Goal: Task Accomplishment & Management: Manage account settings

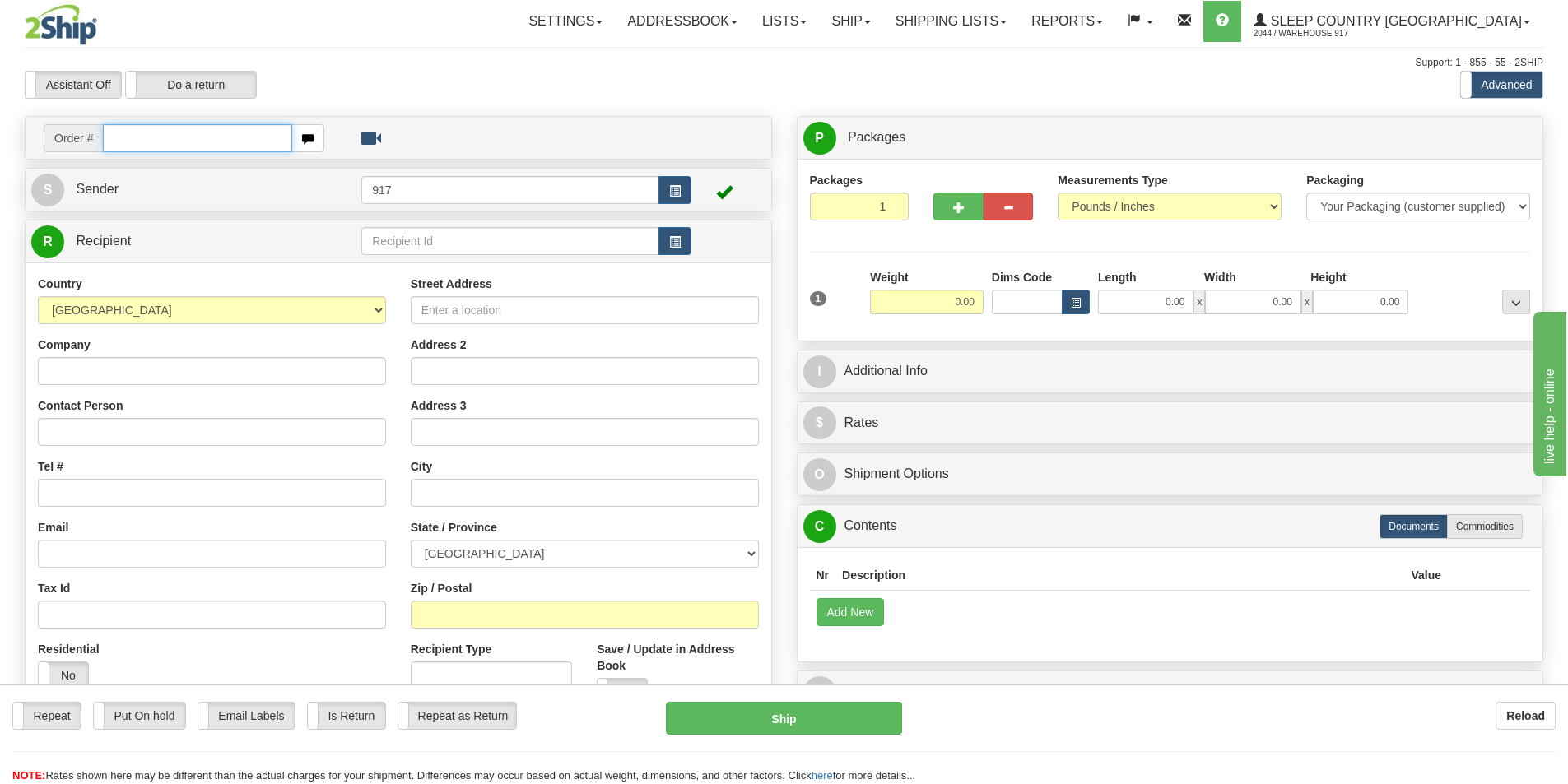
click at [226, 132] on input "text" at bounding box center [196, 138] width 189 height 28
type input "9000I092314"
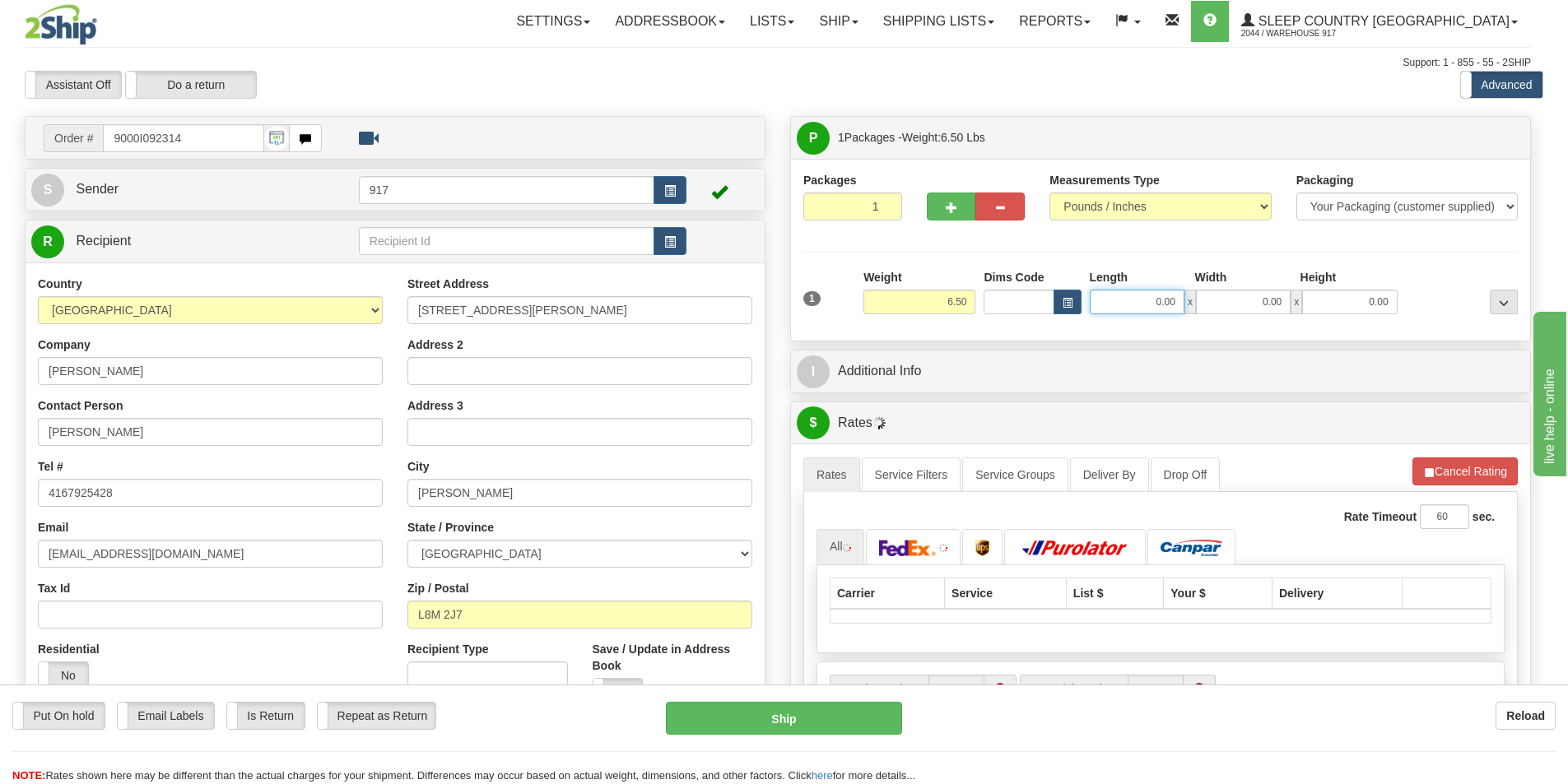
click at [1137, 297] on input "0.00" at bounding box center [1137, 302] width 95 height 25
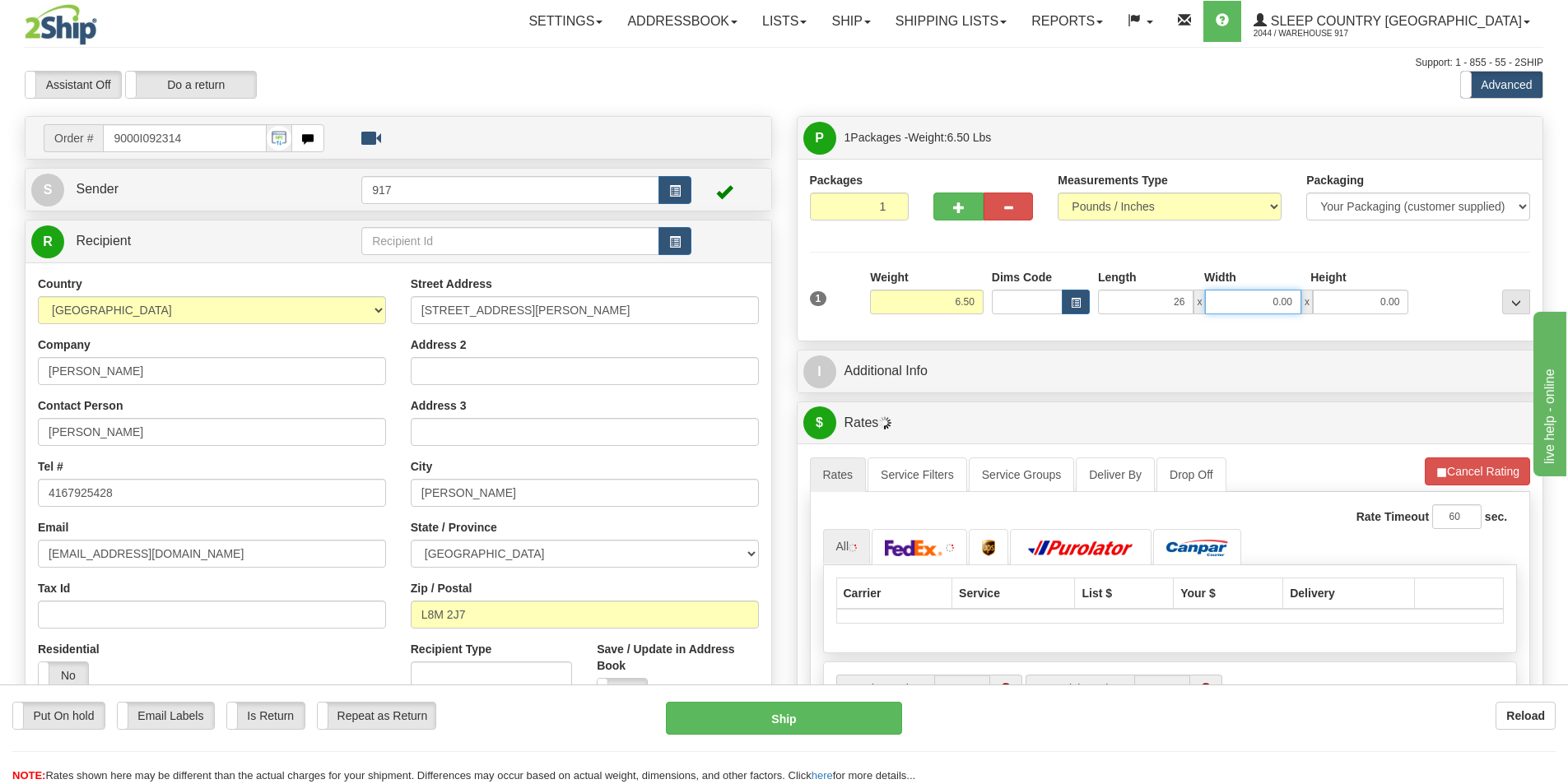
type input "26.00"
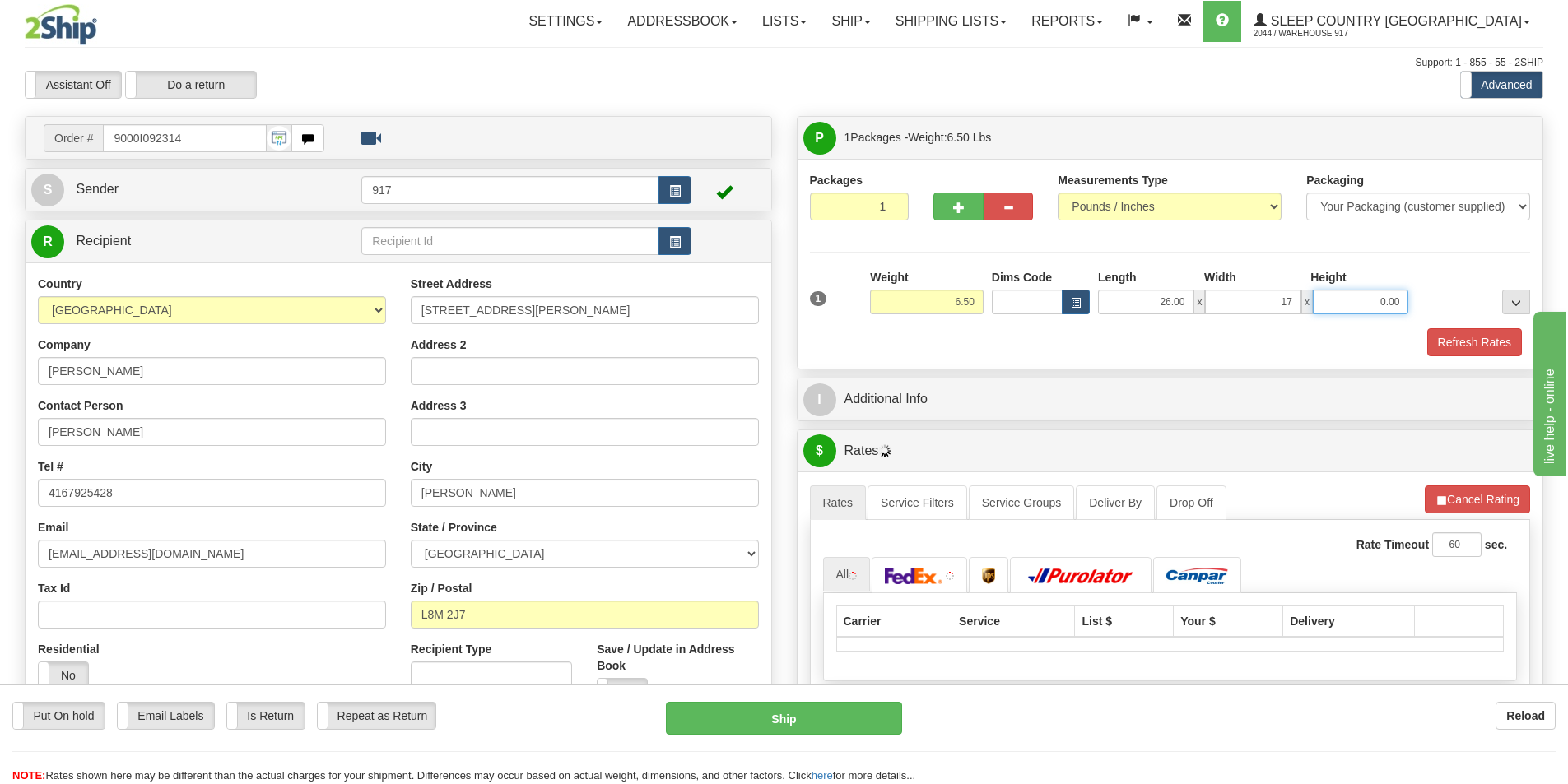
type input "17.00"
type input "12.00"
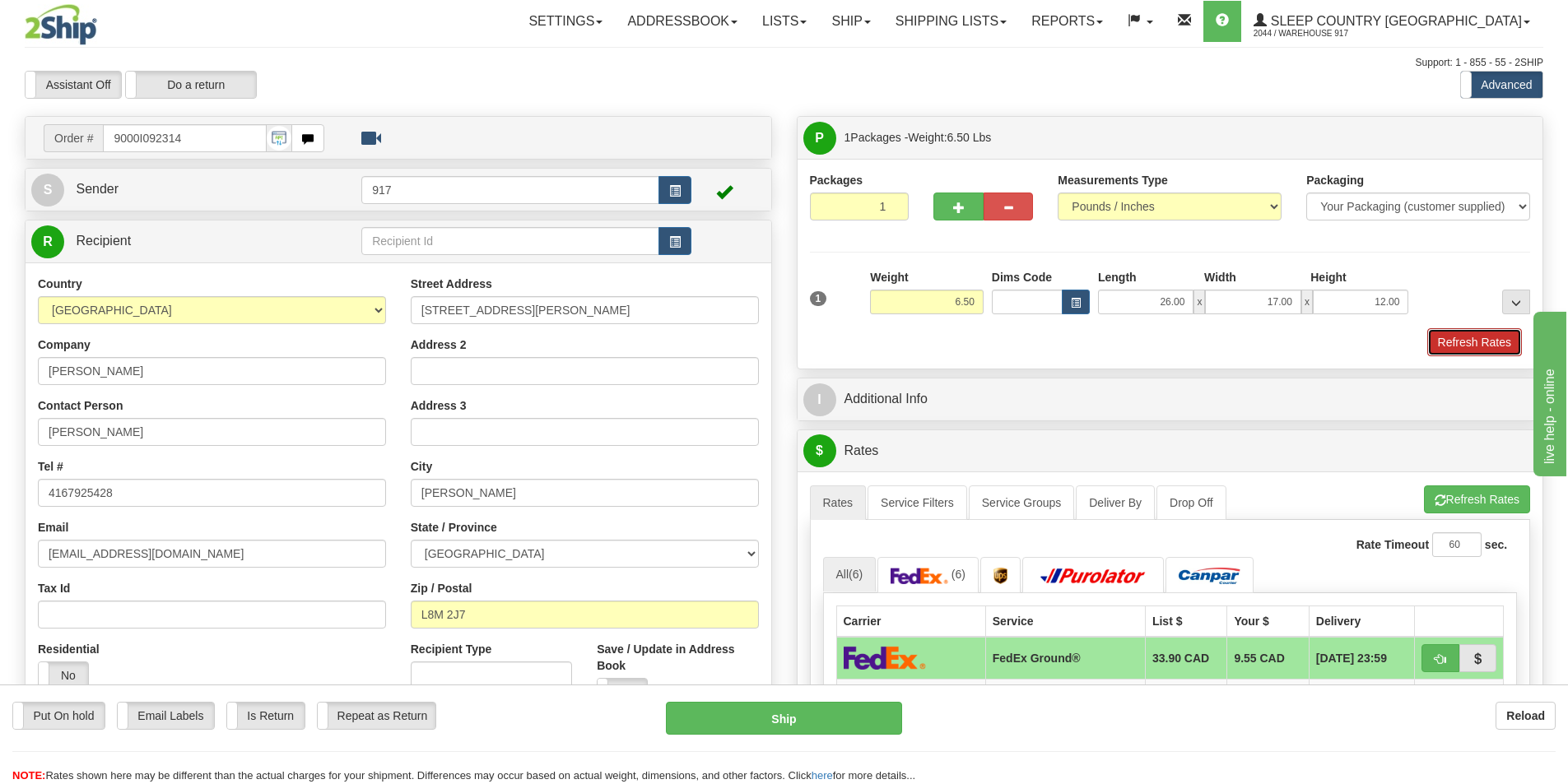
click at [1441, 331] on button "Refresh Rates" at bounding box center [1475, 342] width 95 height 28
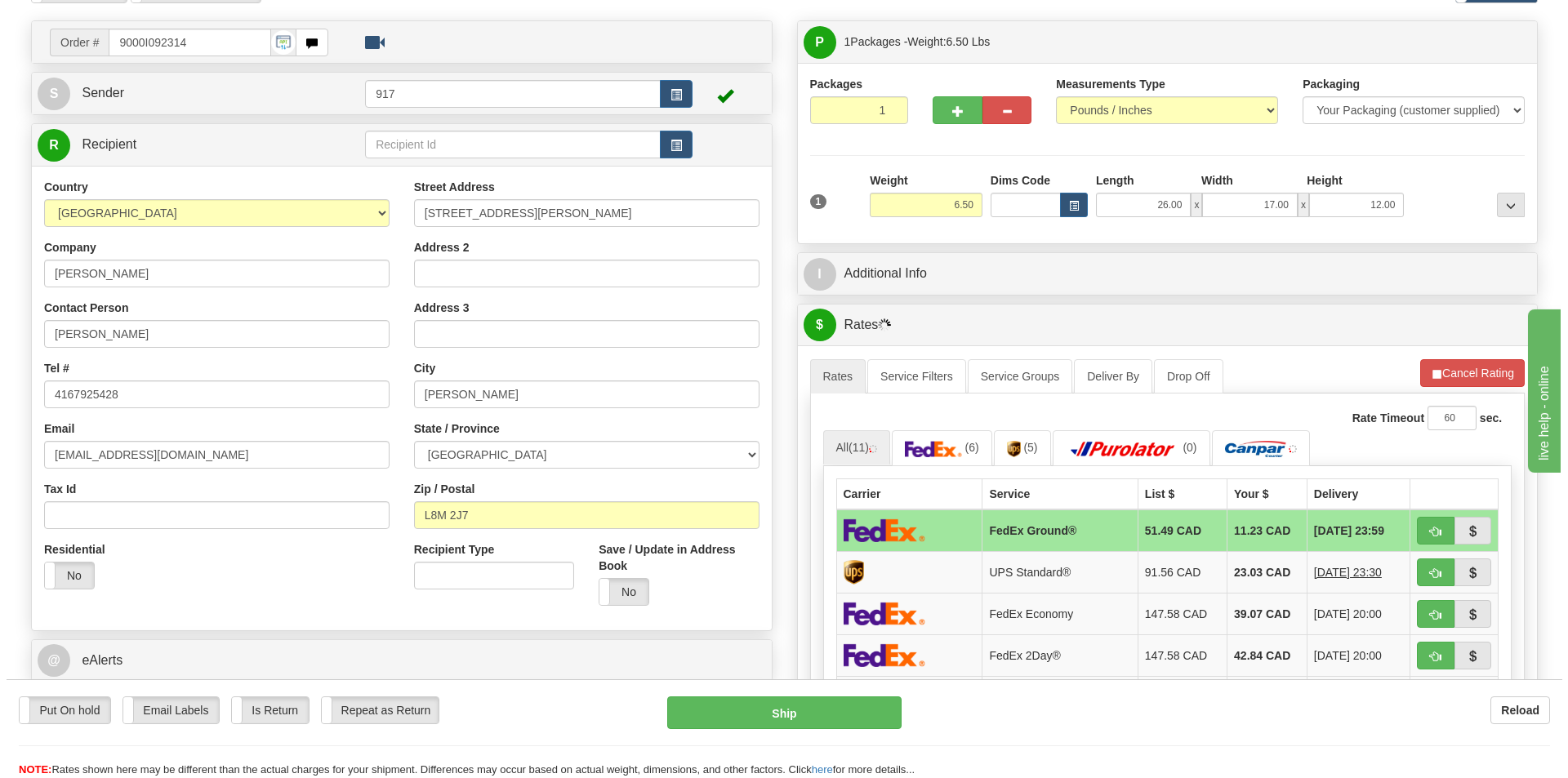
scroll to position [245, 0]
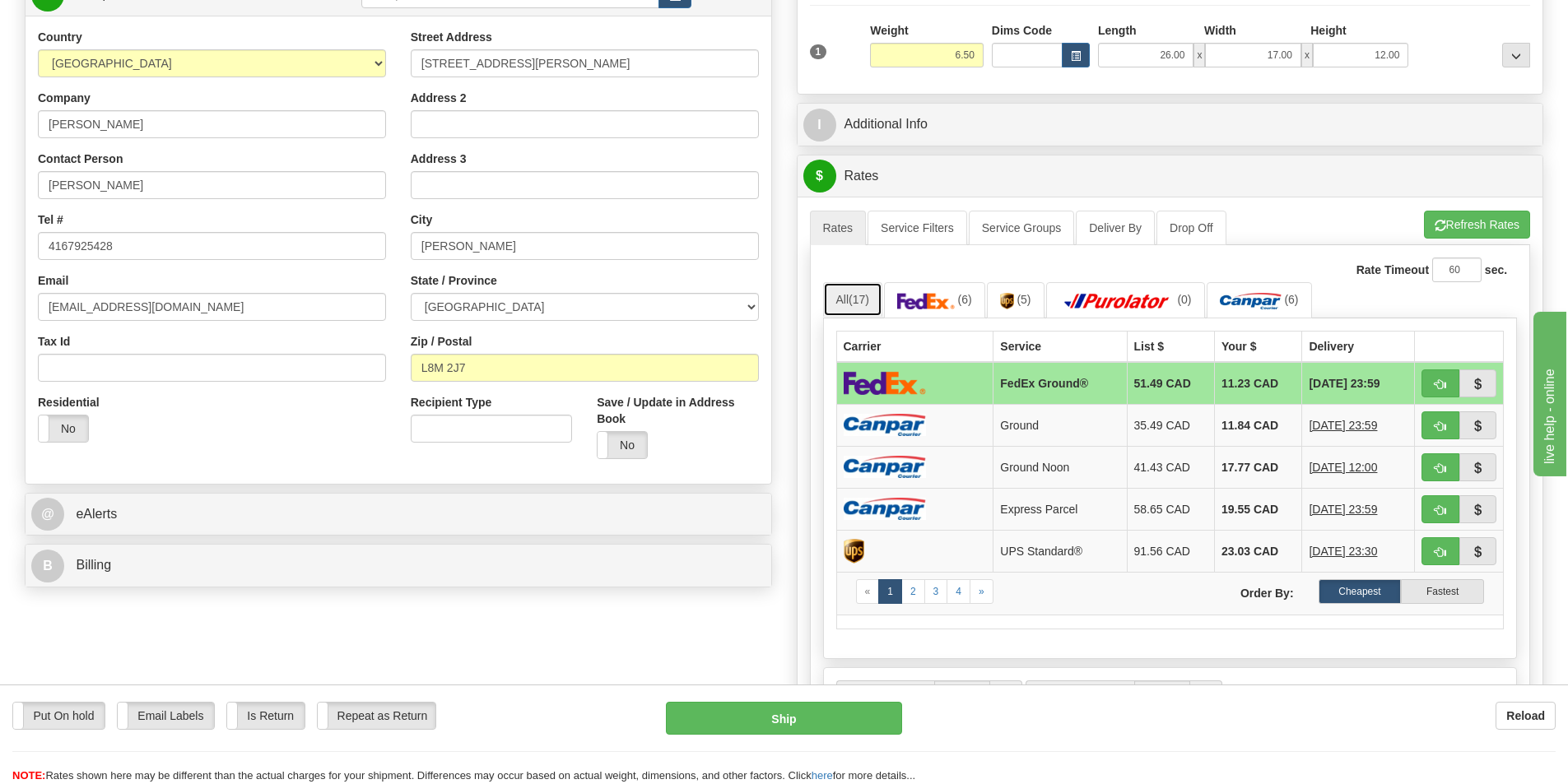
click at [852, 307] on link "All (17)" at bounding box center [852, 299] width 59 height 34
click at [994, 383] on td "FedEx Ground®" at bounding box center [1060, 383] width 133 height 43
click at [765, 724] on button "Ship" at bounding box center [784, 719] width 236 height 33
type input "92"
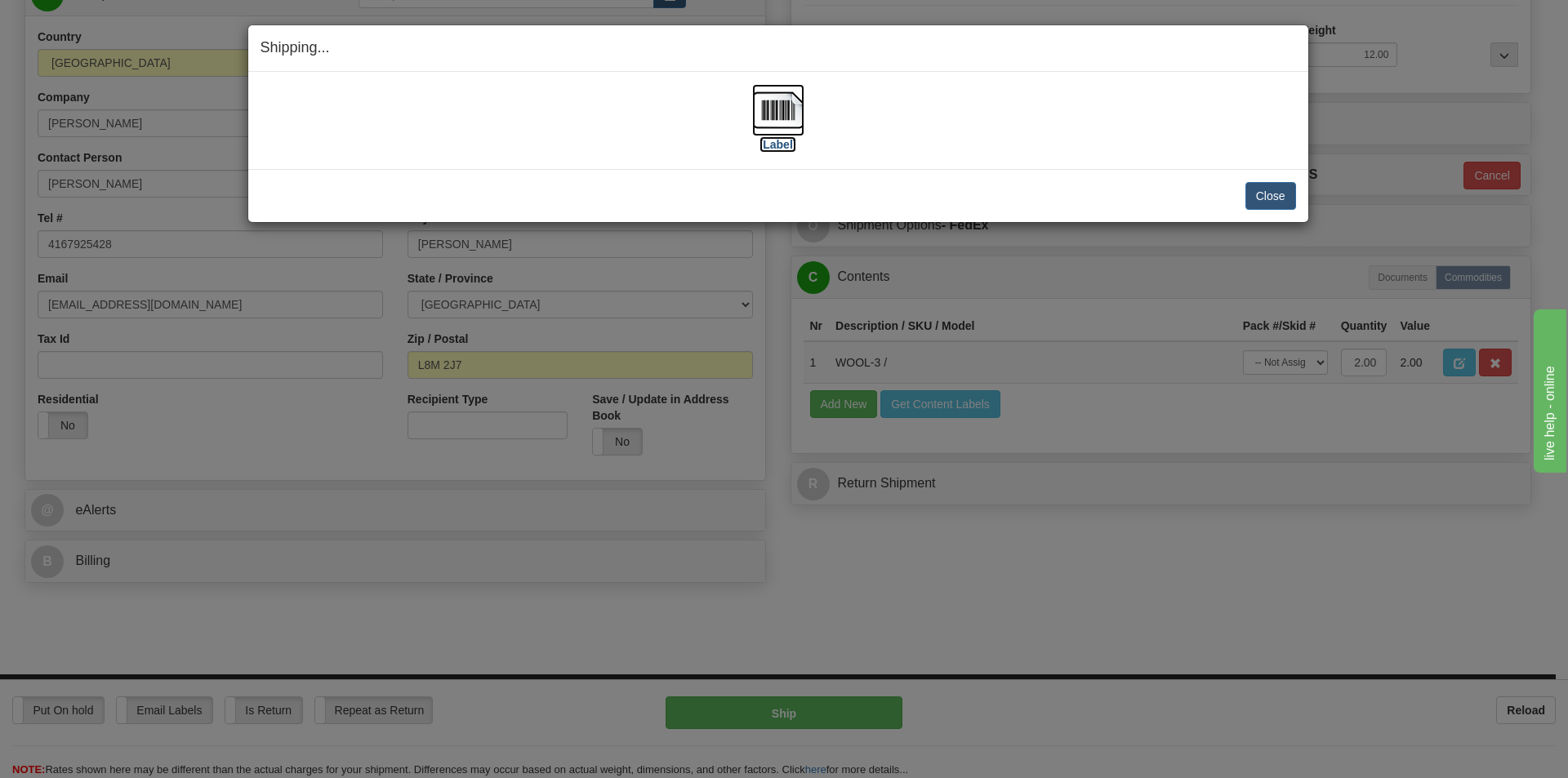
click at [790, 95] on img at bounding box center [779, 110] width 53 height 53
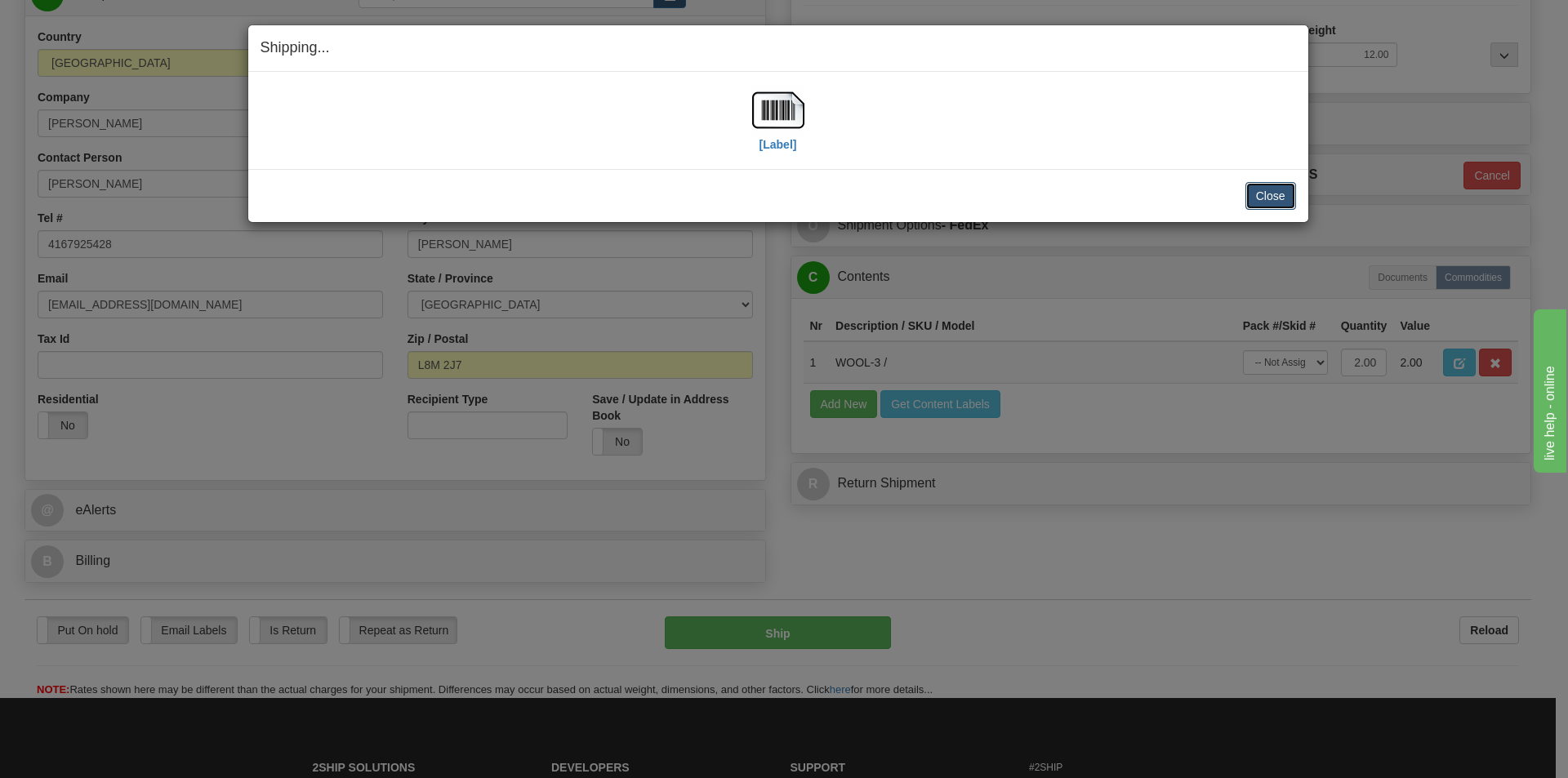
click at [1268, 205] on button "Close" at bounding box center [1270, 195] width 51 height 27
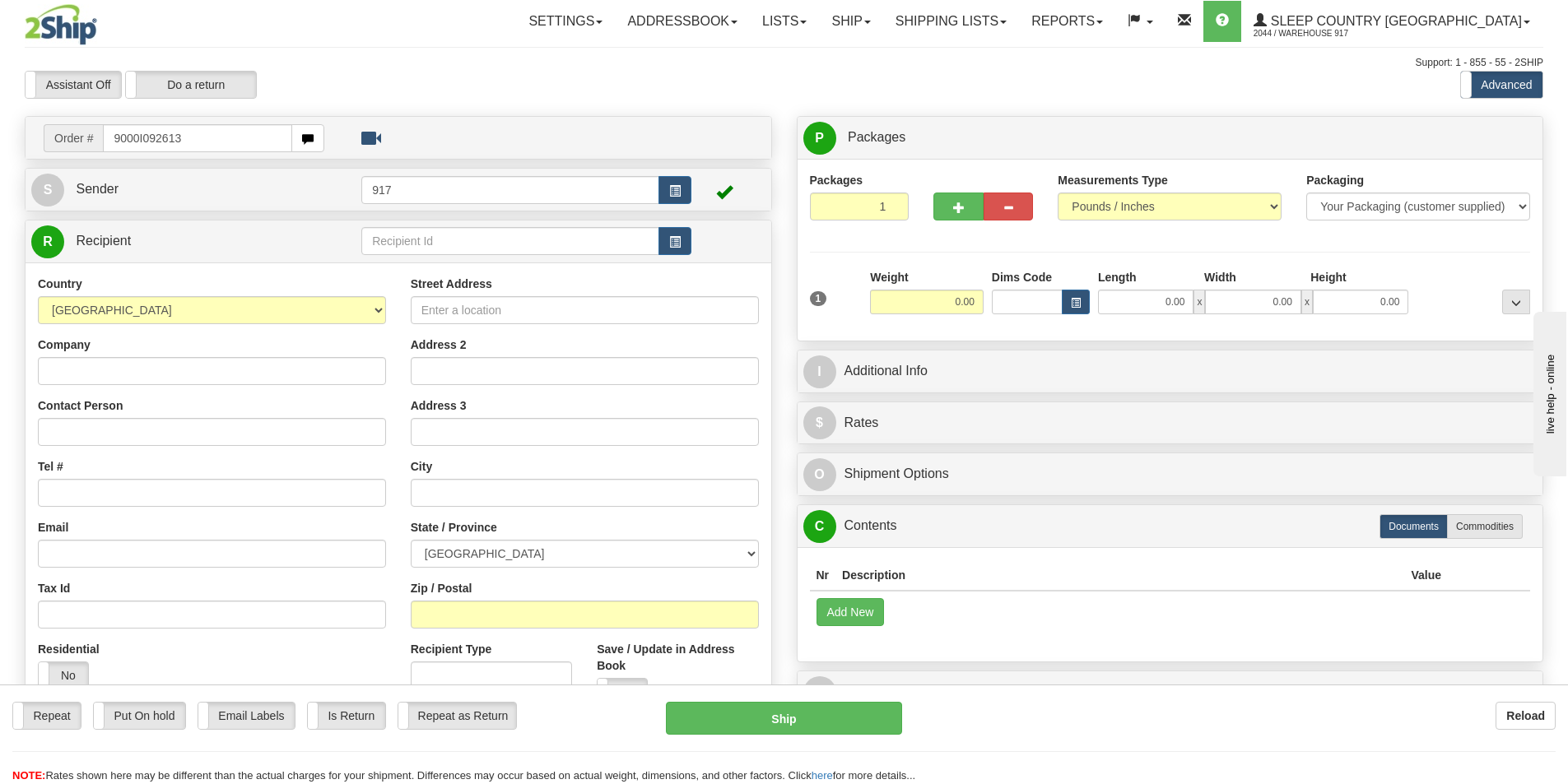
type input "9000I092613"
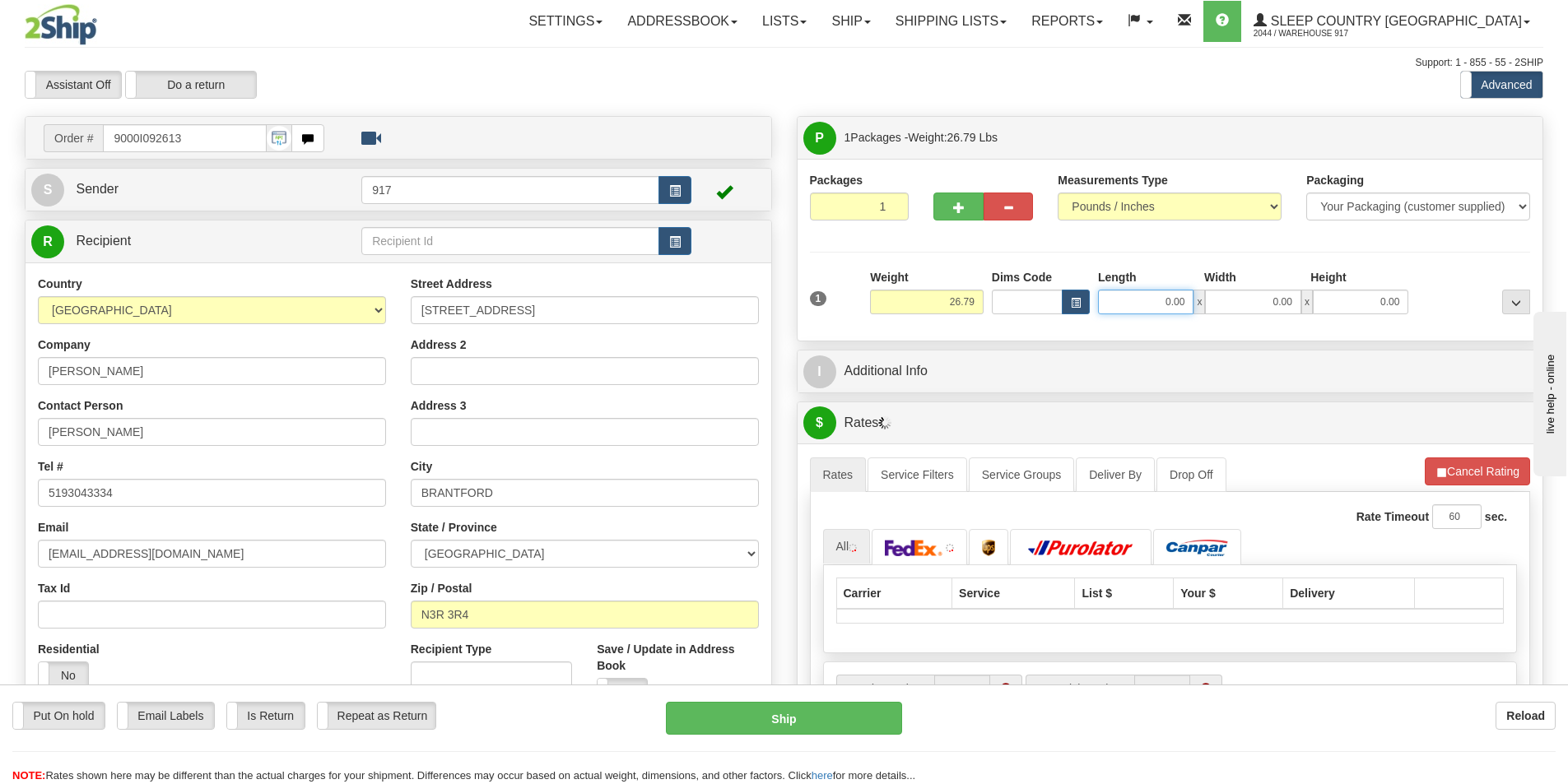
click at [1150, 299] on input "0.00" at bounding box center [1146, 302] width 96 height 25
type input "14.00"
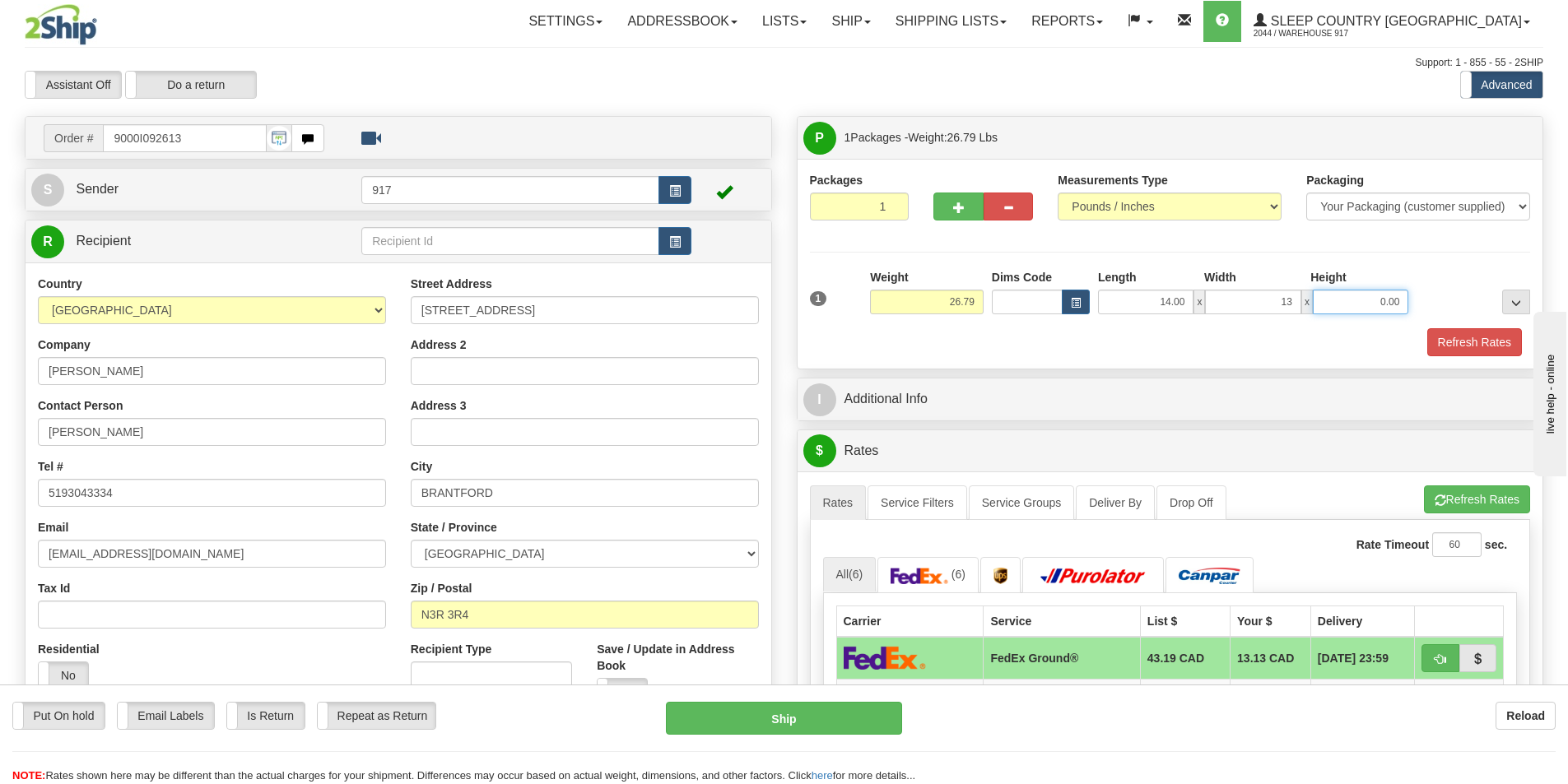
type input "13.00"
type input "40.00"
click at [1470, 340] on button "Refresh Rates" at bounding box center [1475, 342] width 95 height 28
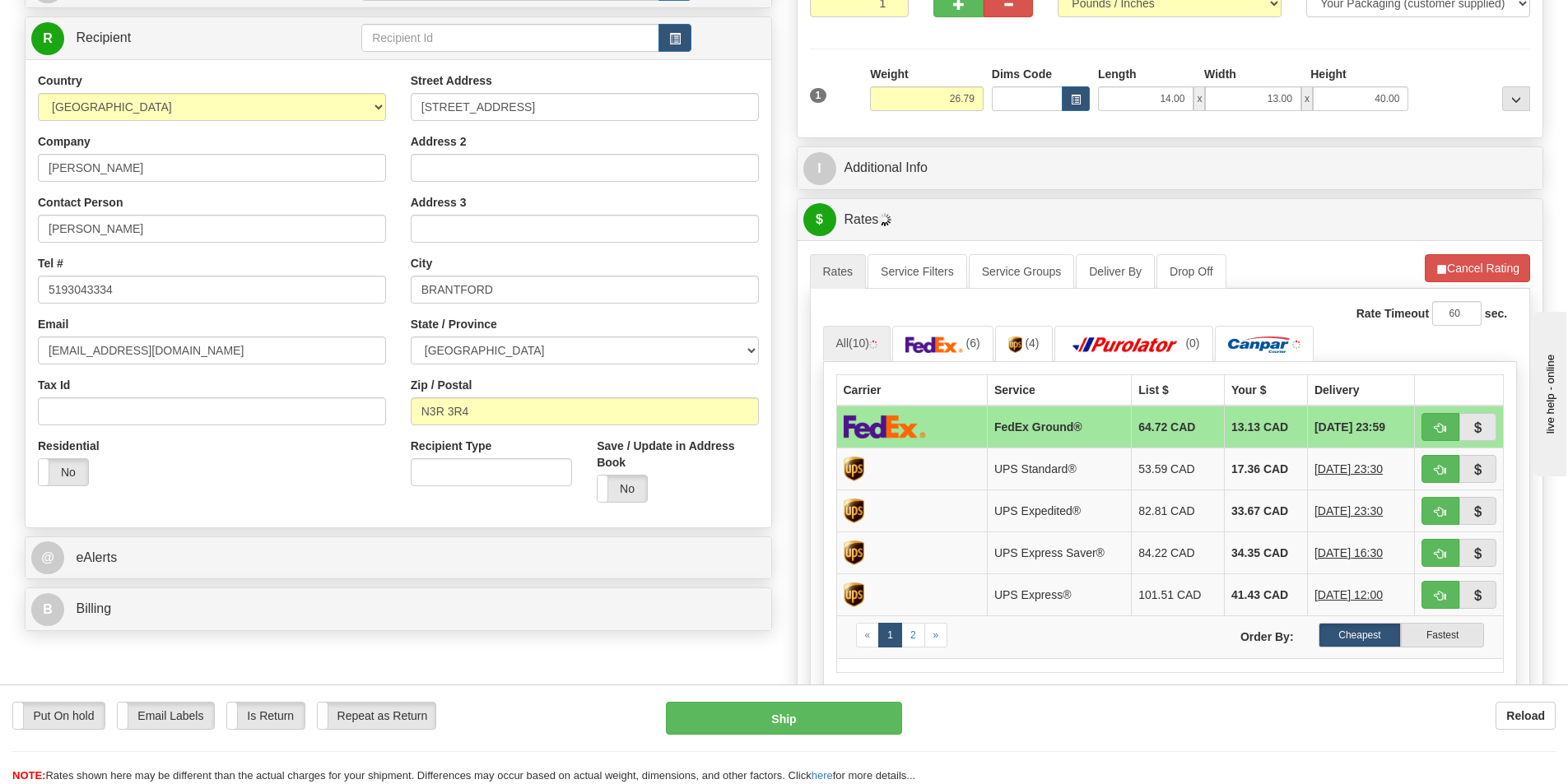
scroll to position [247, 0]
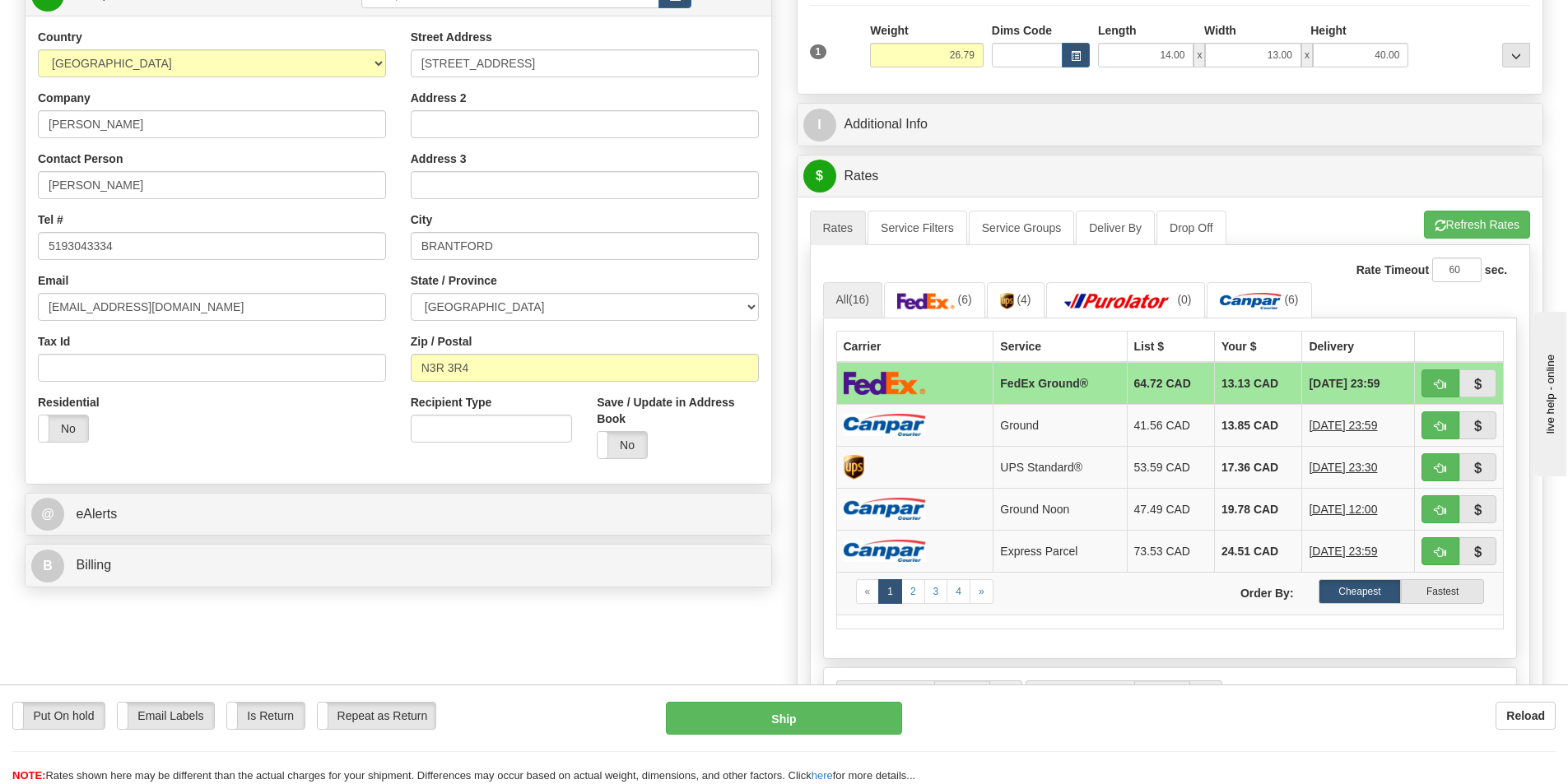
click at [901, 387] on img at bounding box center [885, 383] width 83 height 24
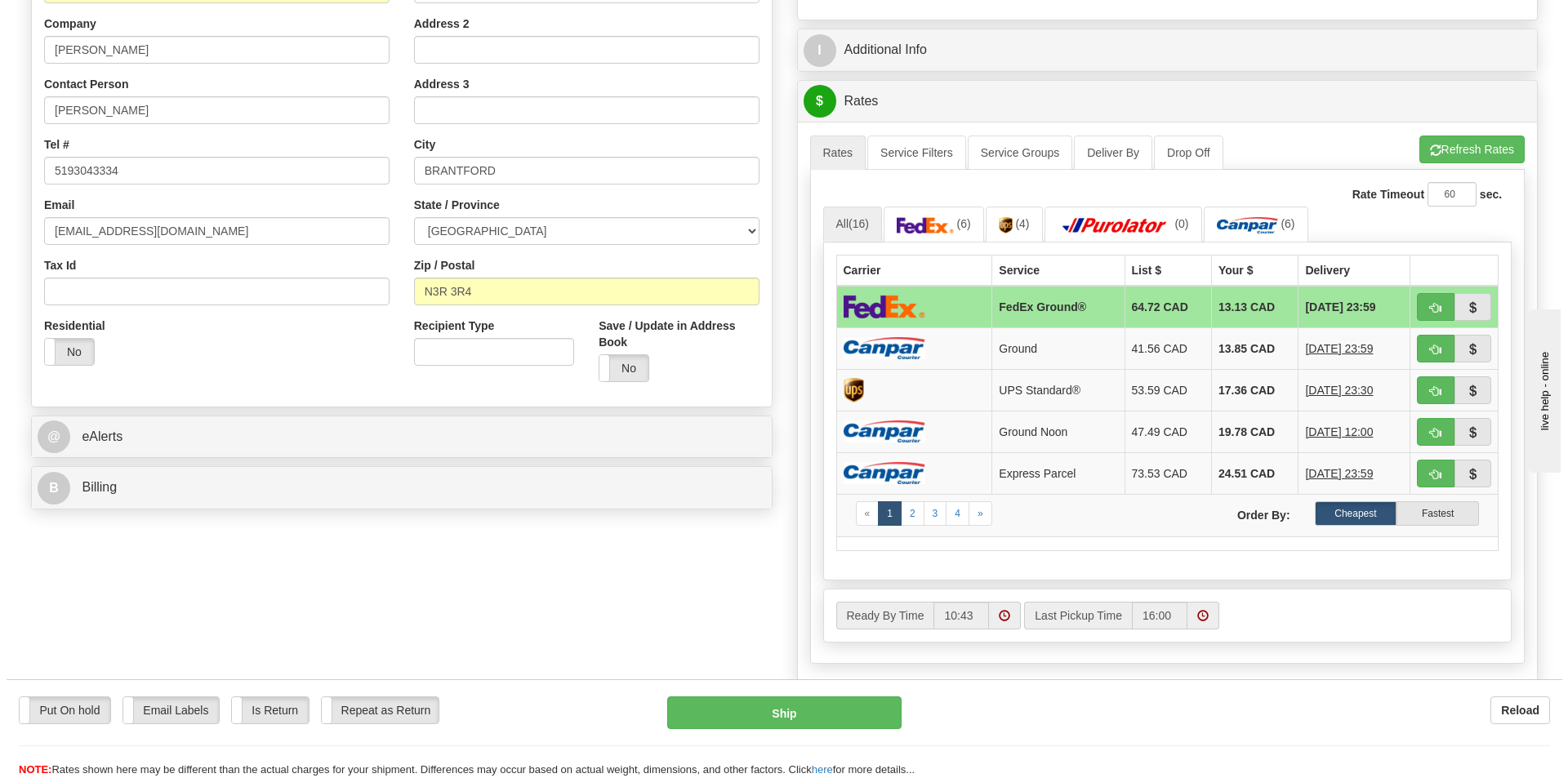
scroll to position [409, 0]
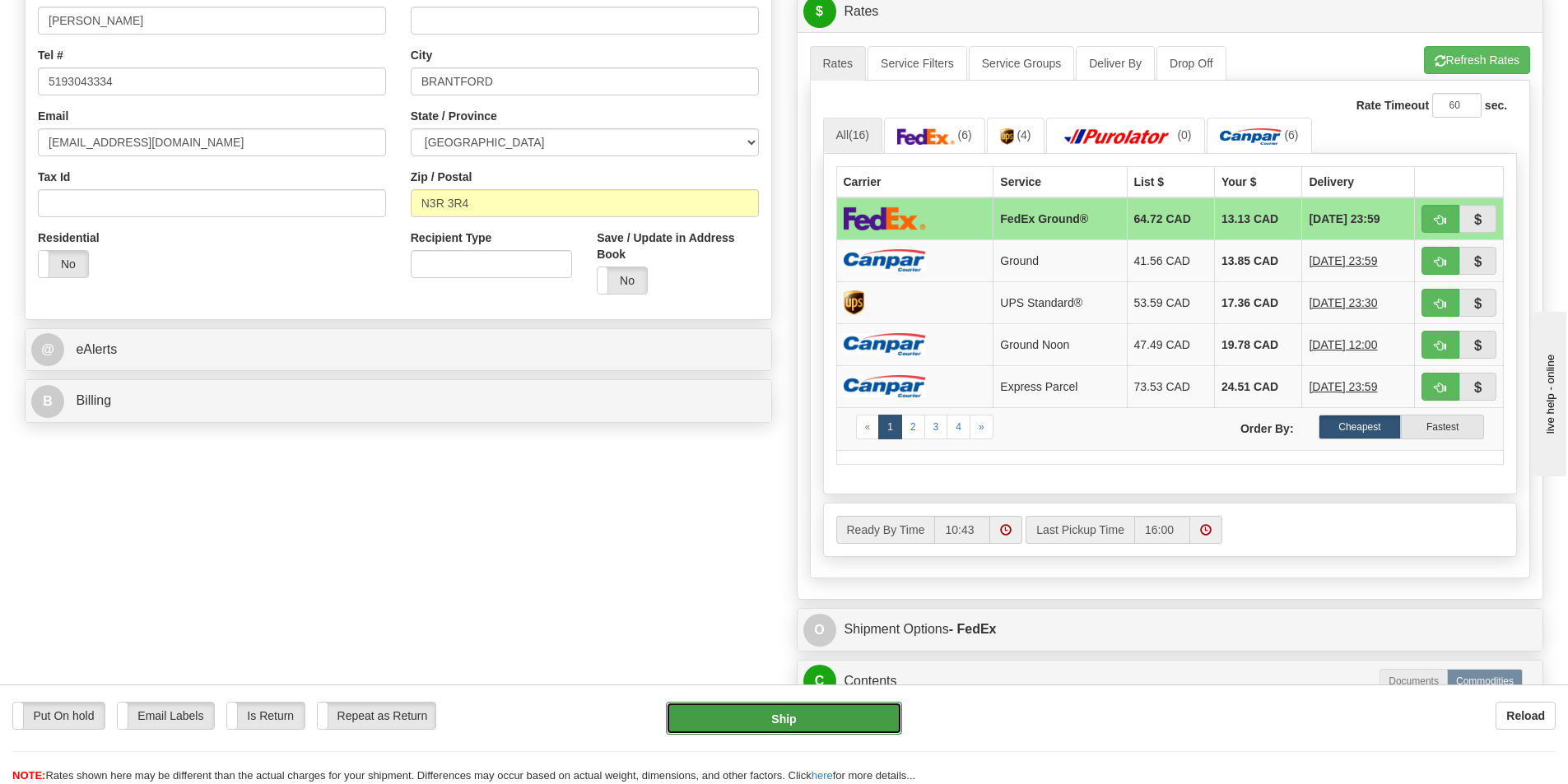
click at [769, 726] on button "Ship" at bounding box center [784, 719] width 236 height 33
type input "92"
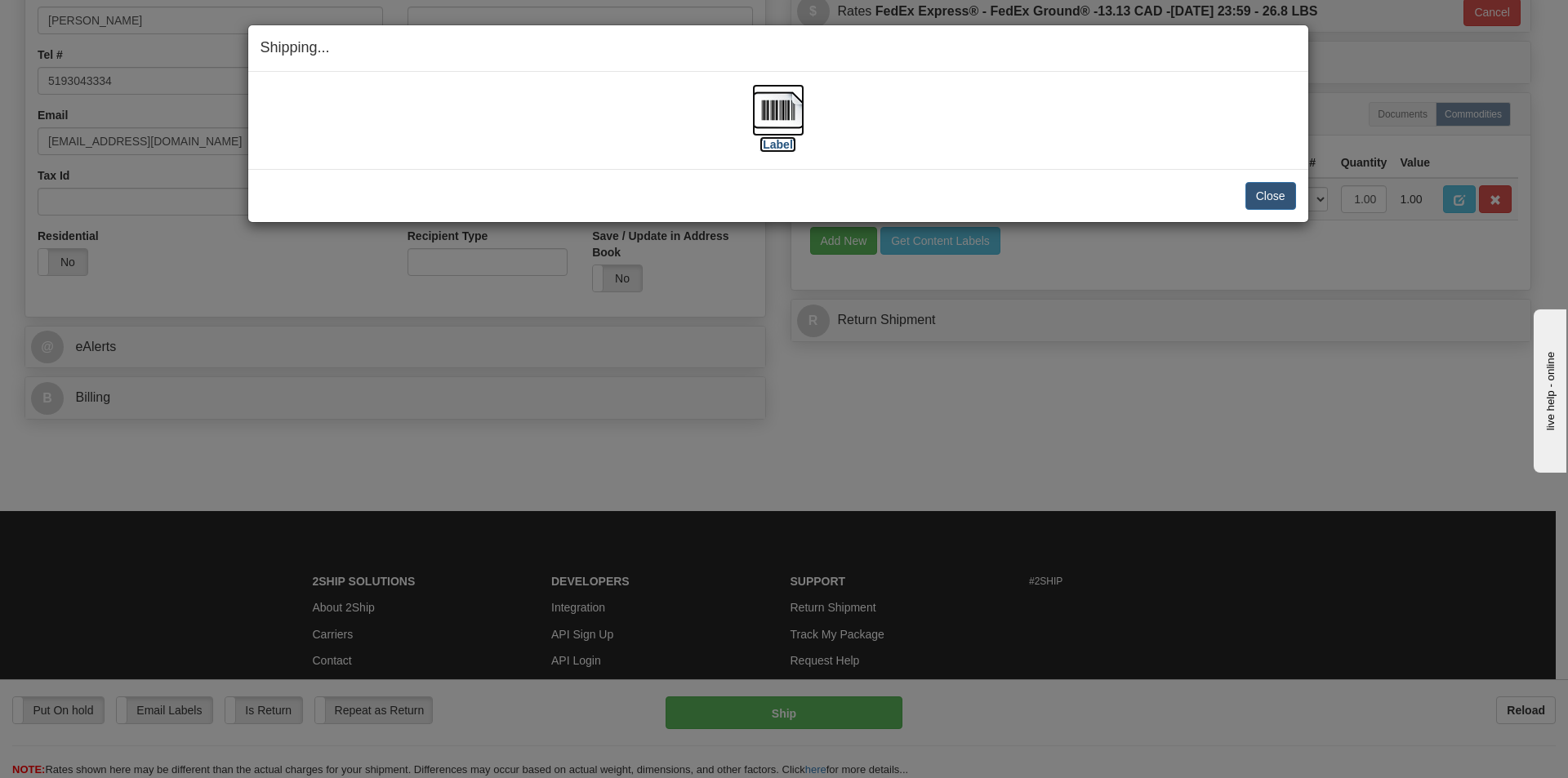
click at [772, 116] on img at bounding box center [779, 110] width 53 height 53
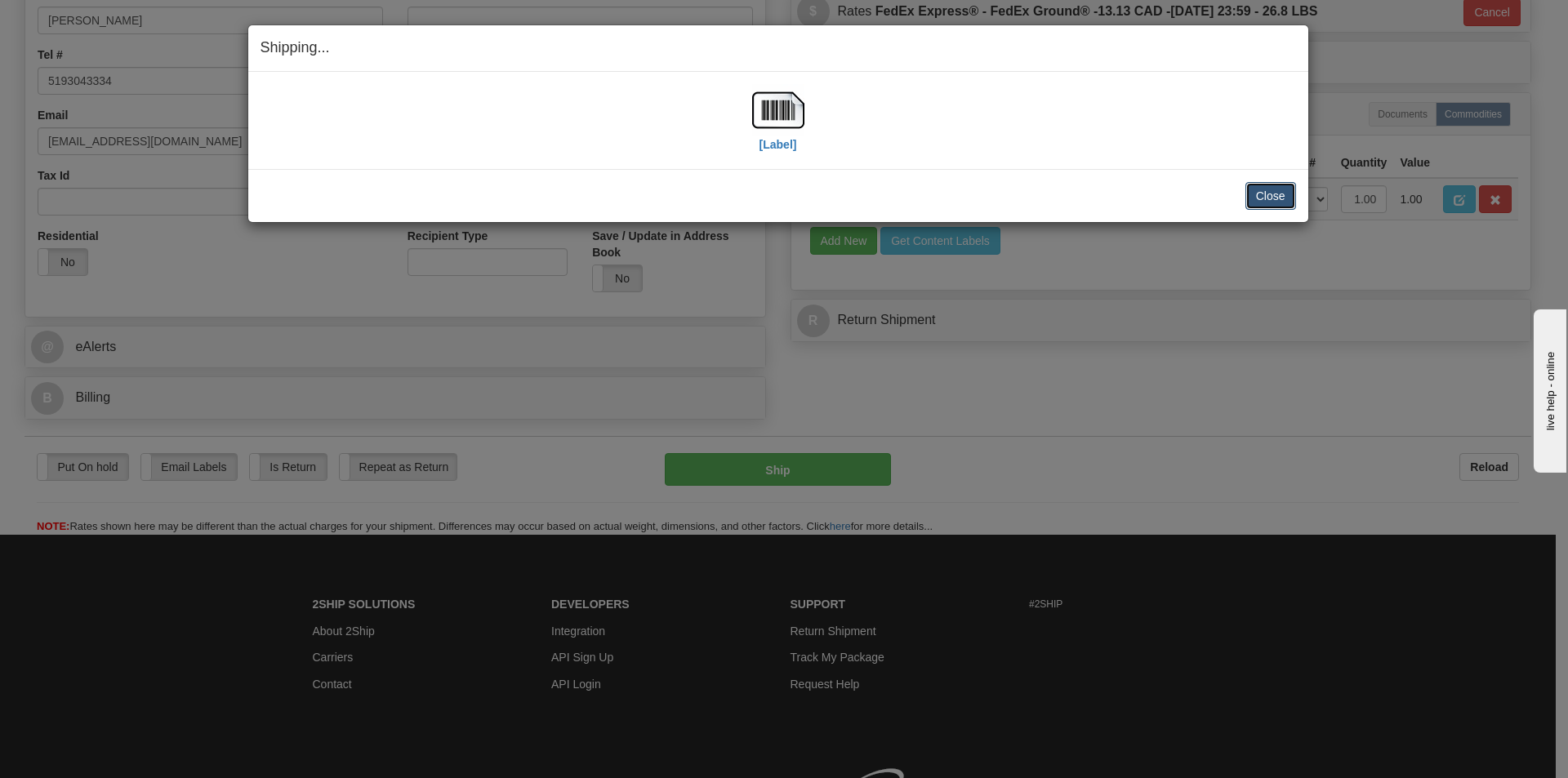
click at [1252, 195] on button "Close" at bounding box center [1270, 195] width 51 height 27
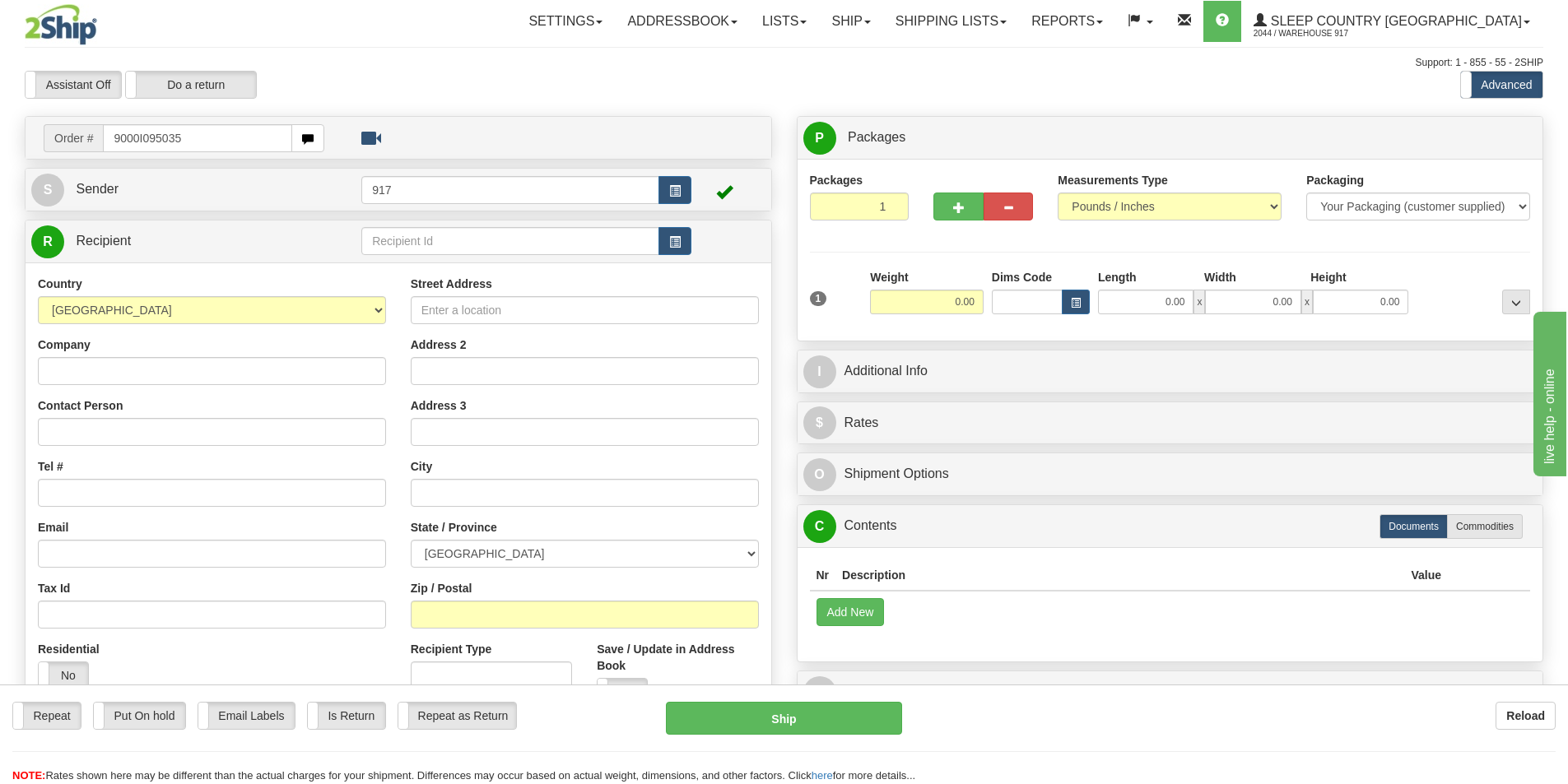
type input "9000I095035"
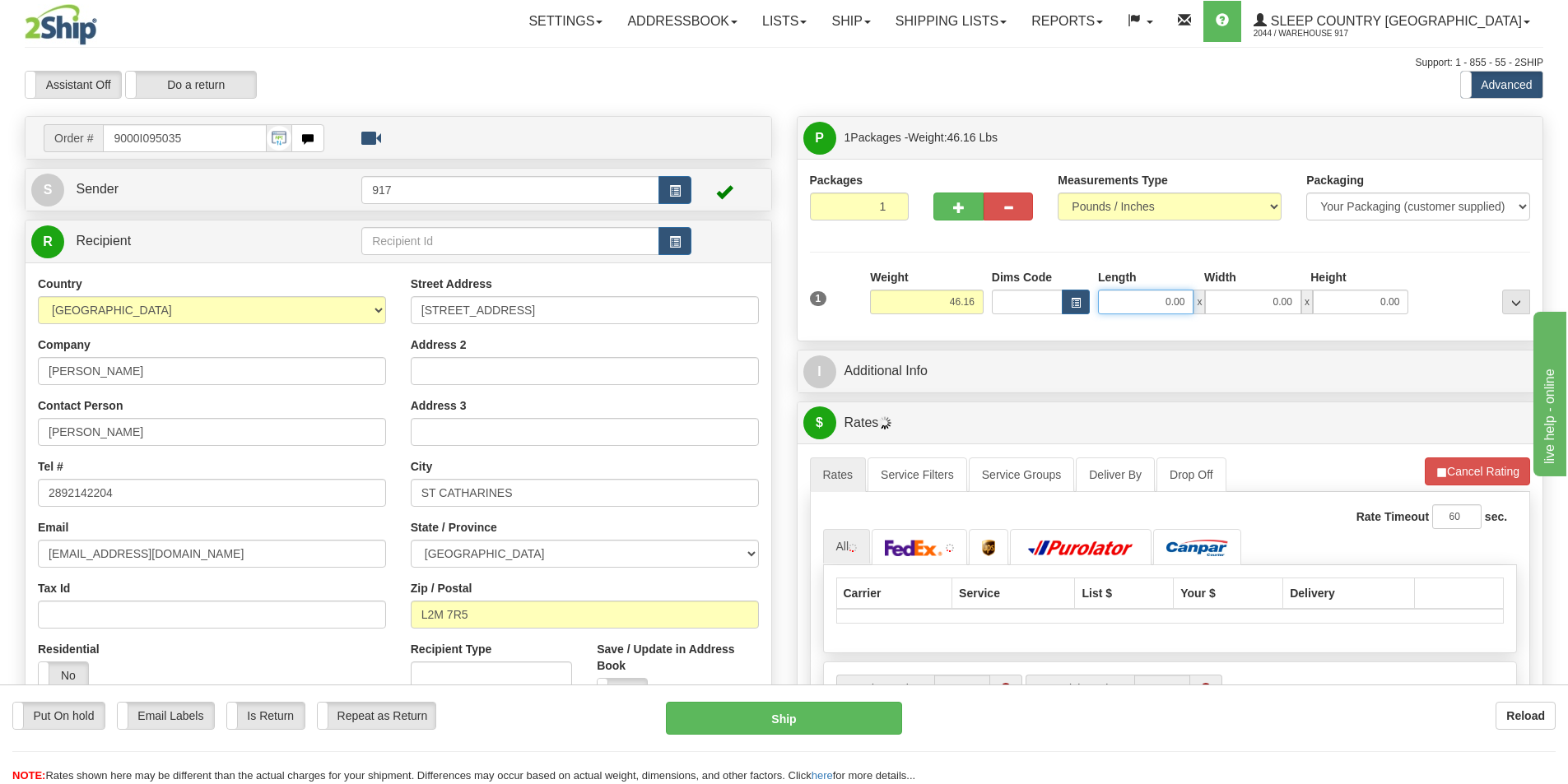
click at [1161, 307] on input "0.00" at bounding box center [1146, 302] width 96 height 25
type input "17.00"
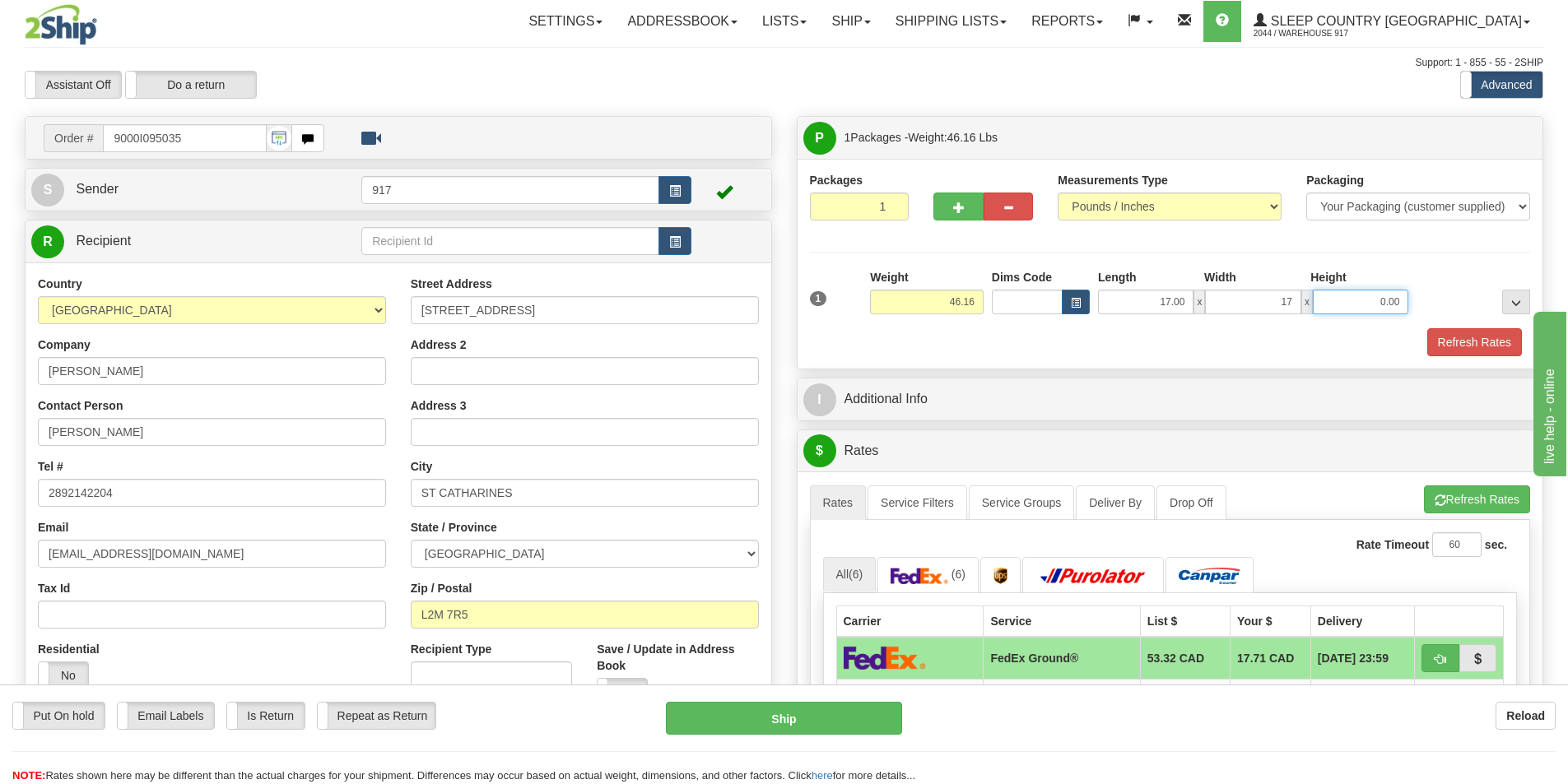
type input "17.00"
type input "42.00"
click at [1463, 335] on button "Refresh Rates" at bounding box center [1475, 342] width 95 height 28
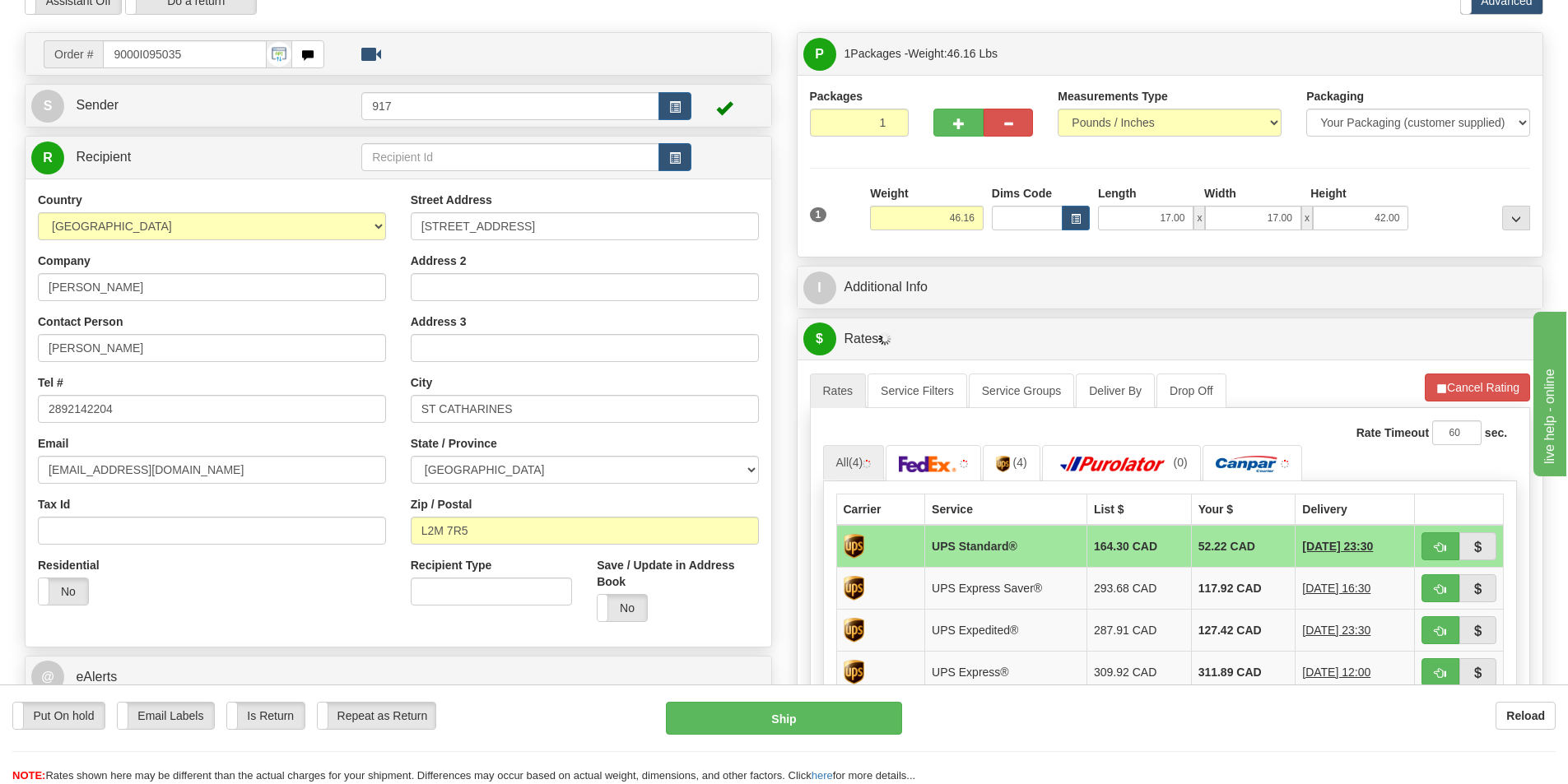
scroll to position [164, 0]
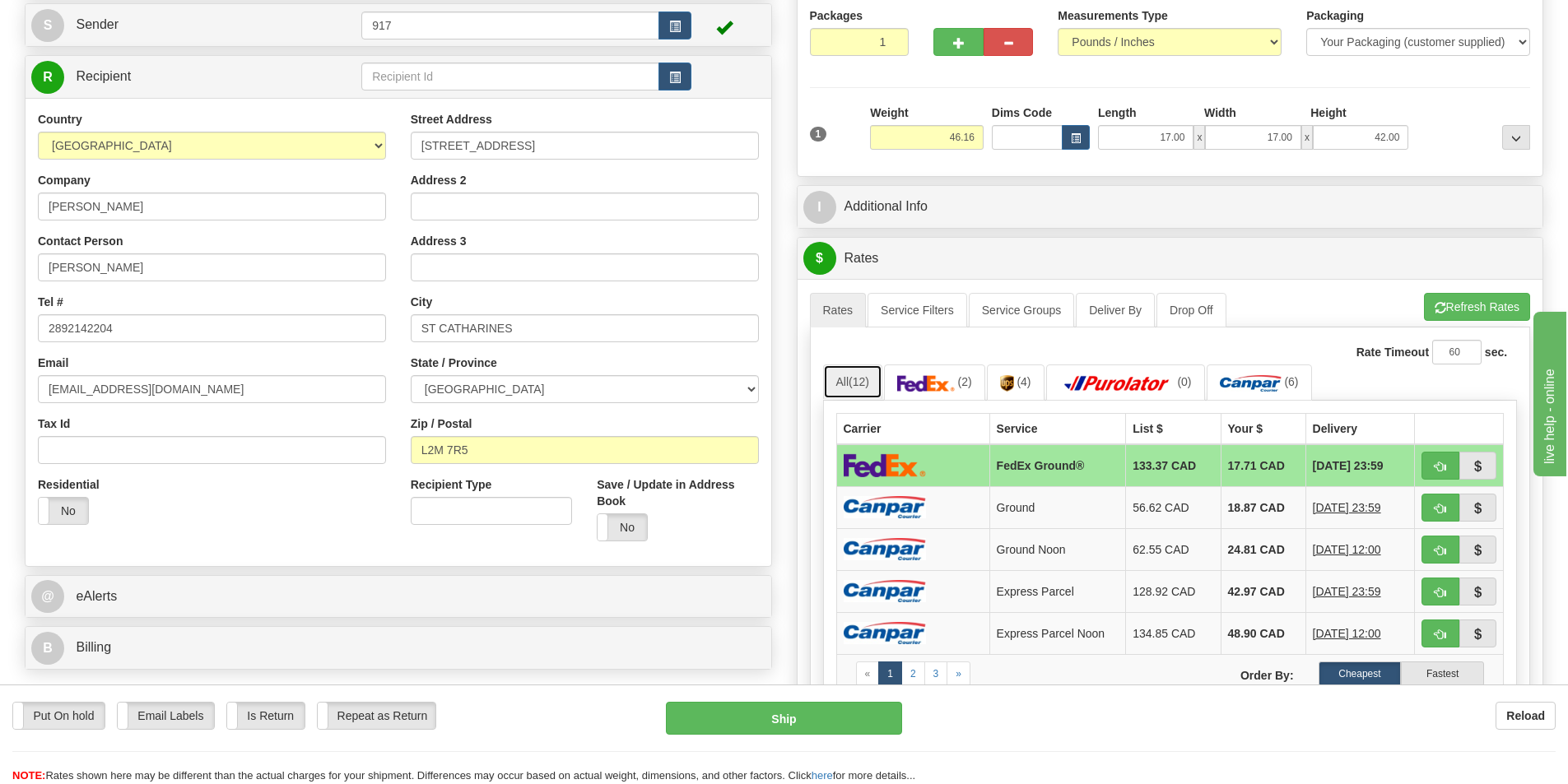
click at [861, 383] on span "(12)" at bounding box center [859, 382] width 21 height 13
click at [951, 475] on td at bounding box center [912, 465] width 153 height 43
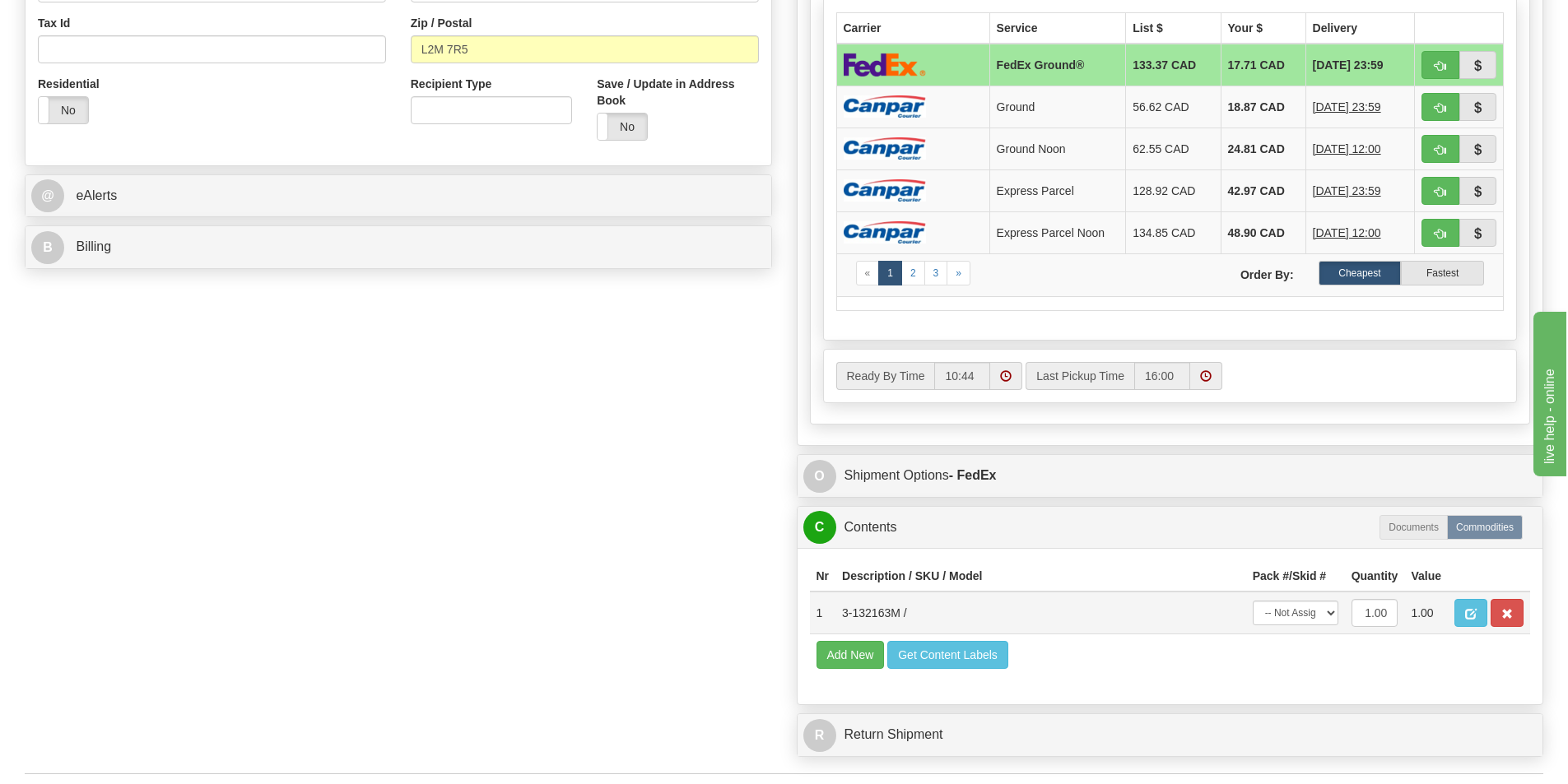
scroll to position [659, 0]
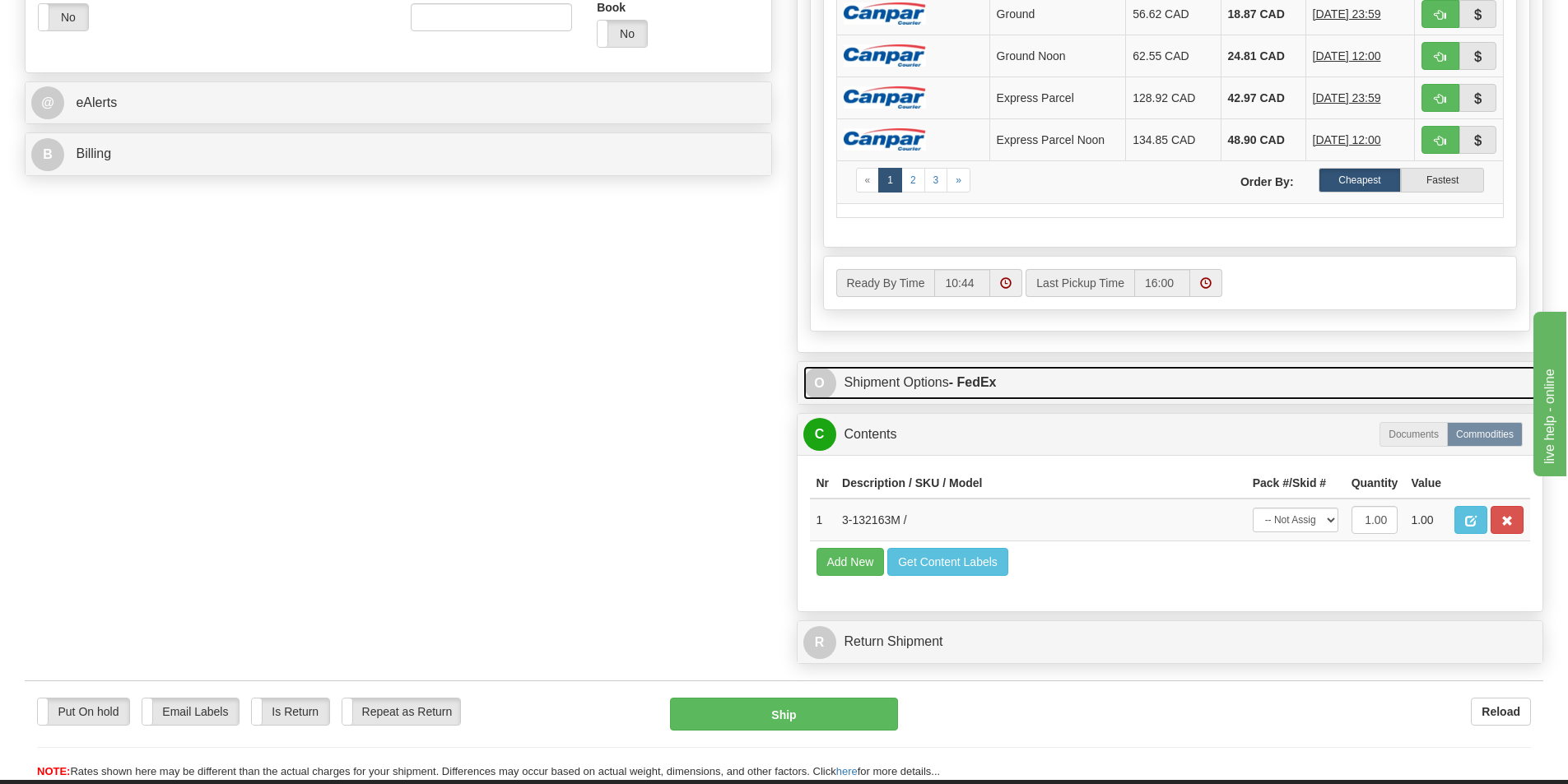
click at [876, 369] on link "O Shipment Options - FedEx" at bounding box center [1170, 383] width 735 height 34
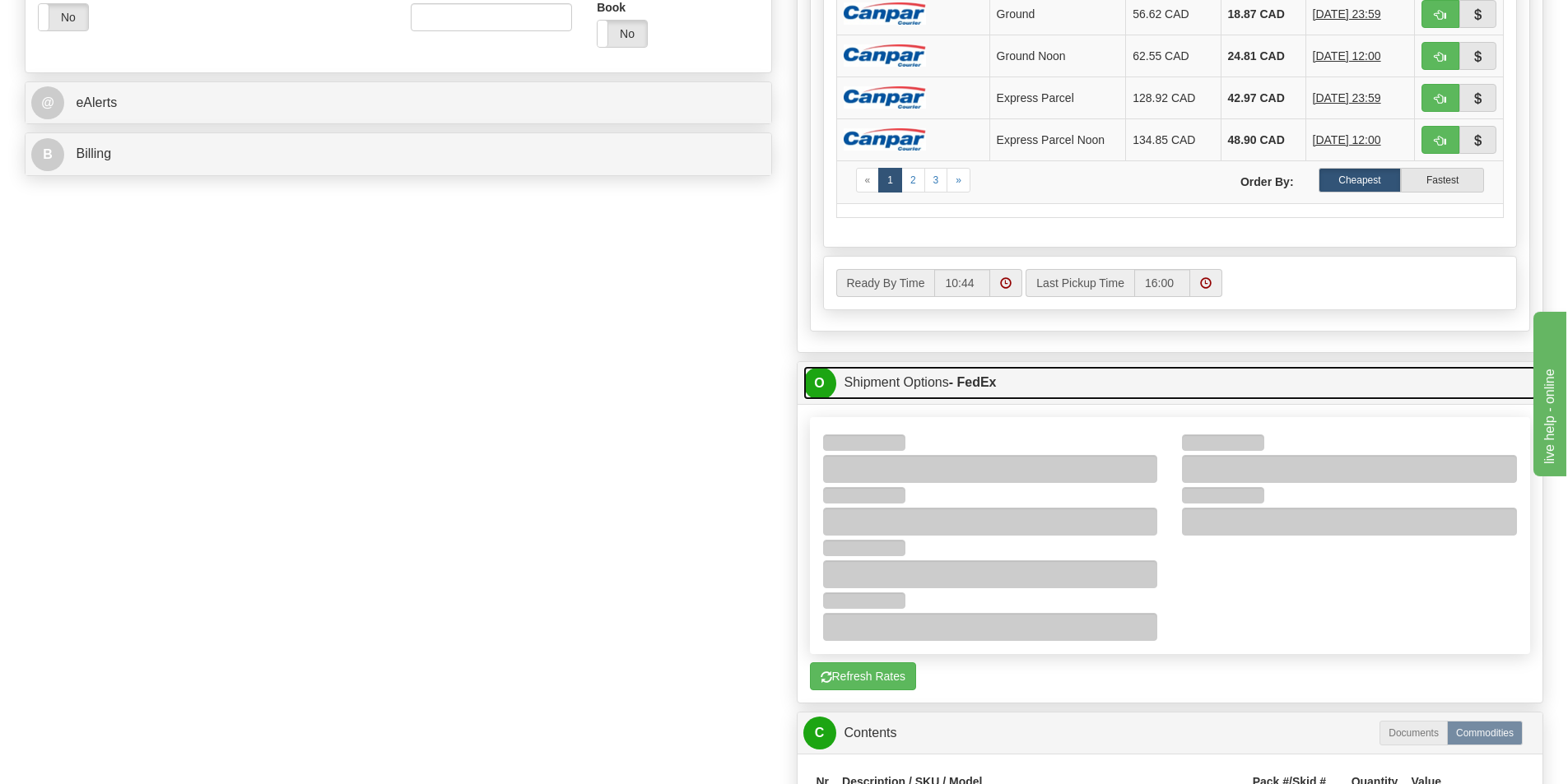
click at [878, 381] on link "O Shipment Options - FedEx" at bounding box center [1170, 383] width 735 height 34
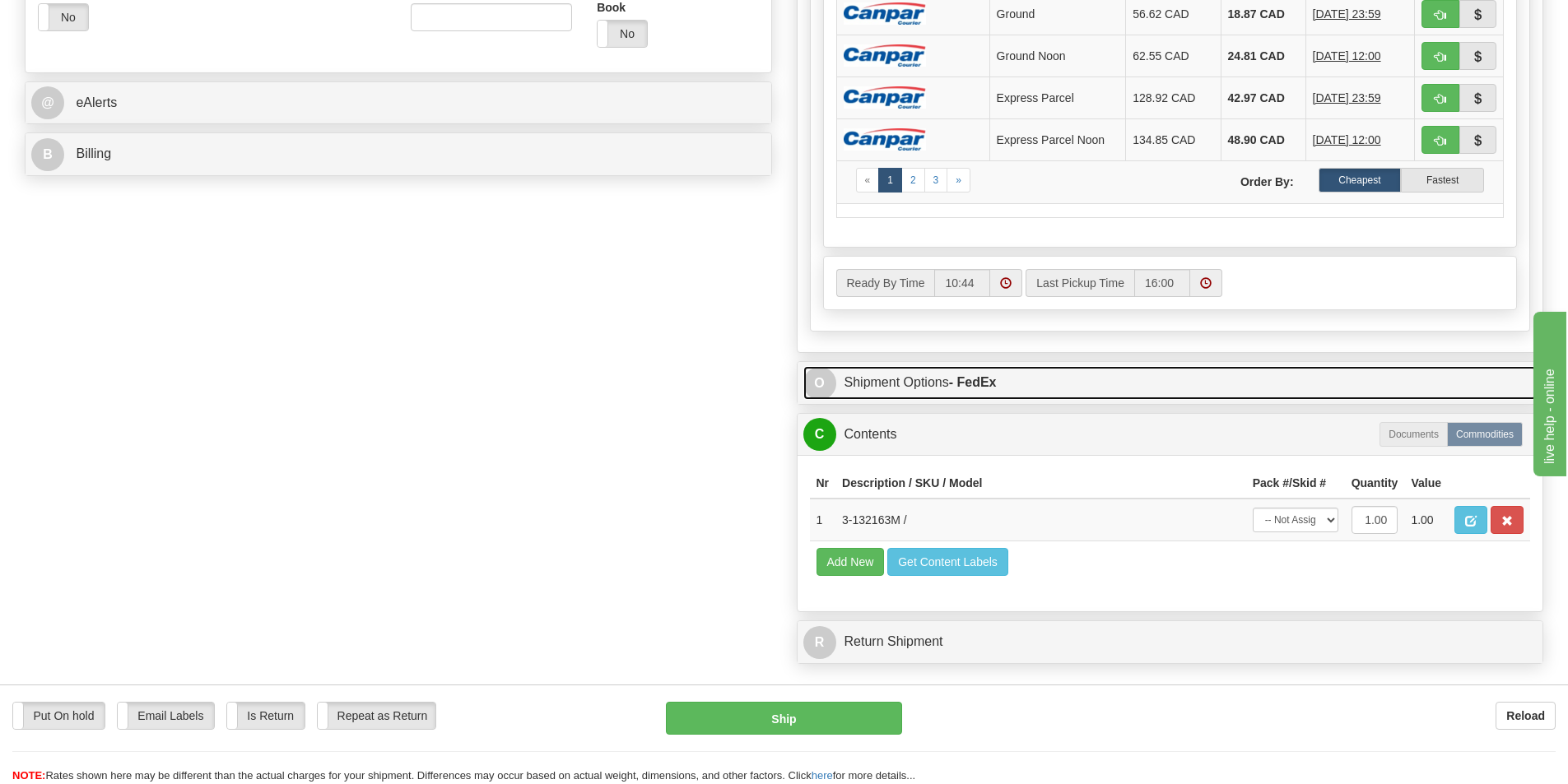
click at [912, 375] on link "O Shipment Options - FedEx" at bounding box center [1170, 383] width 735 height 34
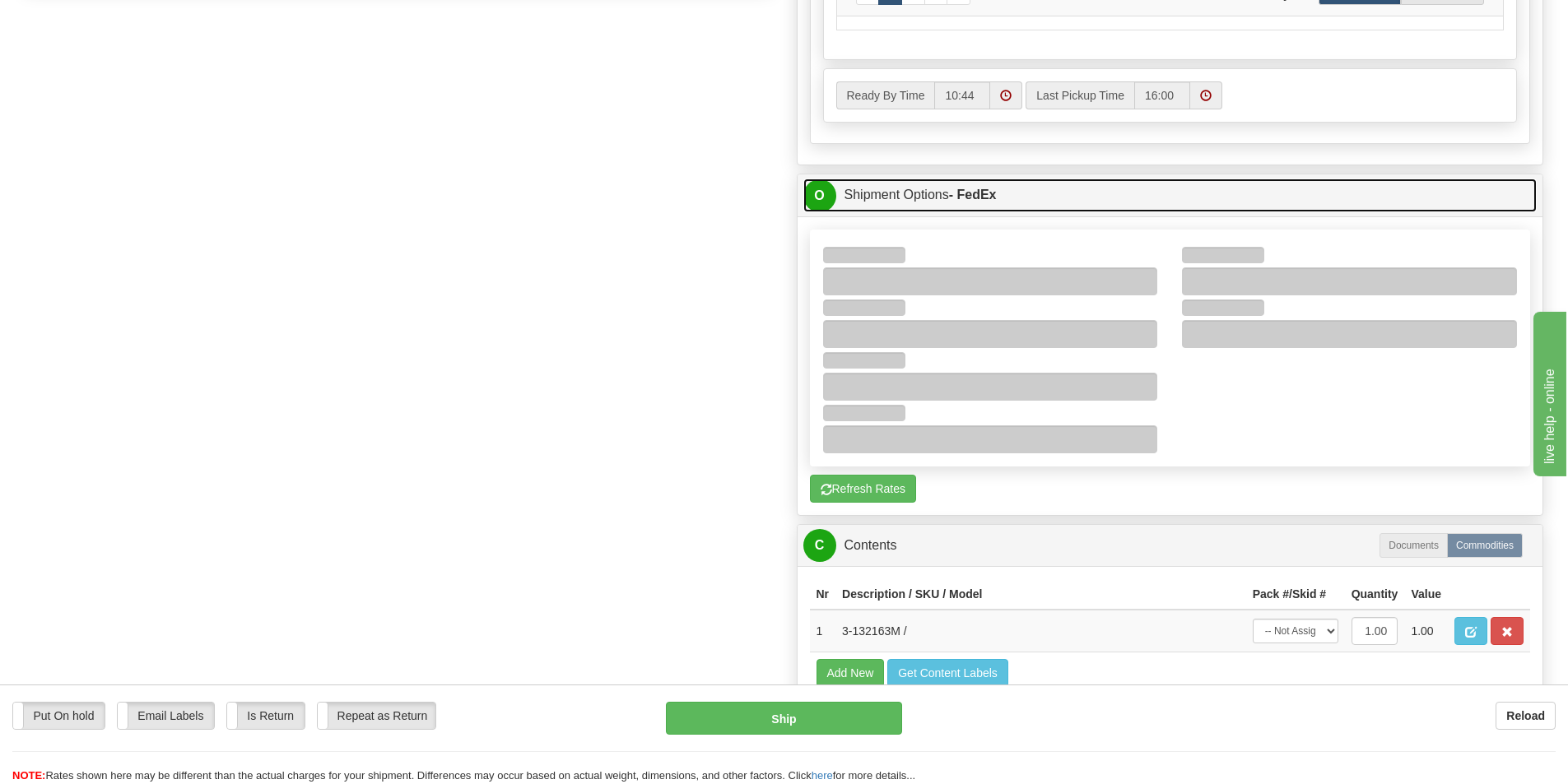
scroll to position [905, 0]
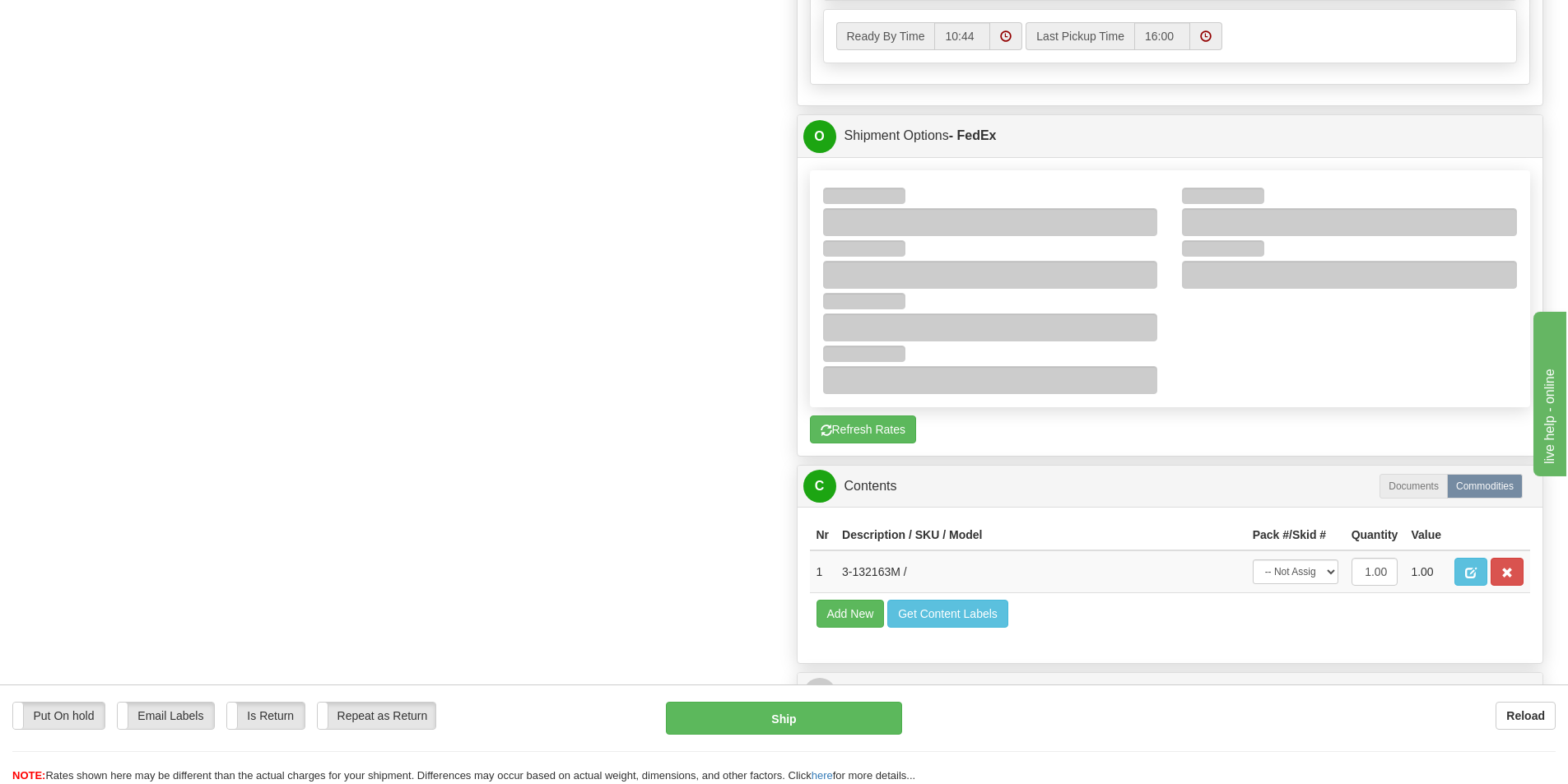
click at [1262, 396] on div at bounding box center [1170, 289] width 719 height 235
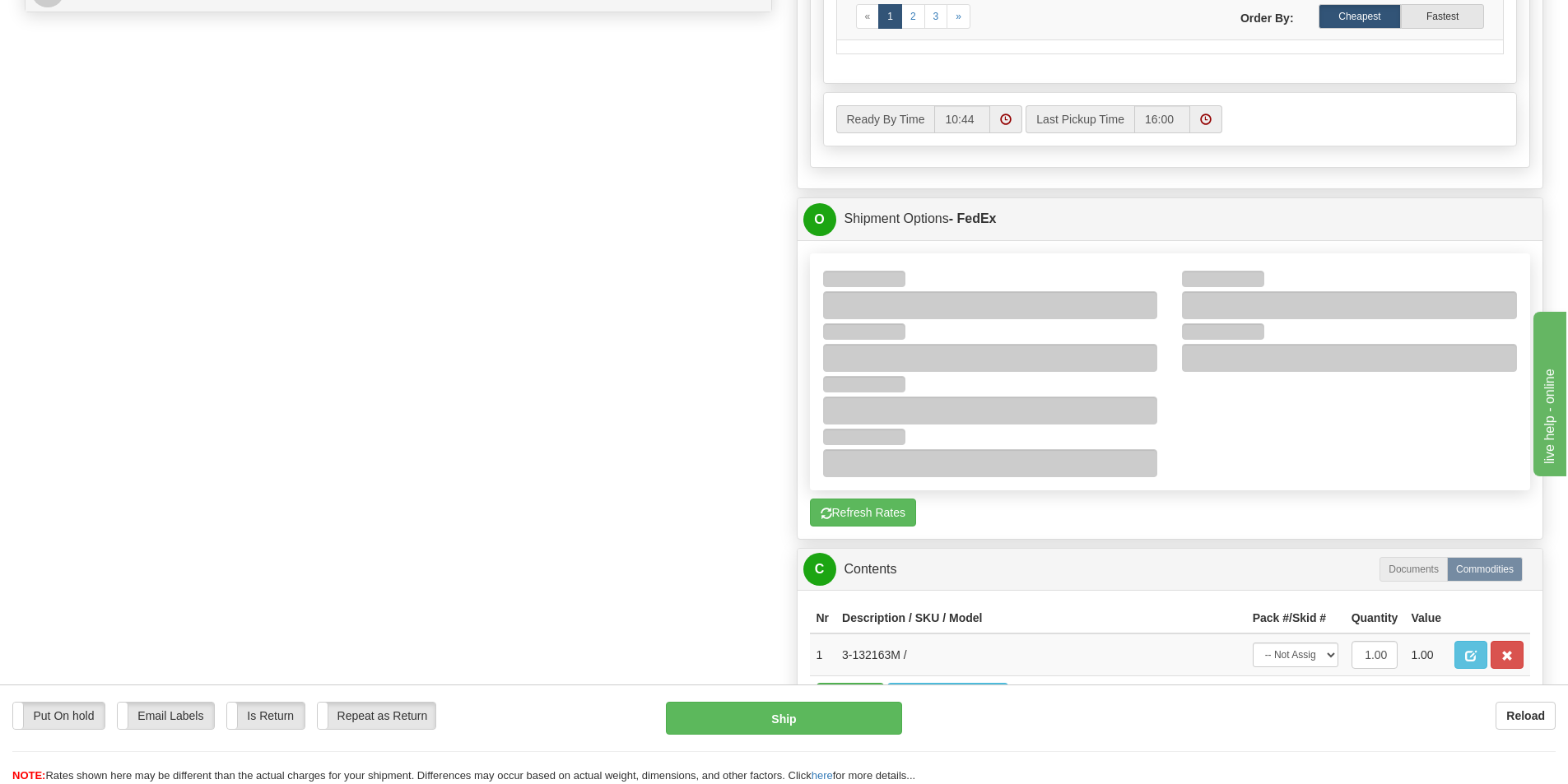
scroll to position [823, 0]
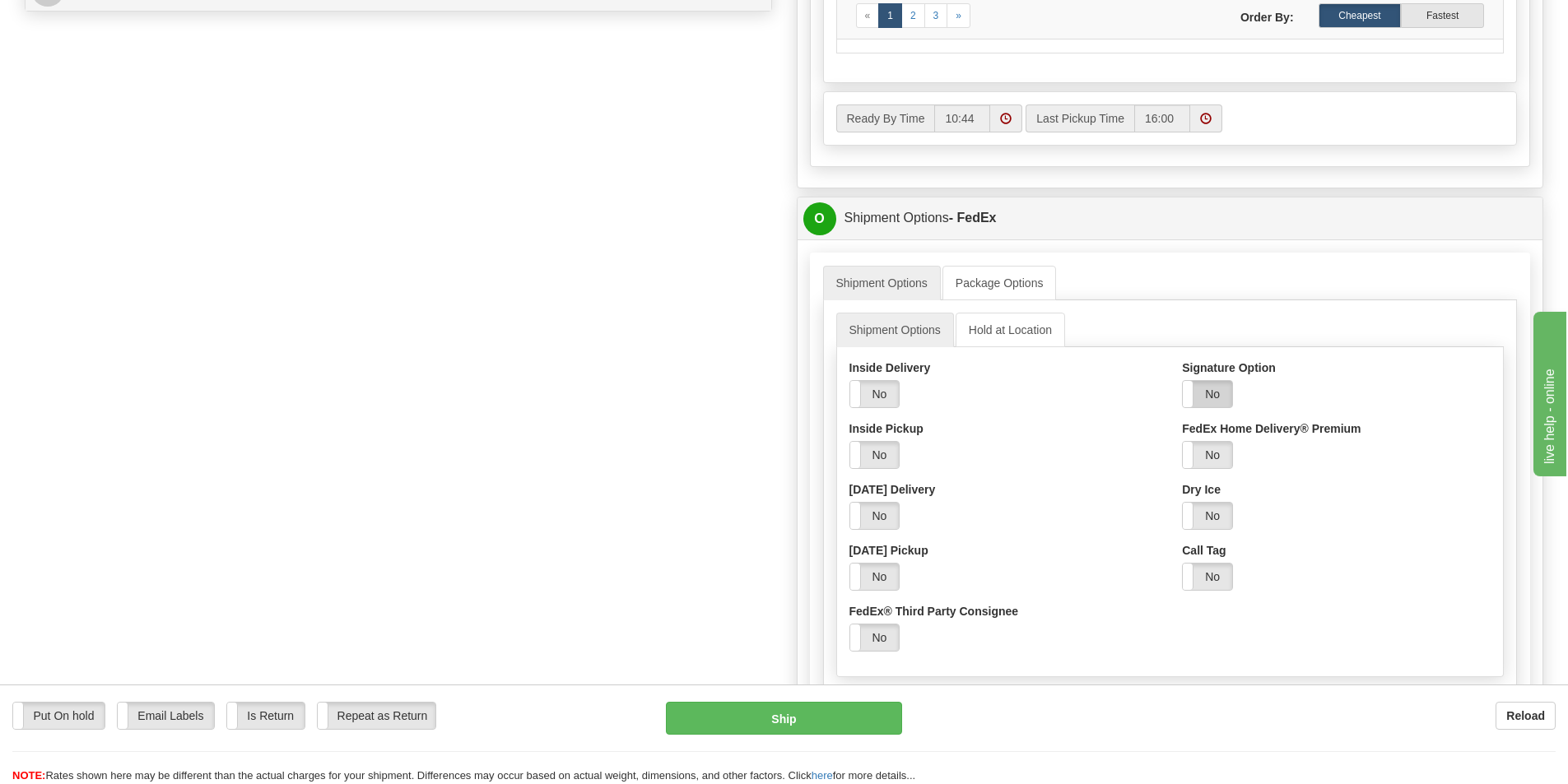
click at [1206, 393] on label "No" at bounding box center [1207, 395] width 49 height 27
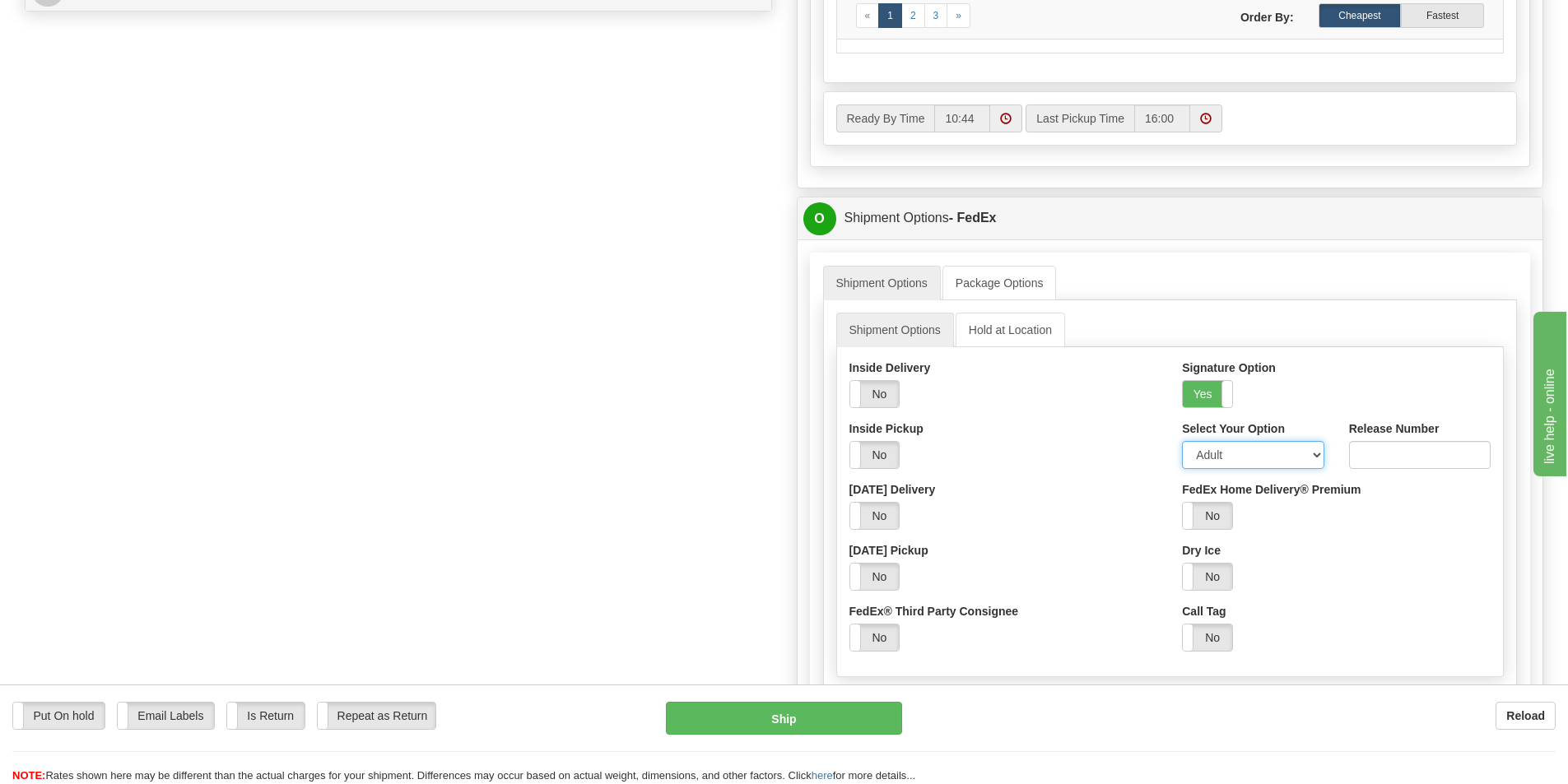
click at [1211, 451] on select "Adult Direct Indirect No Signature Required Service Default" at bounding box center [1252, 455] width 141 height 28
select select "2"
click at [1182, 441] on select "Adult Direct Indirect No Signature Required Service Default" at bounding box center [1252, 455] width 141 height 28
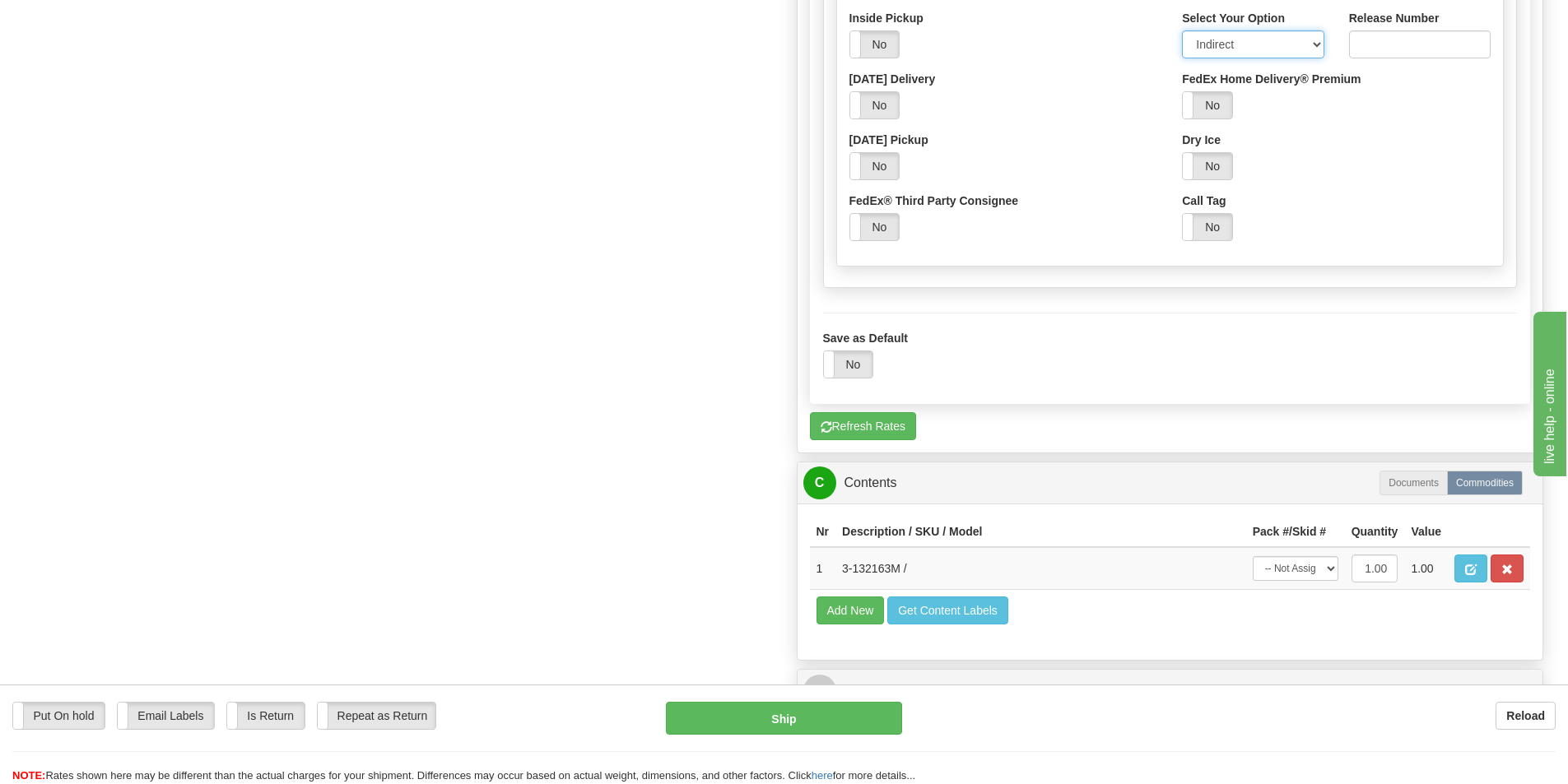
scroll to position [1235, 0]
click at [759, 714] on button "Ship" at bounding box center [784, 719] width 236 height 33
type input "92"
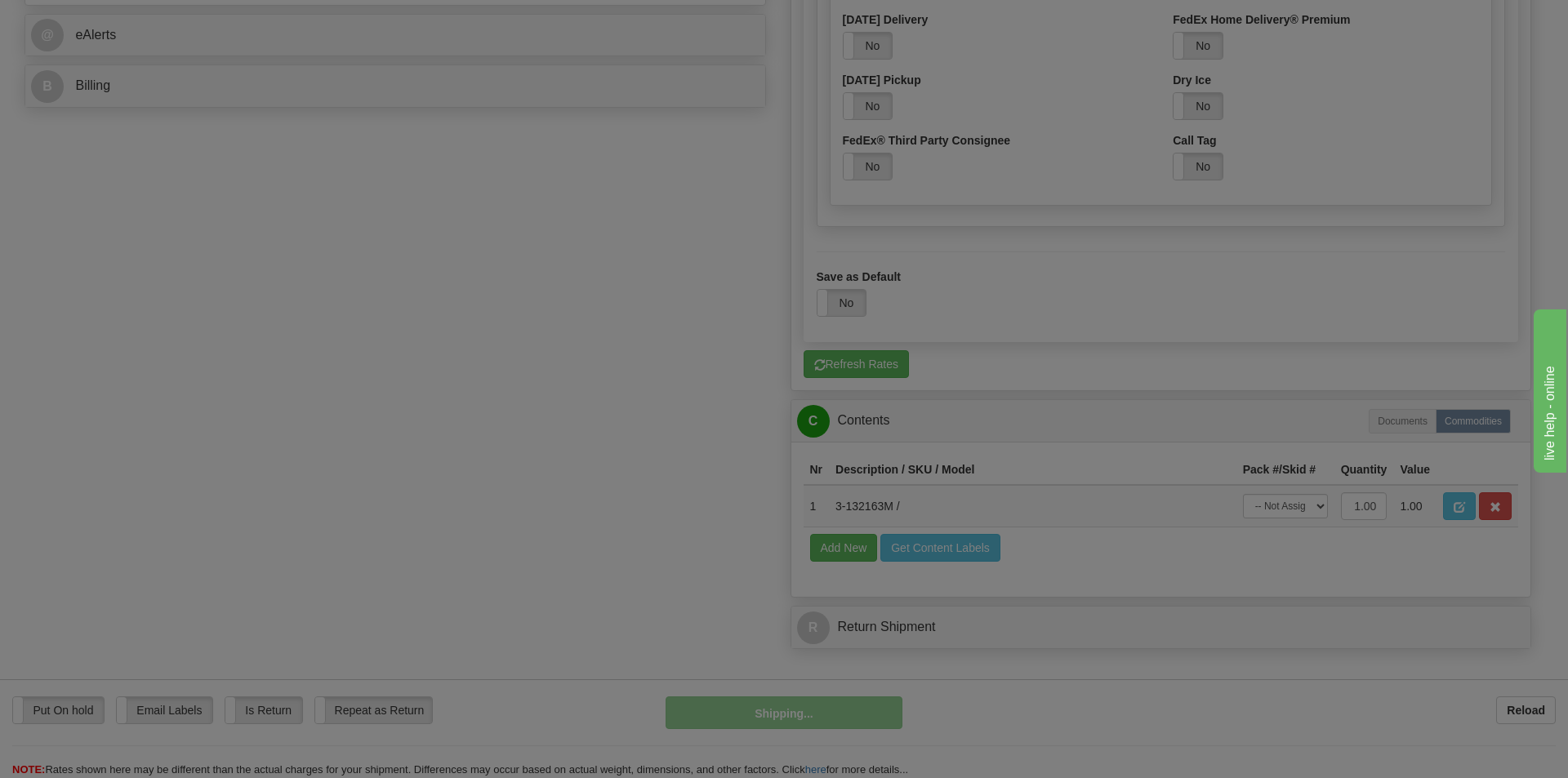
scroll to position [663, 0]
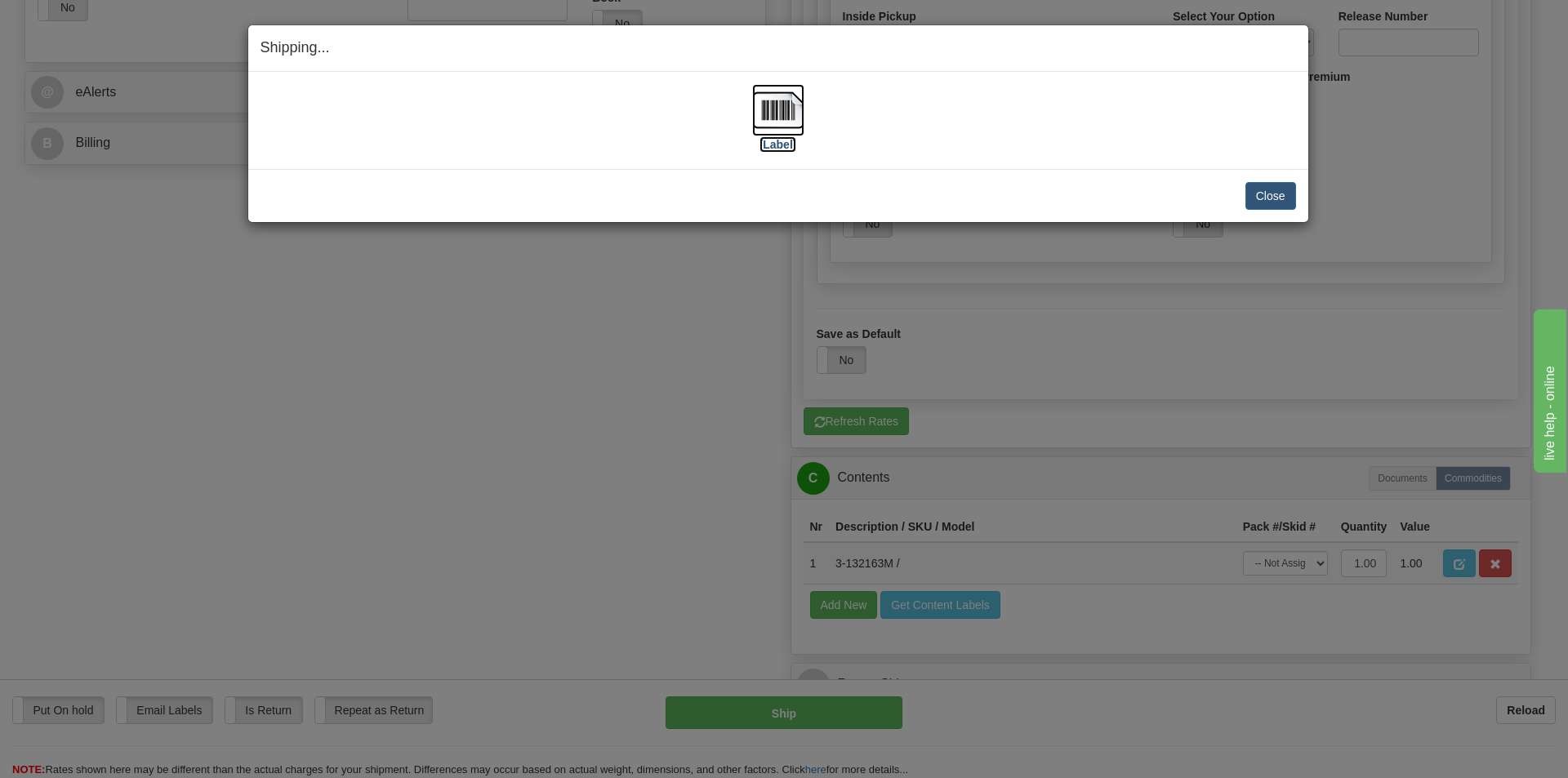
click at [781, 107] on img at bounding box center [779, 110] width 53 height 53
click at [1269, 191] on button "Close" at bounding box center [1270, 195] width 51 height 27
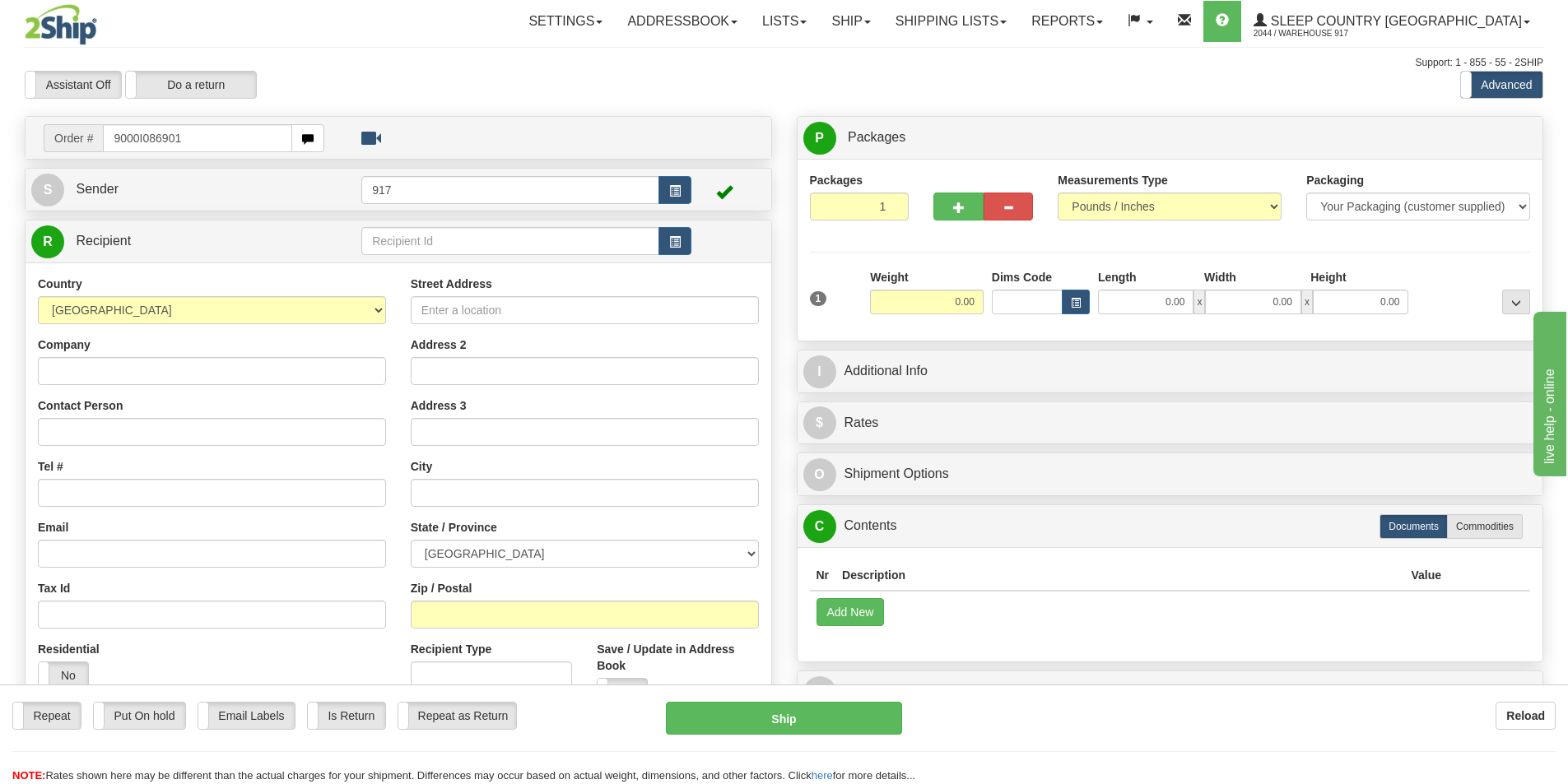
type input "9000I086901"
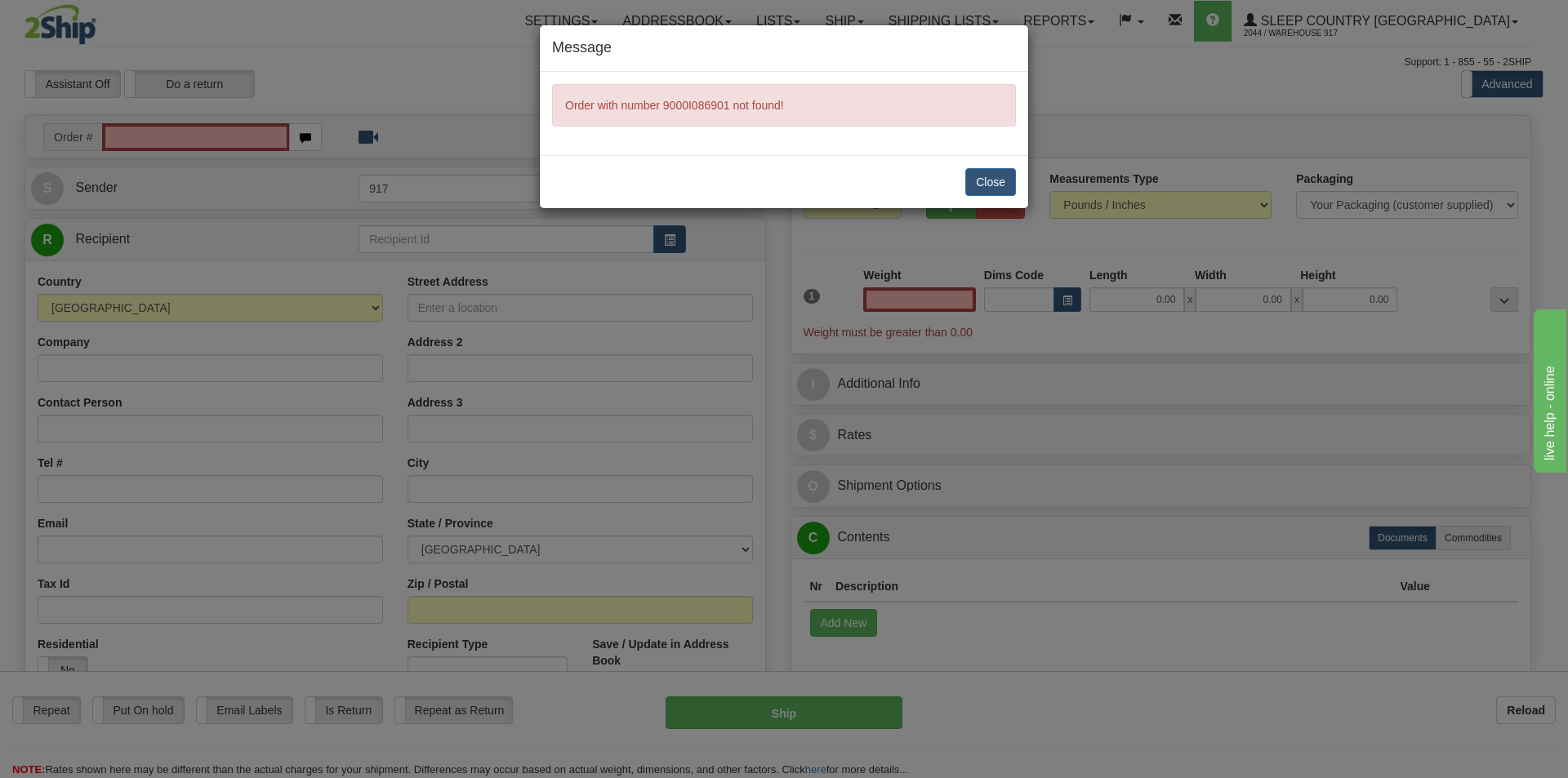
type input "0.00"
click at [994, 178] on button "Close" at bounding box center [991, 182] width 51 height 27
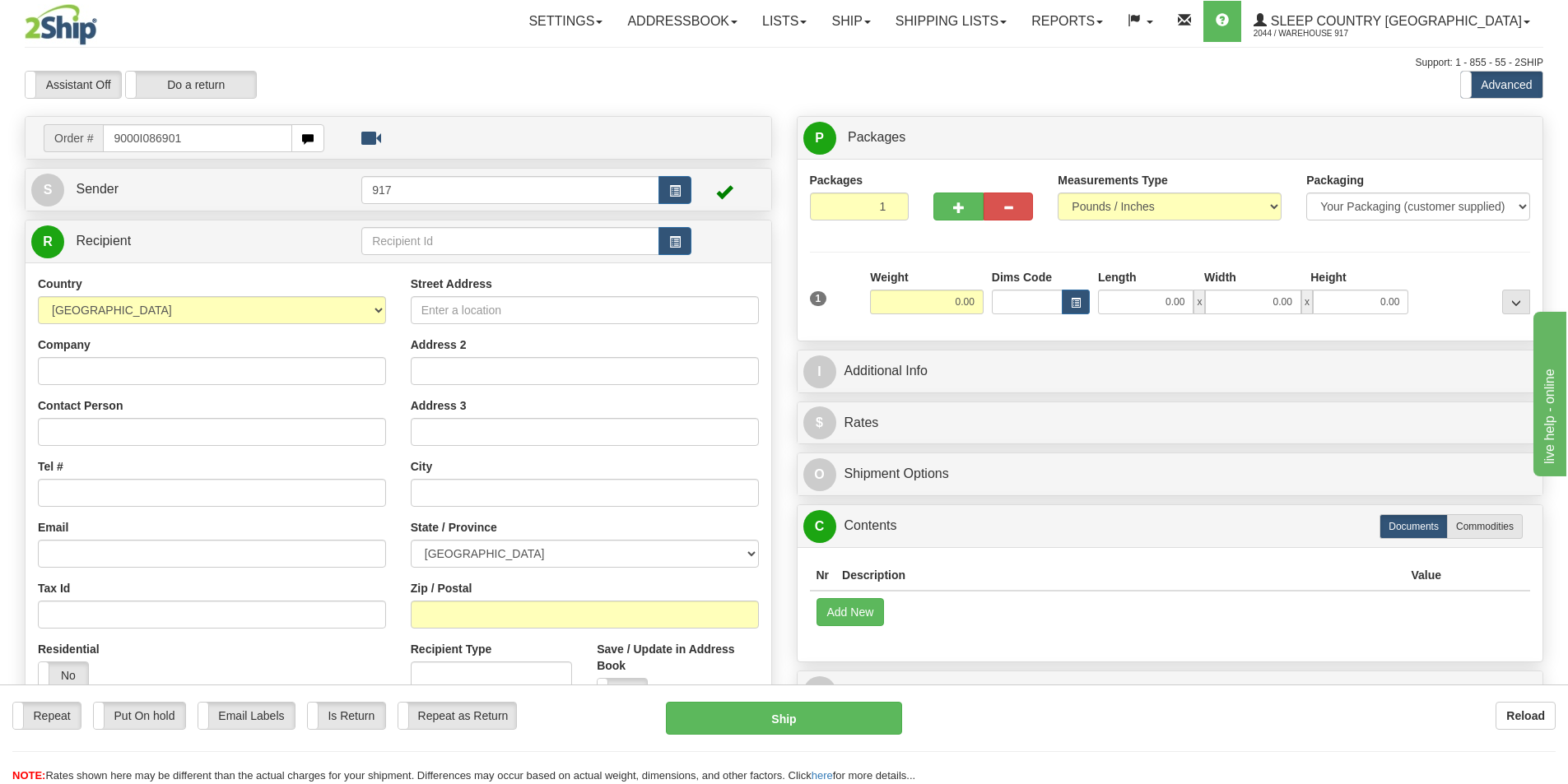
drag, startPoint x: 230, startPoint y: 146, endPoint x: 22, endPoint y: 150, distance: 208.0
click at [22, 149] on div "Create a label for the return Create Pickup Without Label Order # 9000I086901 S…" at bounding box center [398, 479] width 772 height 727
type input "9000I086901"
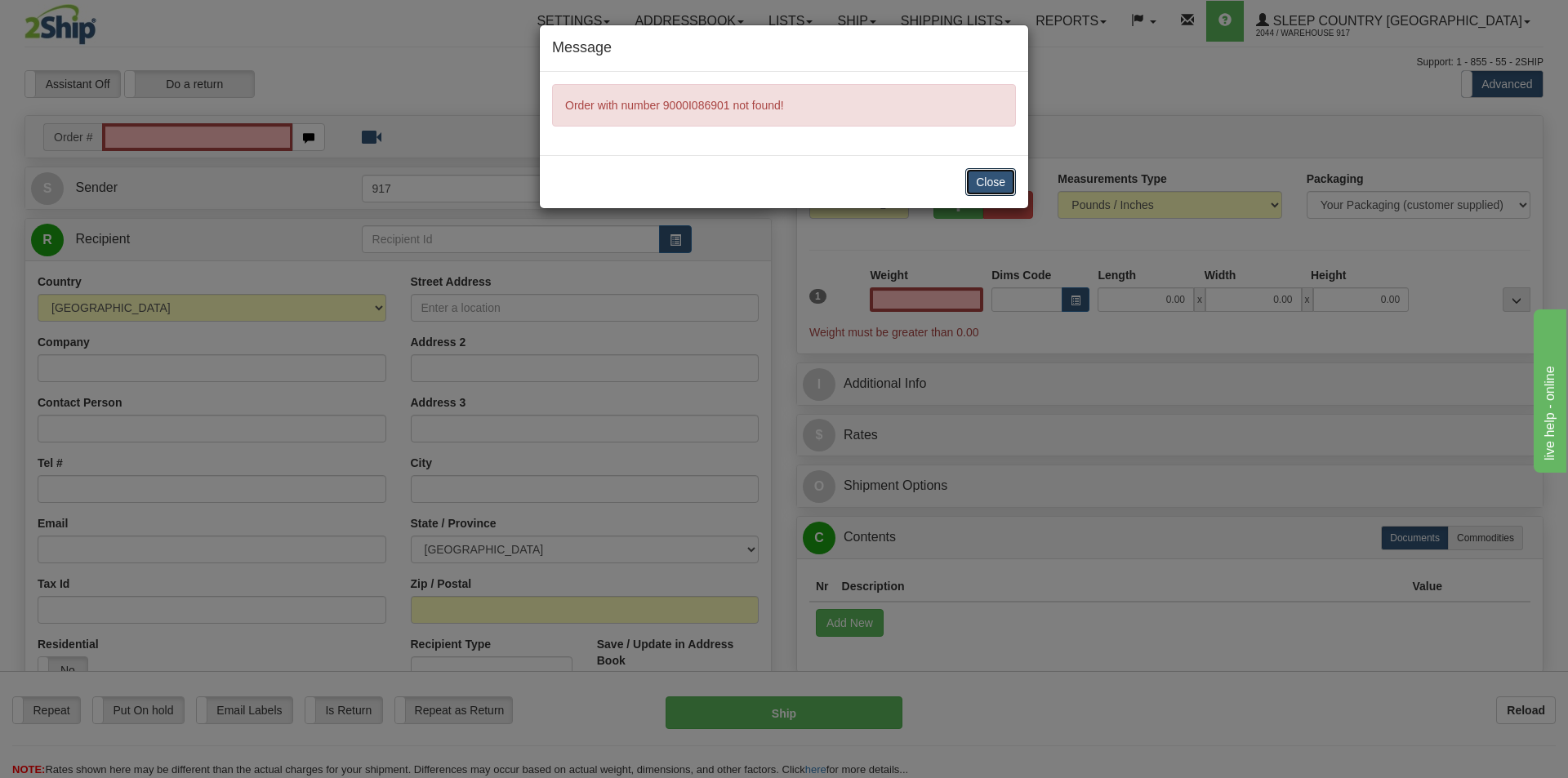
click at [978, 172] on button "Close" at bounding box center [991, 182] width 51 height 27
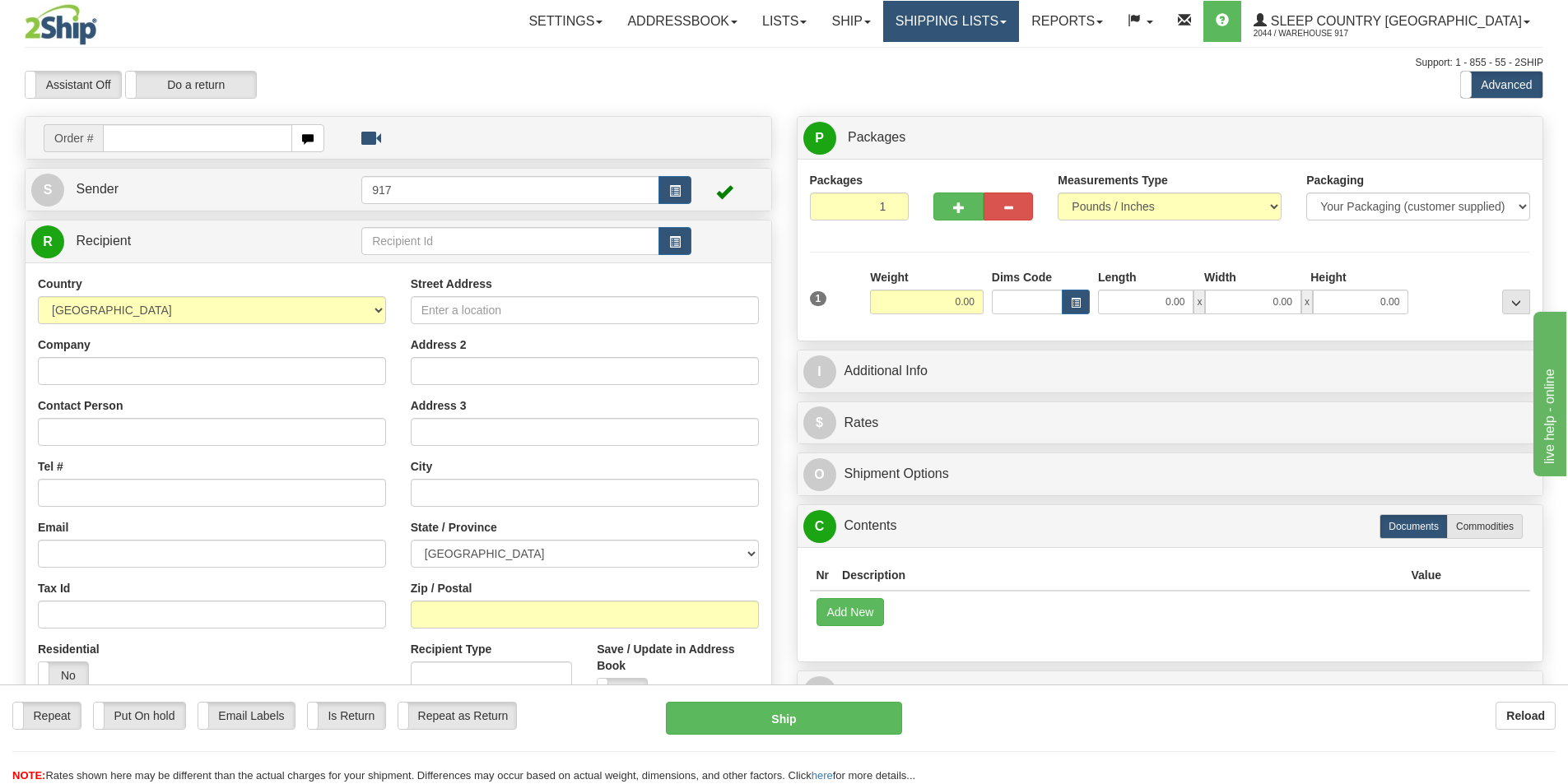
click at [1017, 19] on link "Shipping lists" at bounding box center [951, 21] width 136 height 41
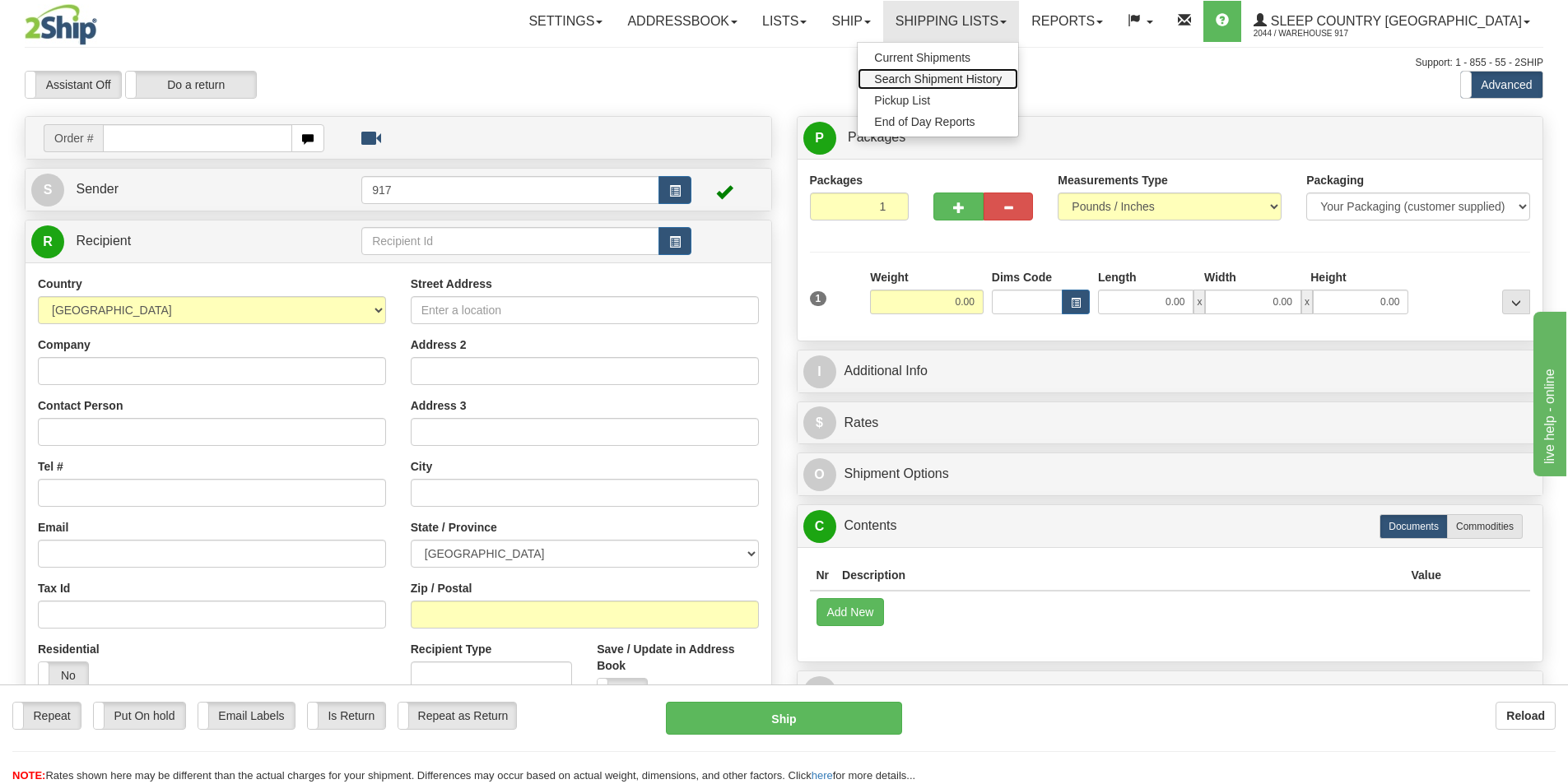
click at [1001, 81] on span "Search Shipment History" at bounding box center [938, 79] width 127 height 13
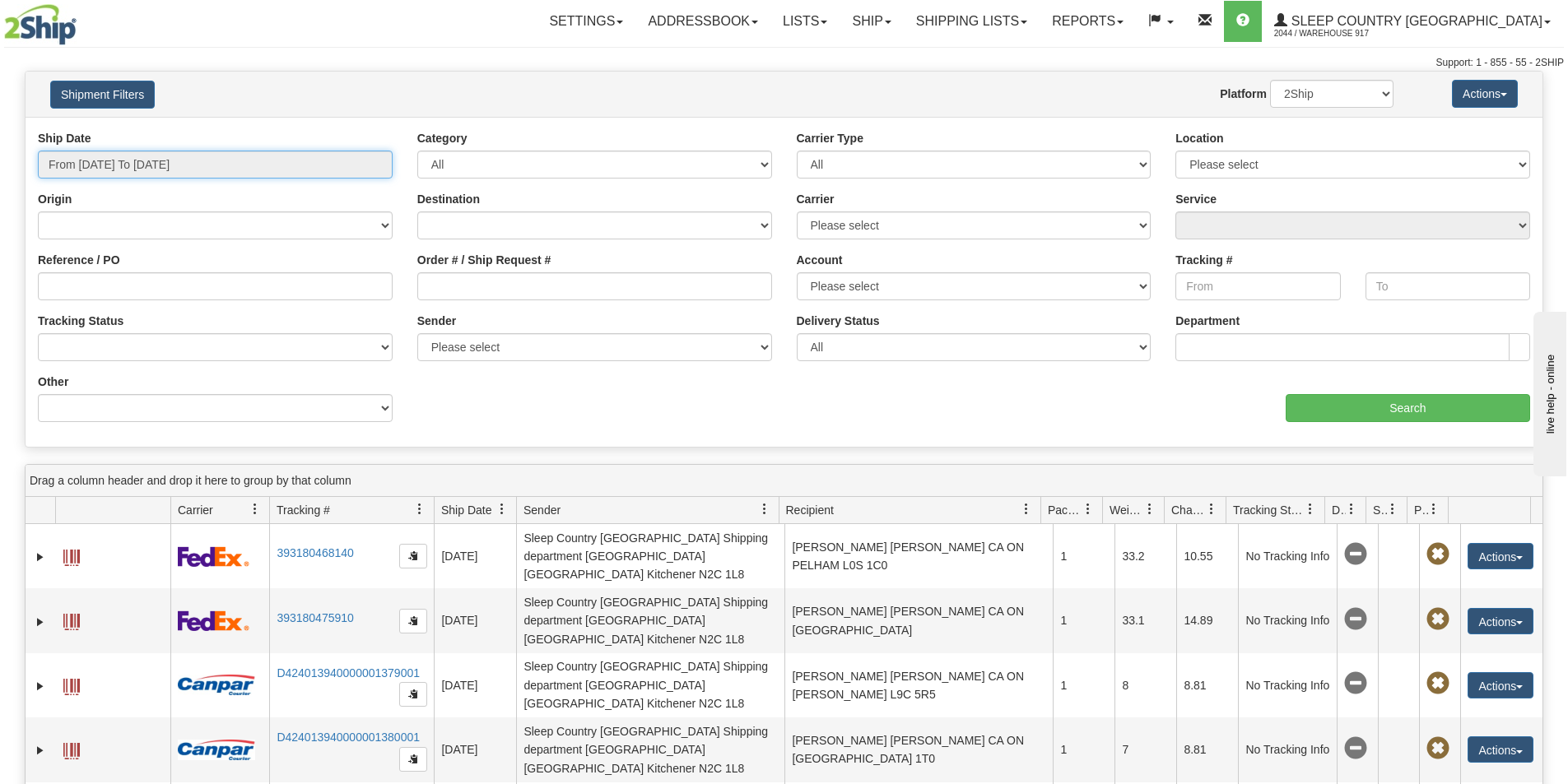
click at [183, 171] on input "From [DATE] To [DATE]" at bounding box center [215, 164] width 355 height 28
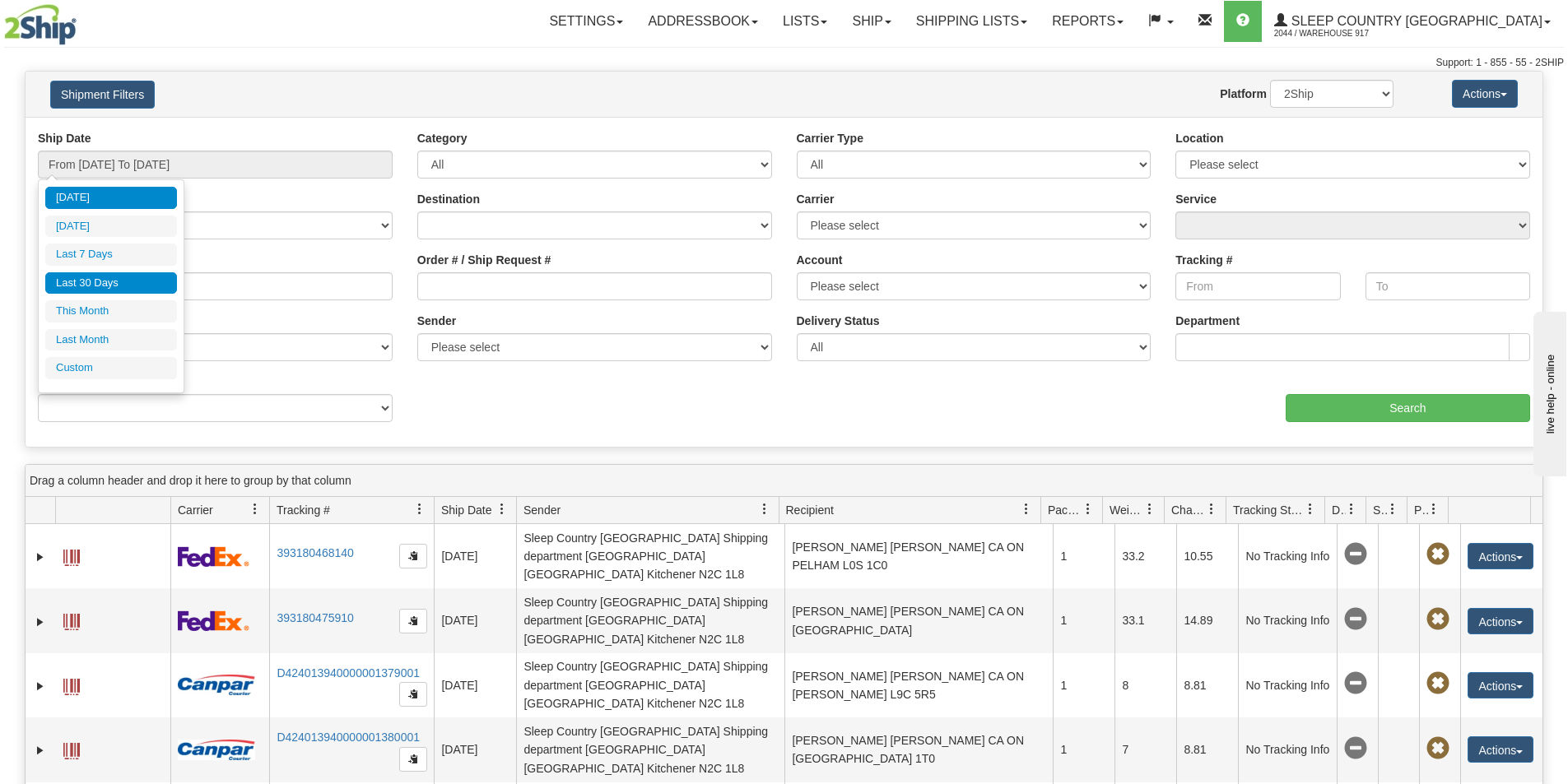
click at [124, 289] on li "Last 30 Days" at bounding box center [111, 283] width 132 height 22
type input "From [DATE] To [DATE]"
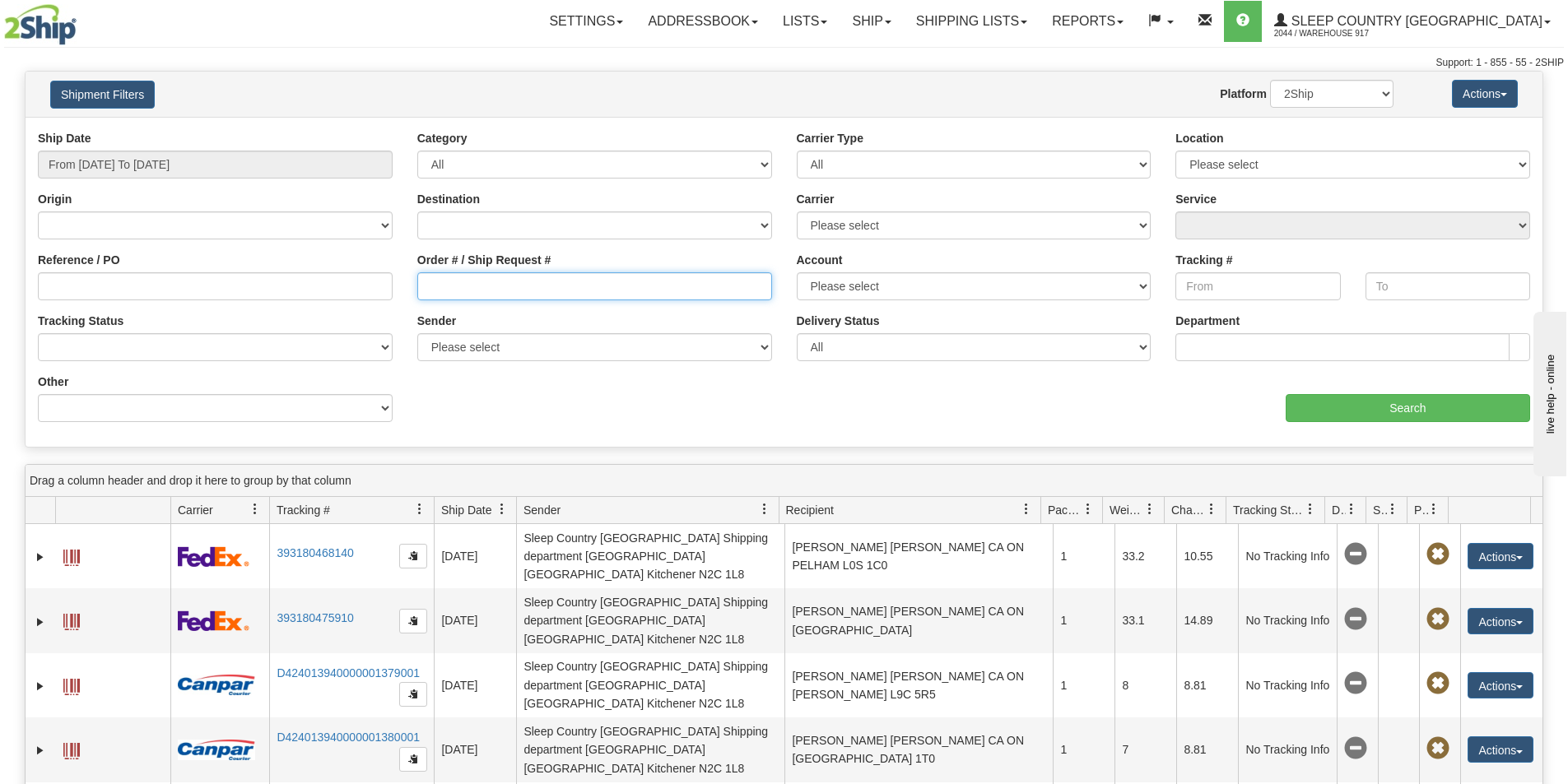
click at [506, 289] on input "Order # / Ship Request #" at bounding box center [595, 286] width 355 height 28
paste input "9000I086901"
type input "9000I086901"
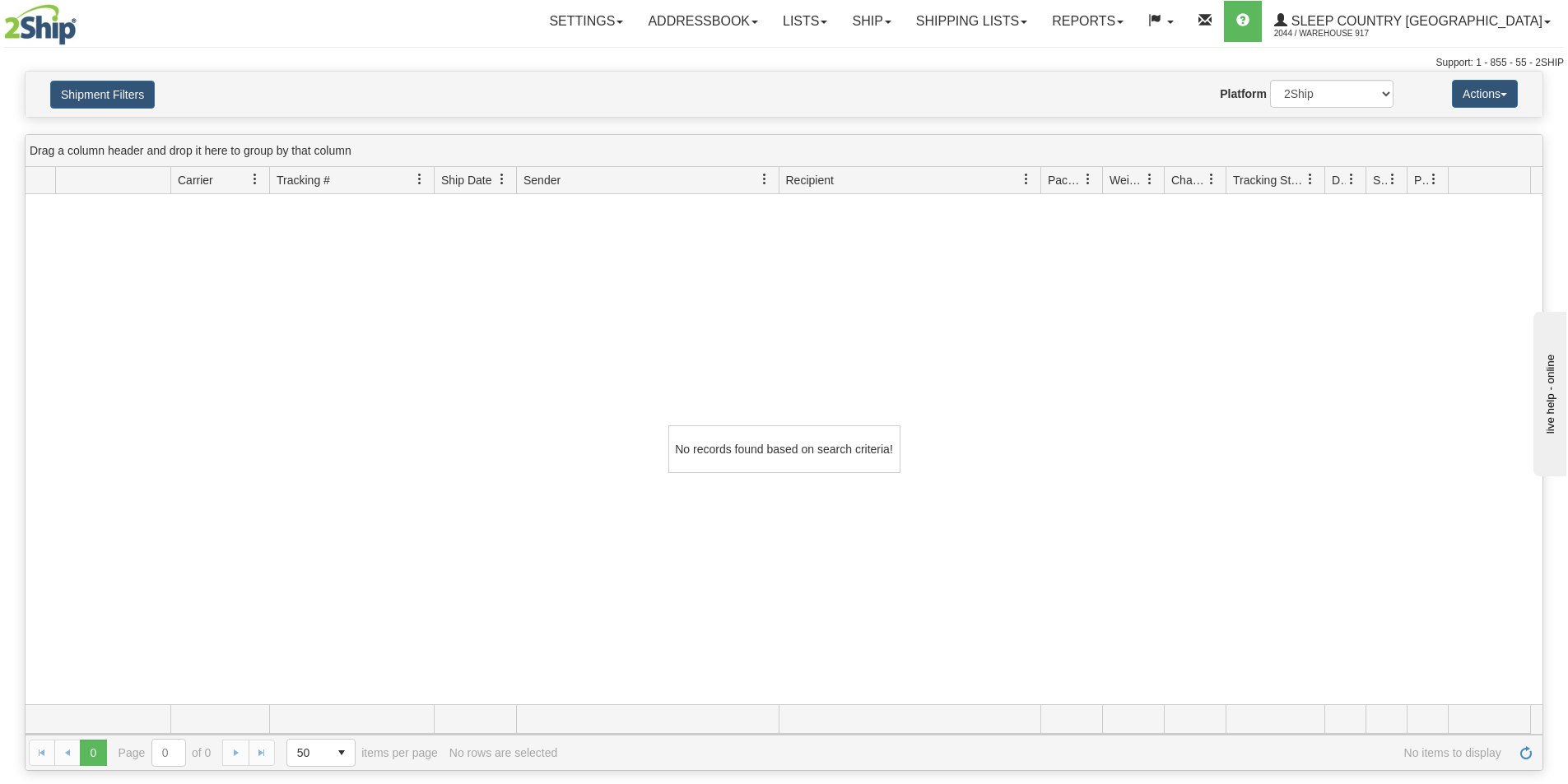
click at [532, 288] on div "No records found based on search criteria!" at bounding box center [784, 450] width 1517 height 511
click at [903, 15] on link "Ship" at bounding box center [871, 21] width 64 height 41
click at [833, 59] on span "Ship Screen" at bounding box center [802, 58] width 63 height 13
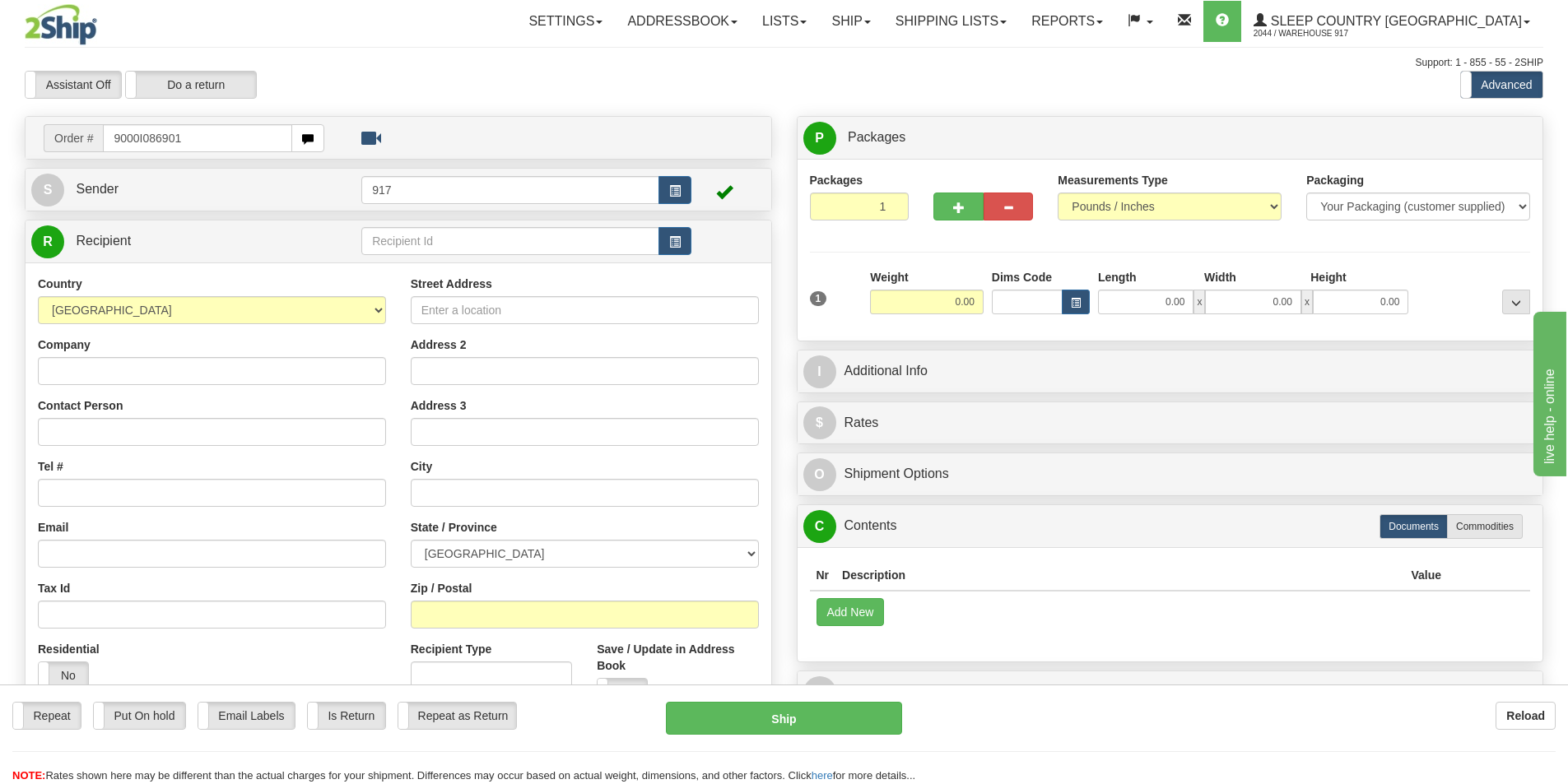
type input "9000I086901"
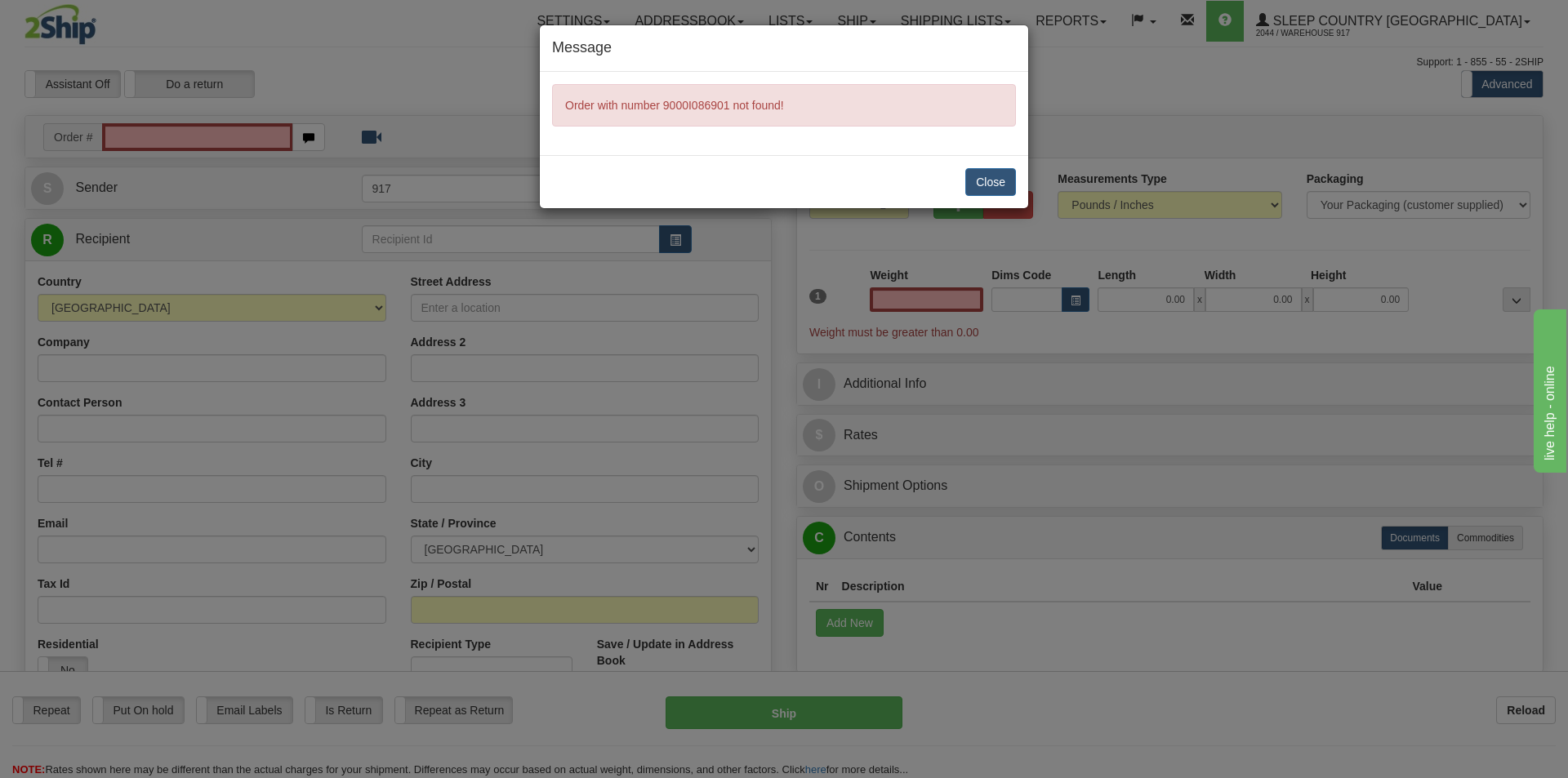
type input "0.00"
click at [975, 174] on button "Close" at bounding box center [991, 182] width 51 height 27
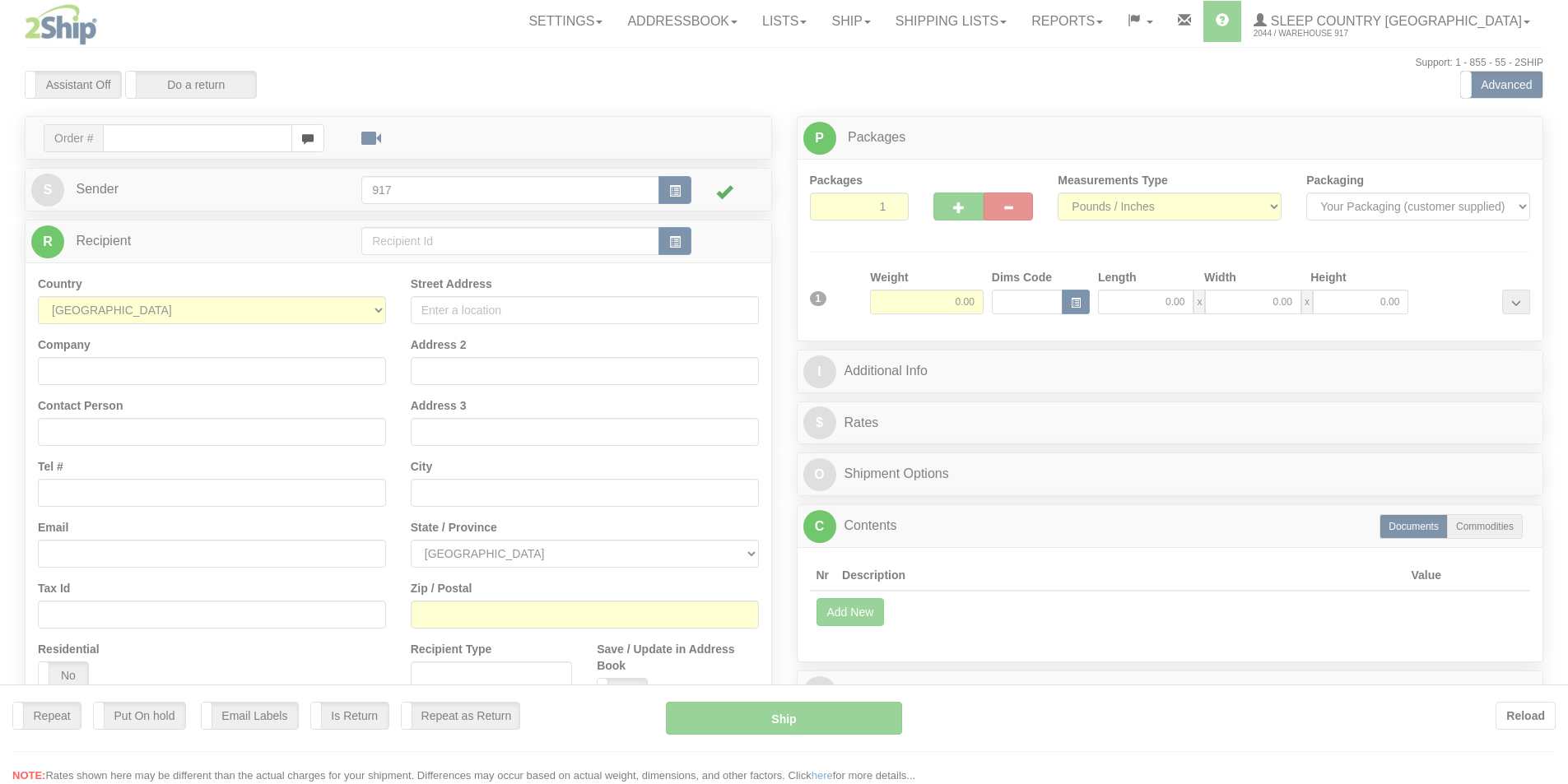
drag, startPoint x: 0, startPoint y: 0, endPoint x: 1035, endPoint y: 23, distance: 1035.3
click at [1035, 23] on div at bounding box center [784, 392] width 1568 height 784
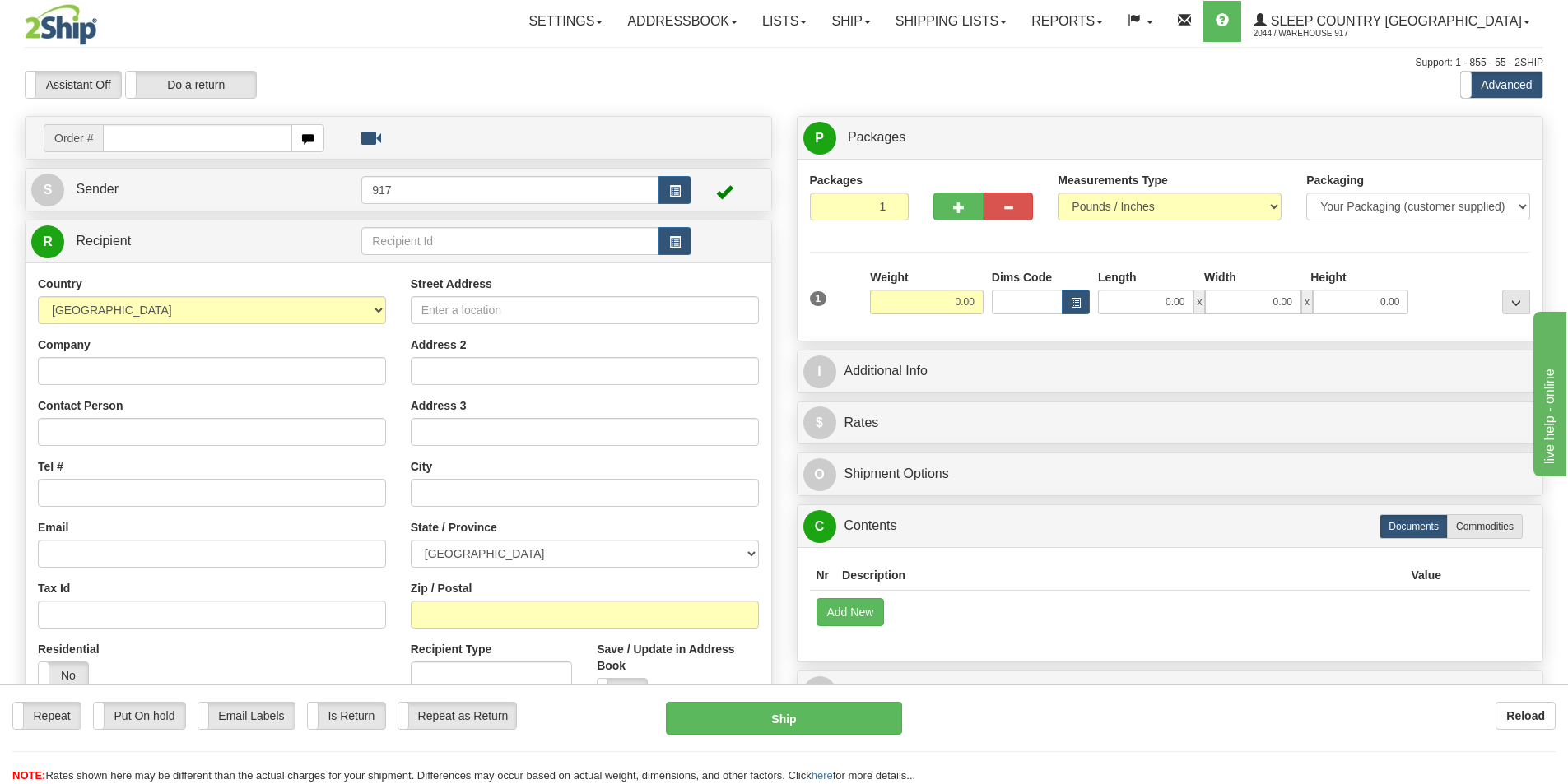
click at [1034, 20] on div "Toggle navigation Settings Shipping Preferences Fields Preferences New" at bounding box center [784, 463] width 1568 height 926
click at [1019, 23] on link "Shipping lists" at bounding box center [951, 21] width 136 height 41
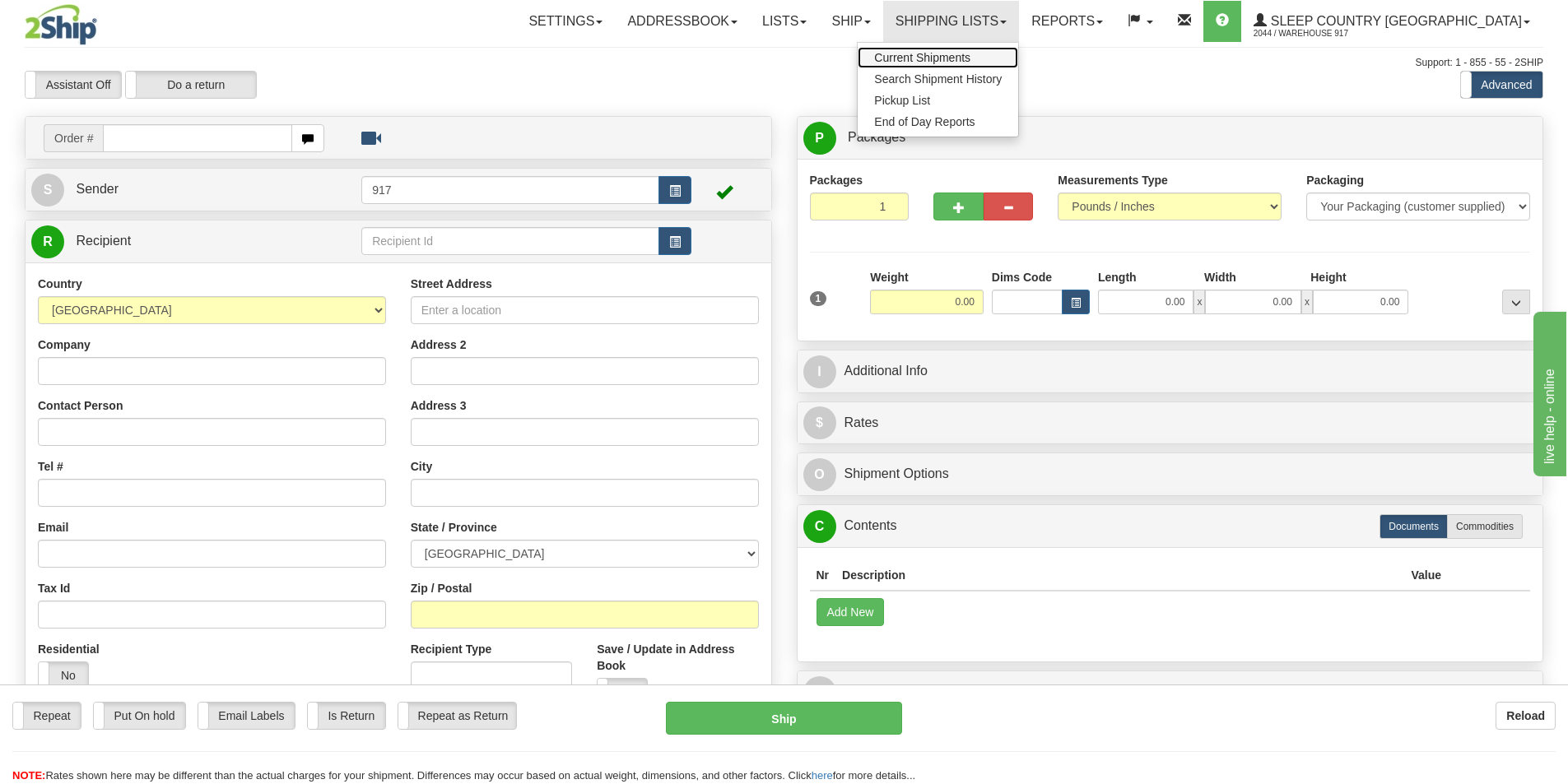
click at [1018, 48] on link "Current Shipments" at bounding box center [938, 57] width 160 height 22
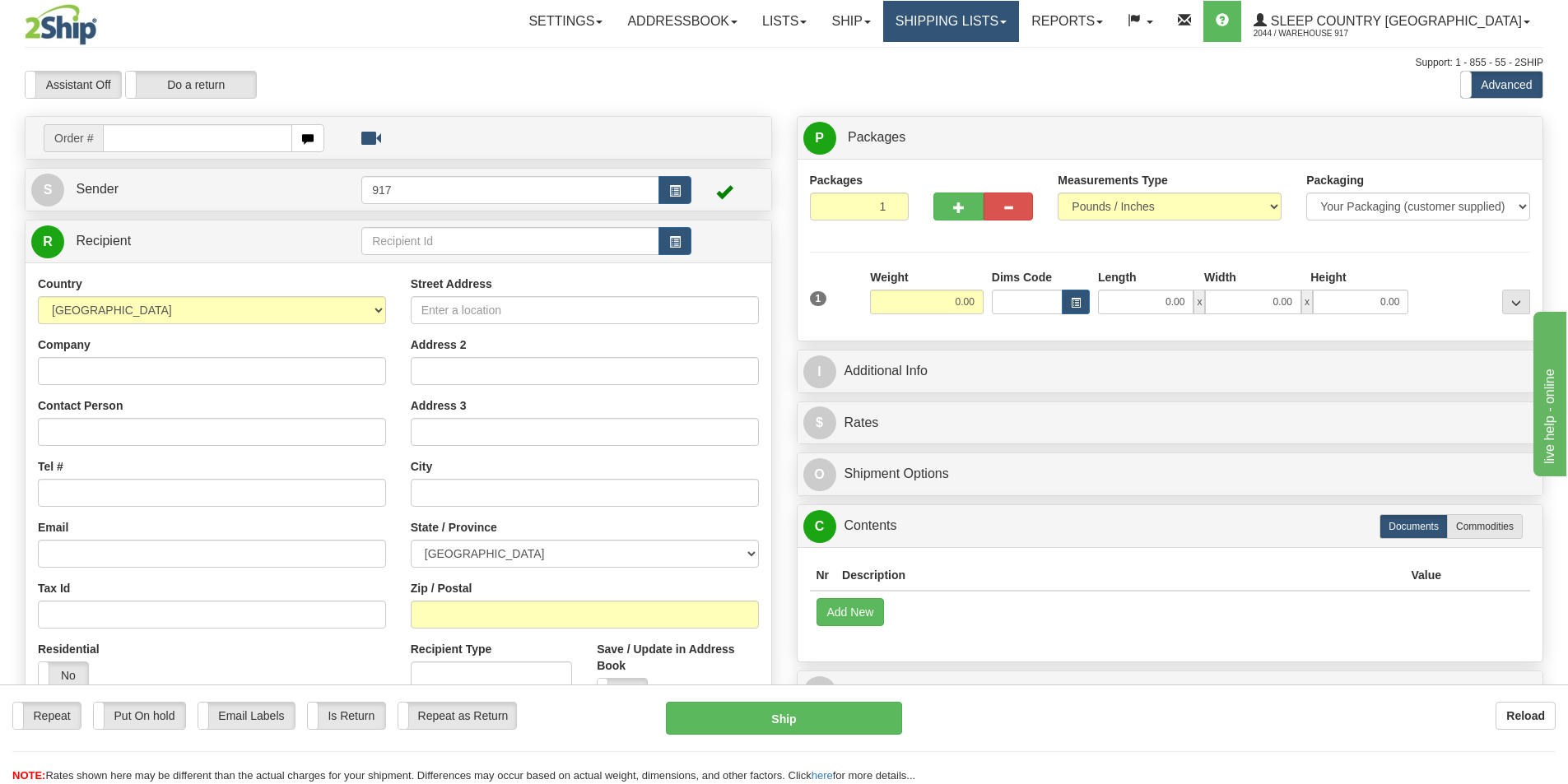
click at [1018, 34] on link "Shipping lists" at bounding box center [951, 21] width 136 height 41
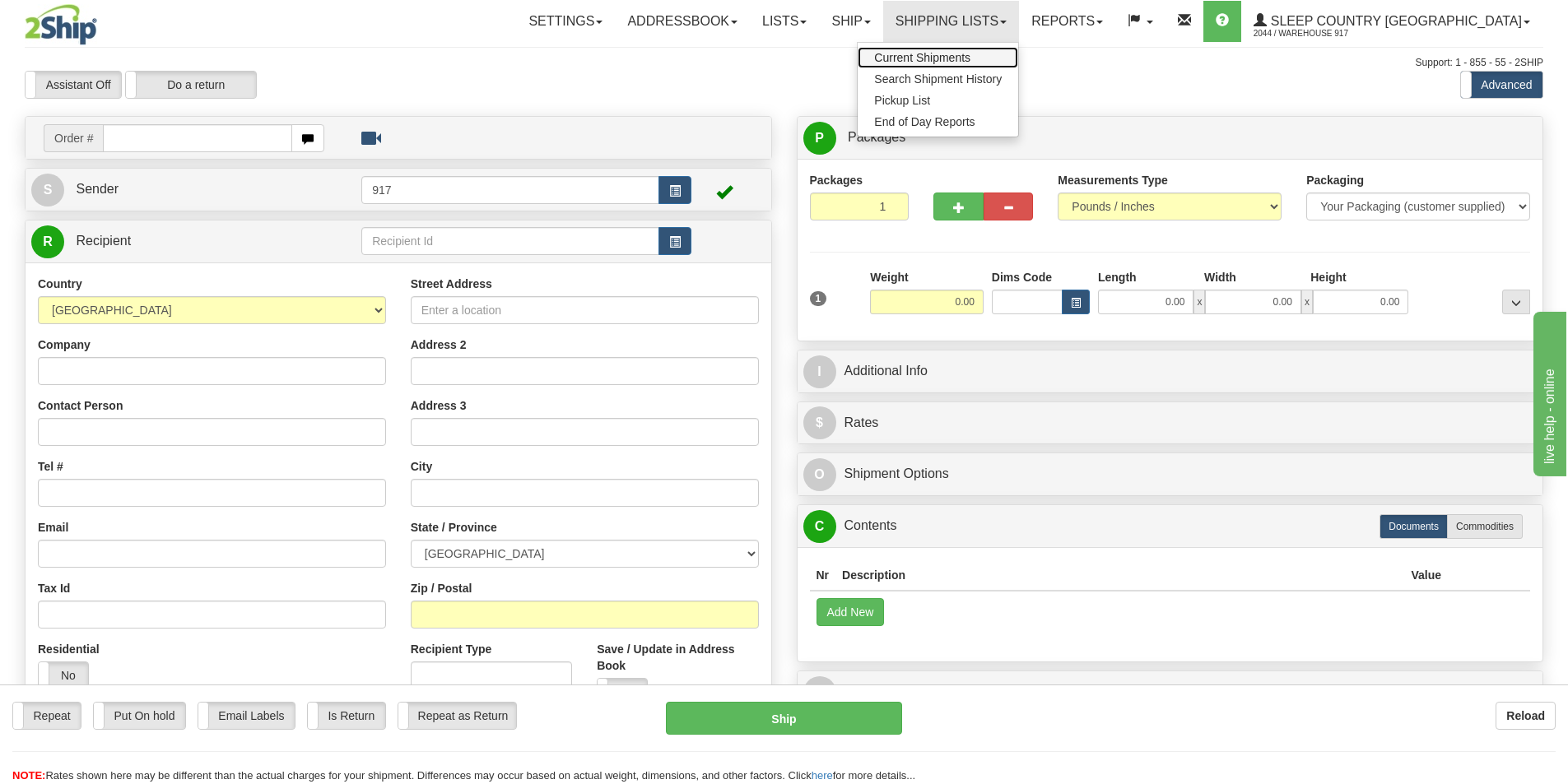
click at [970, 52] on span "Current Shipments" at bounding box center [922, 58] width 96 height 13
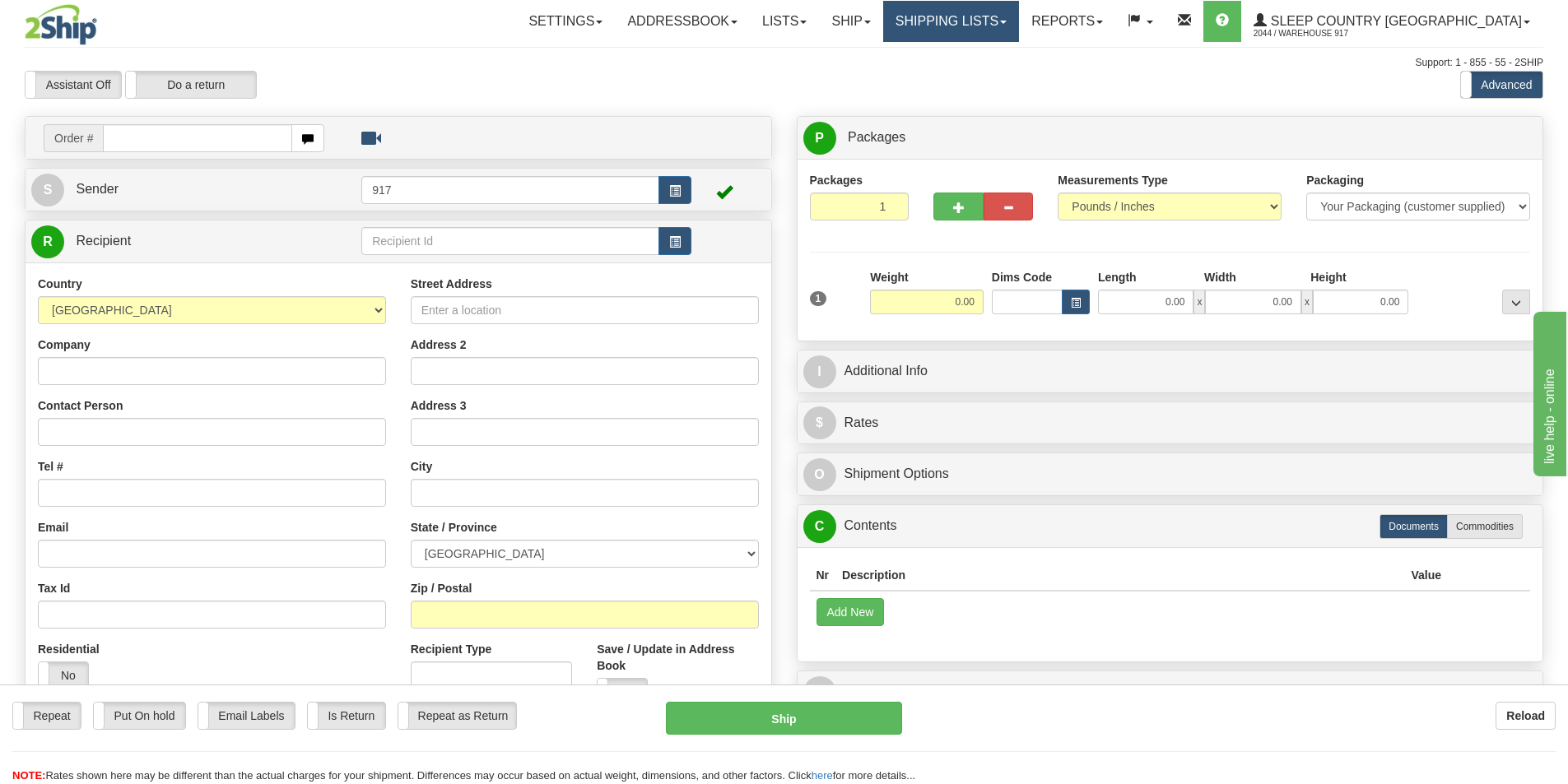
click at [999, 12] on link "Shipping lists" at bounding box center [951, 21] width 136 height 41
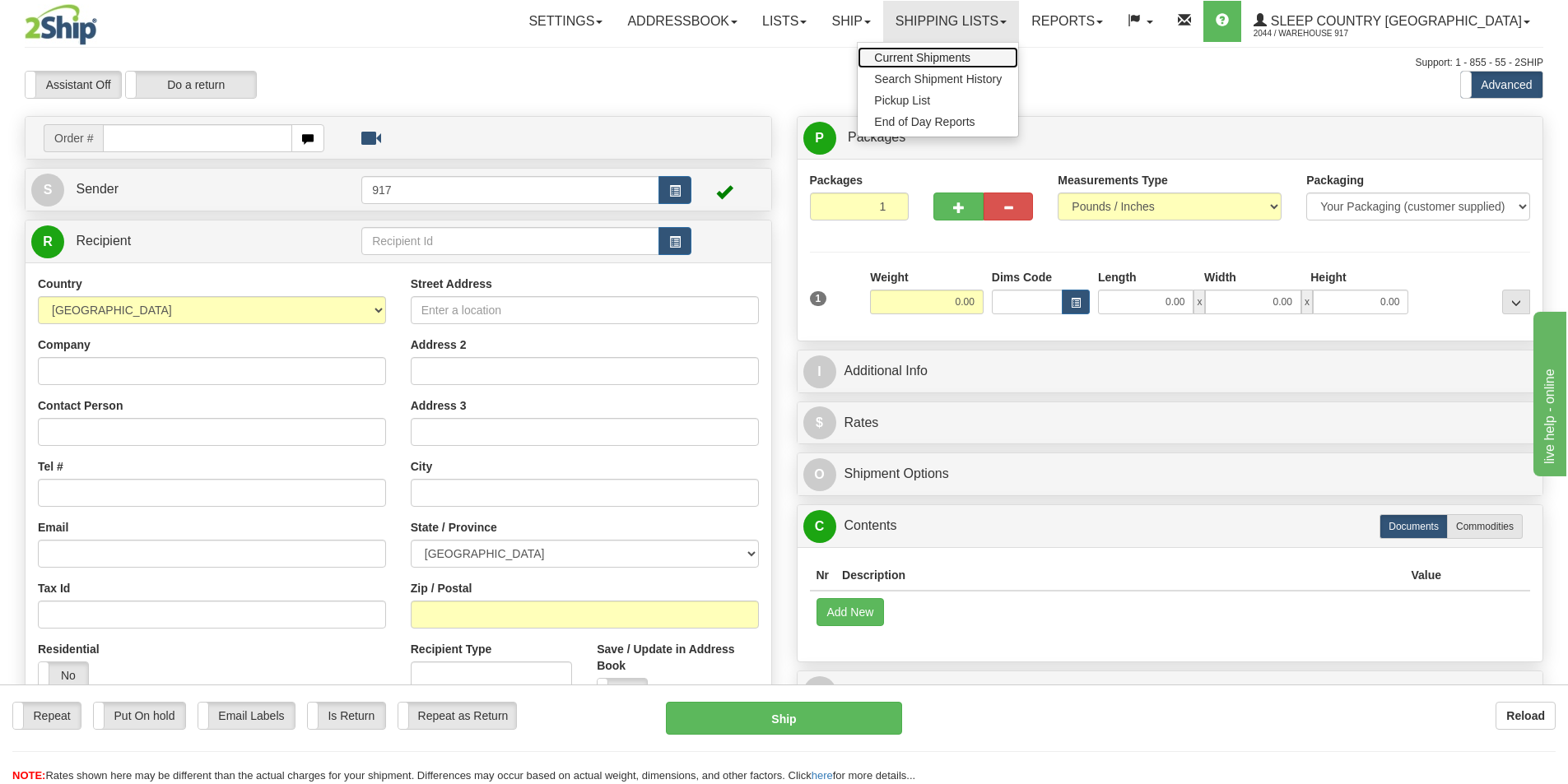
click at [970, 59] on span "Current Shipments" at bounding box center [922, 58] width 96 height 13
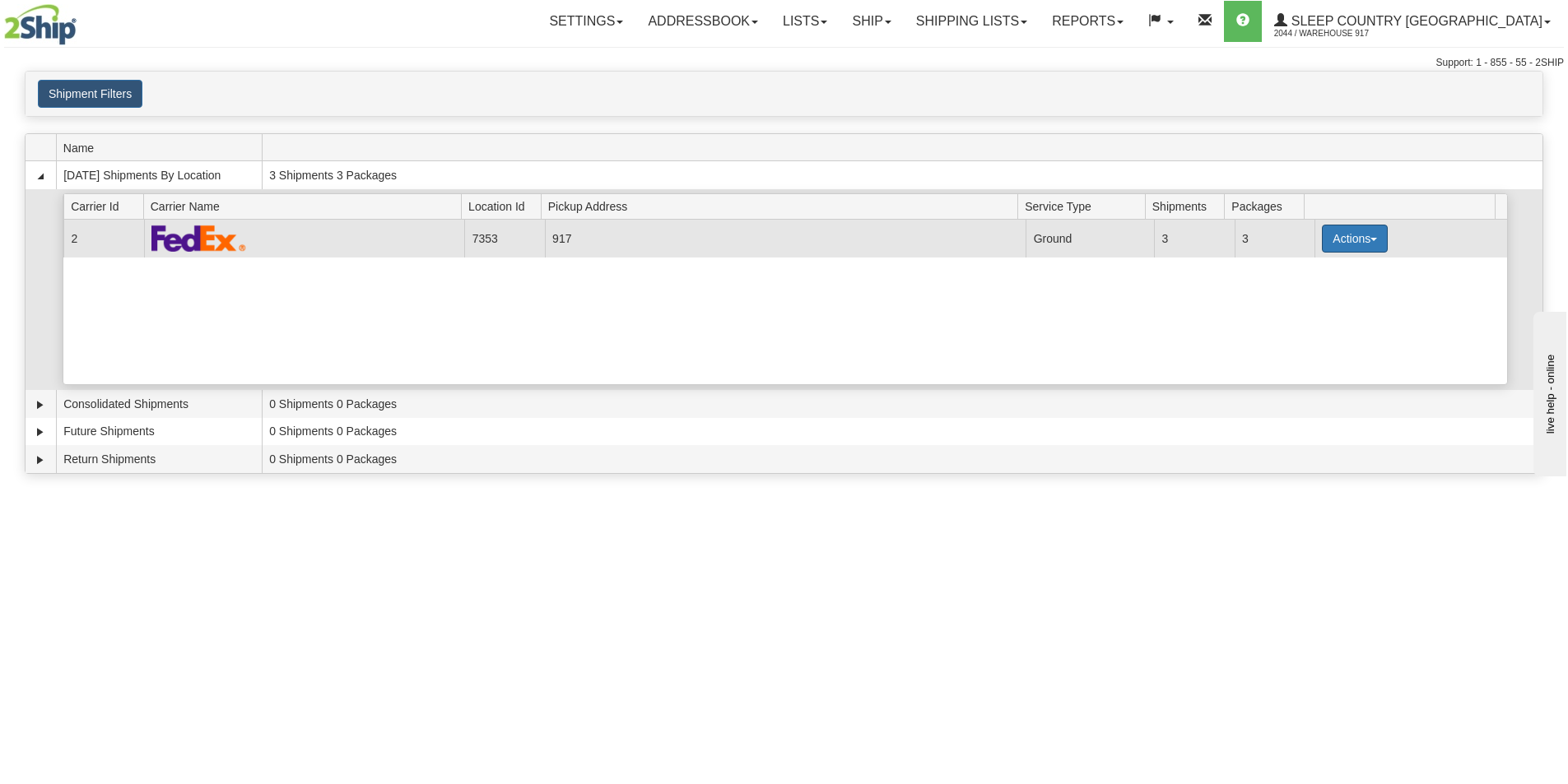
click at [1335, 238] on button "Actions" at bounding box center [1354, 238] width 65 height 28
click at [1317, 262] on link "Details" at bounding box center [1320, 270] width 132 height 22
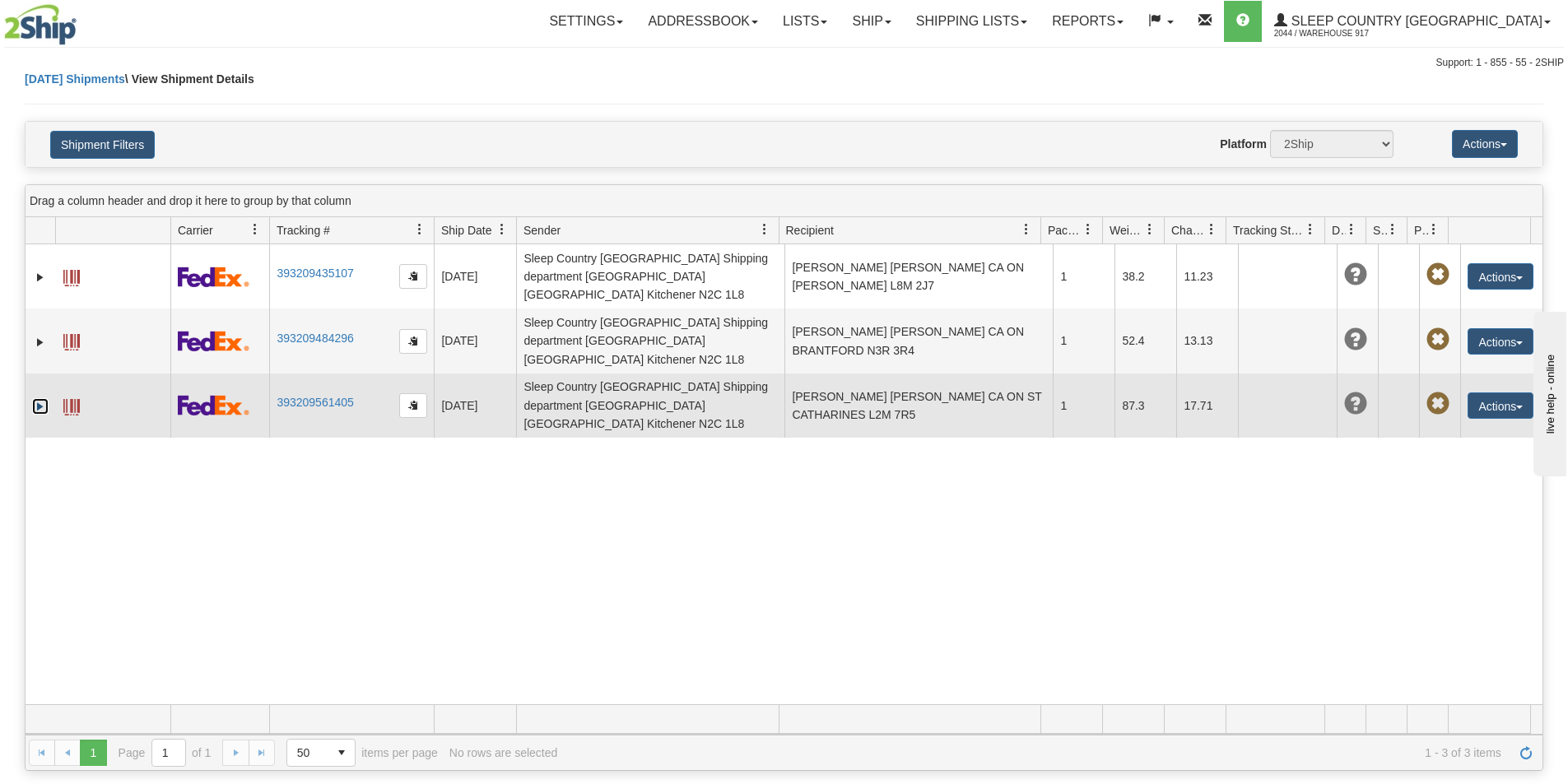
click at [33, 399] on link "Expand" at bounding box center [40, 406] width 16 height 16
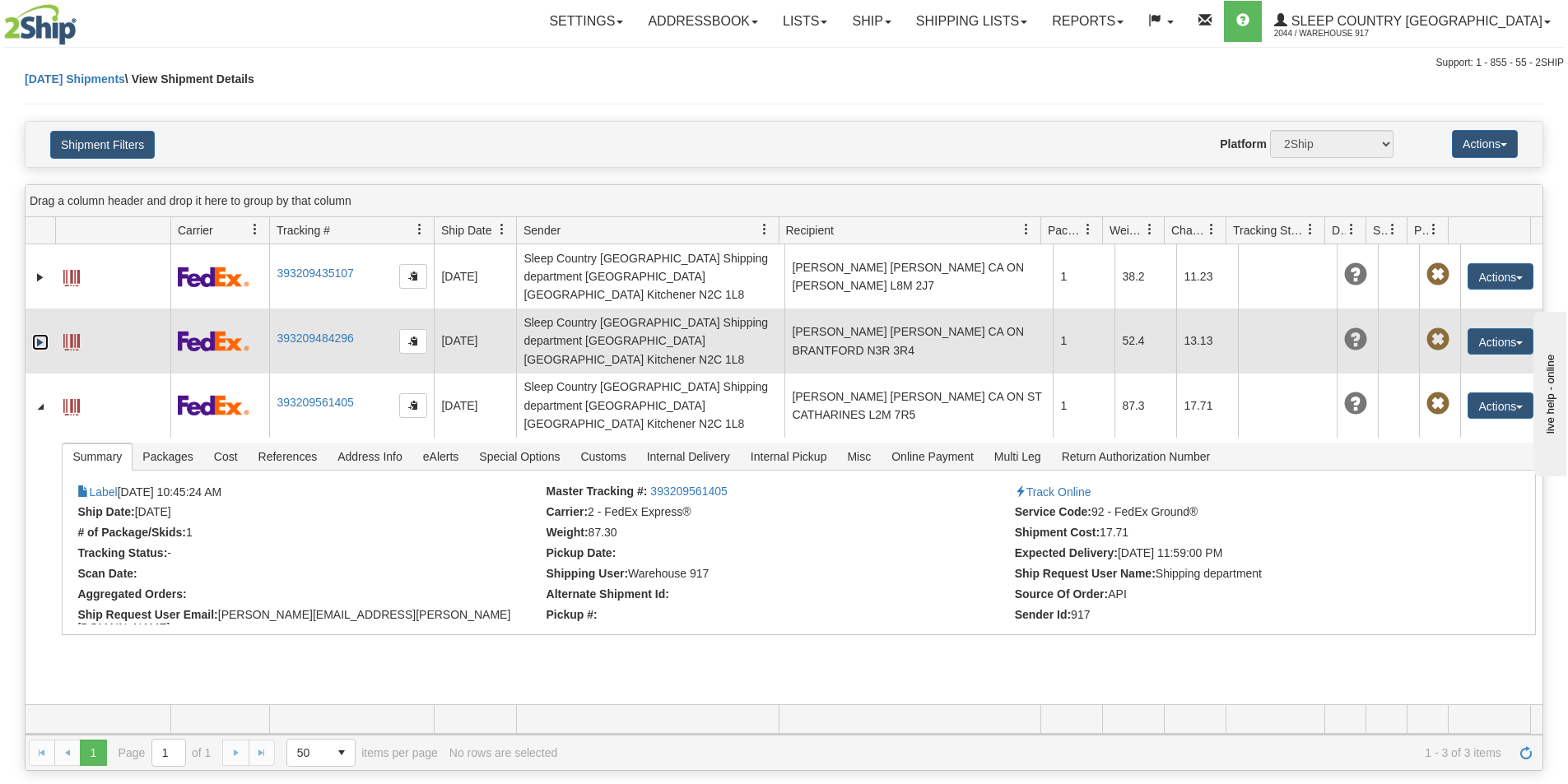
click at [38, 334] on link "Expand" at bounding box center [40, 342] width 16 height 16
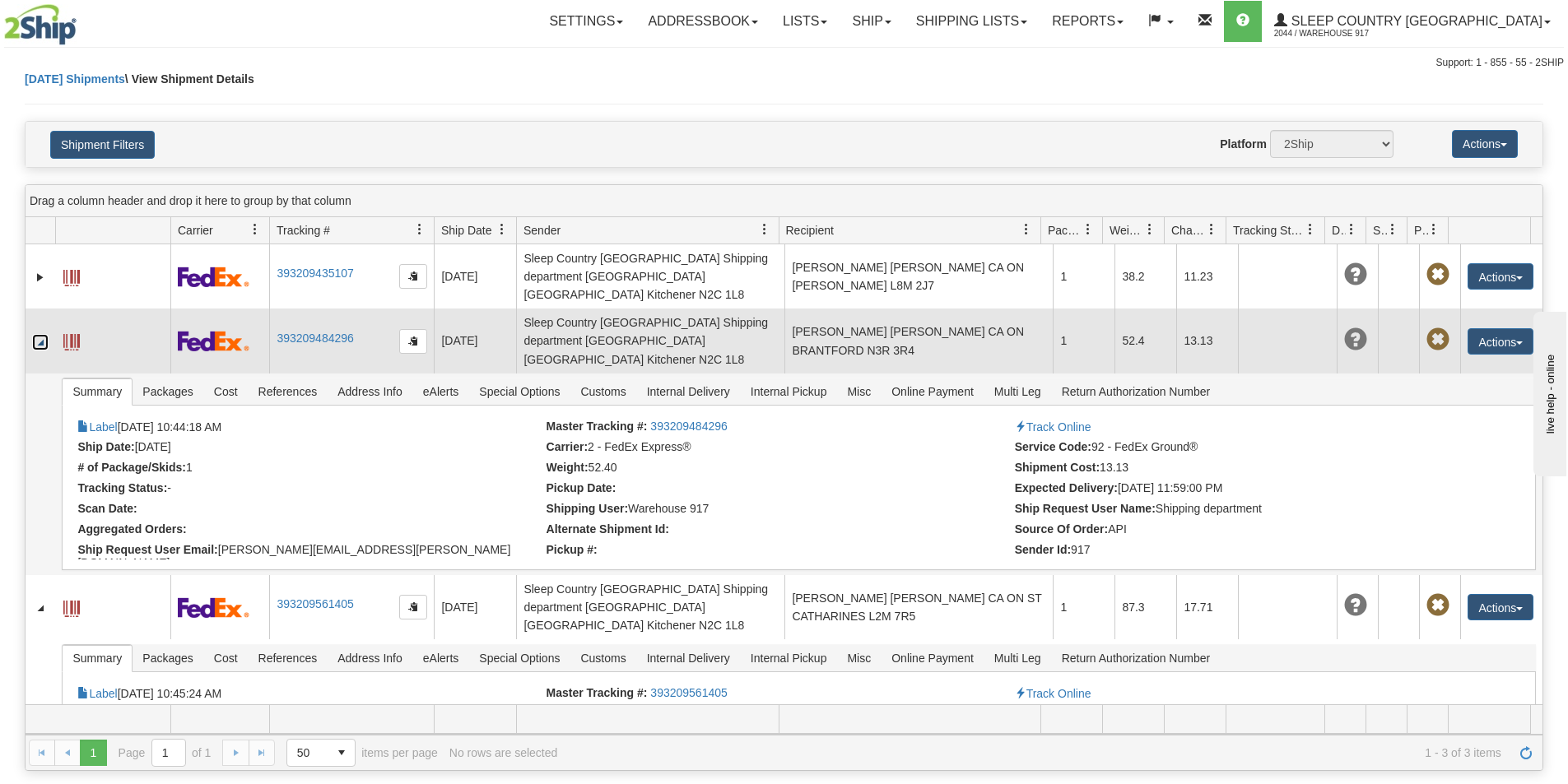
click at [38, 334] on link "Collapse" at bounding box center [40, 342] width 16 height 16
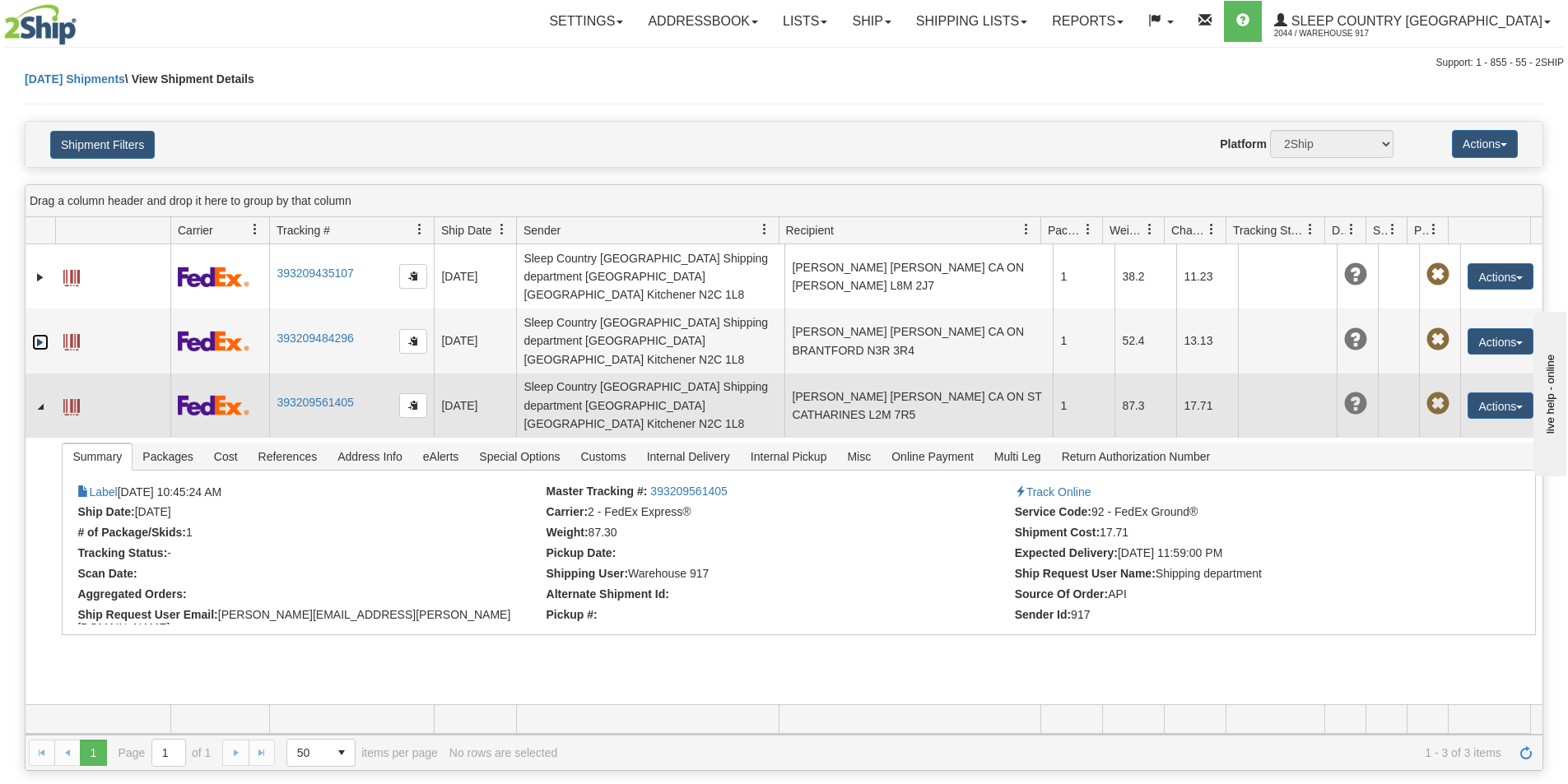
click at [38, 374] on td at bounding box center [40, 406] width 29 height 65
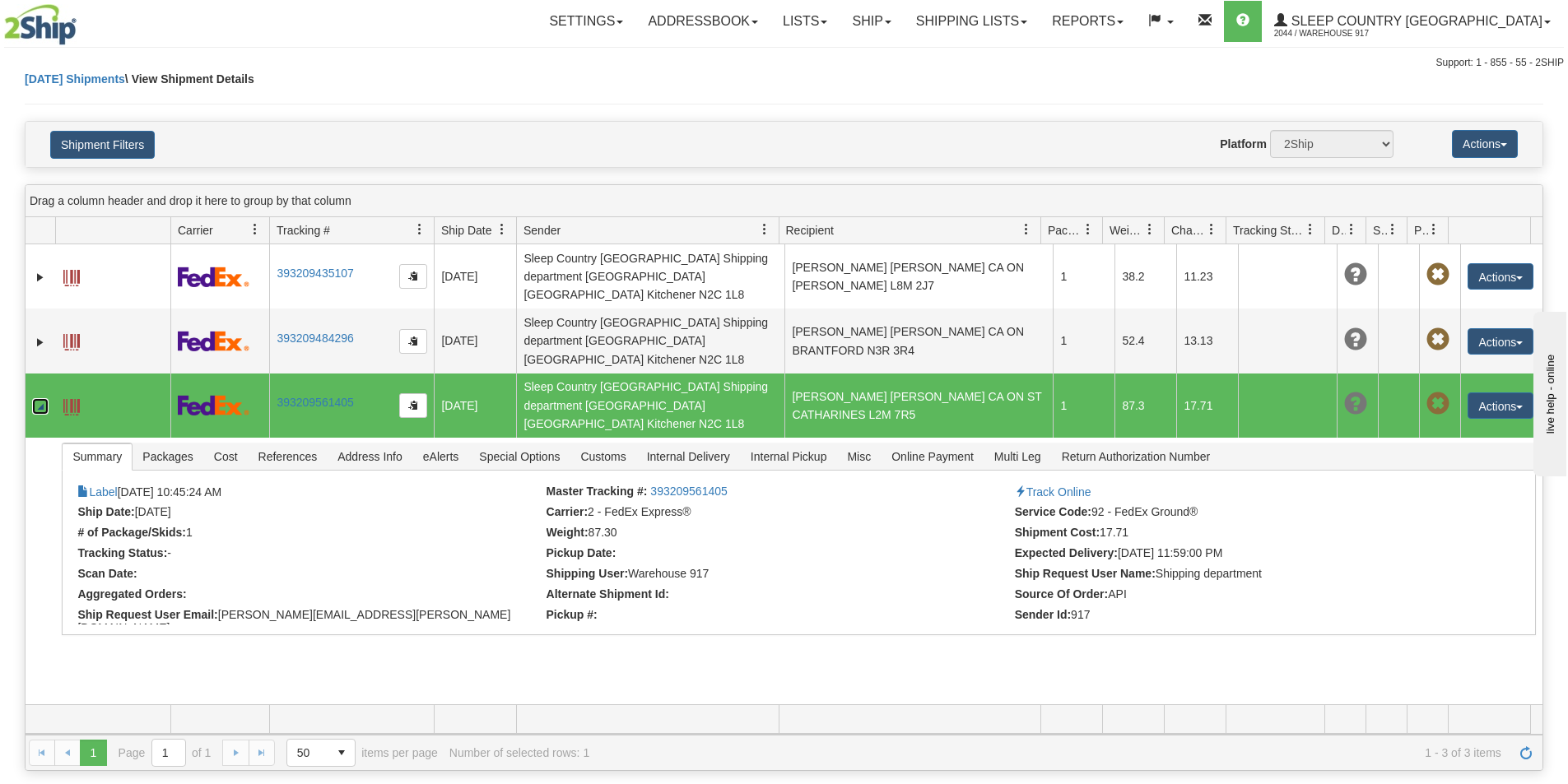
click at [32, 399] on link "Collapse" at bounding box center [40, 406] width 16 height 16
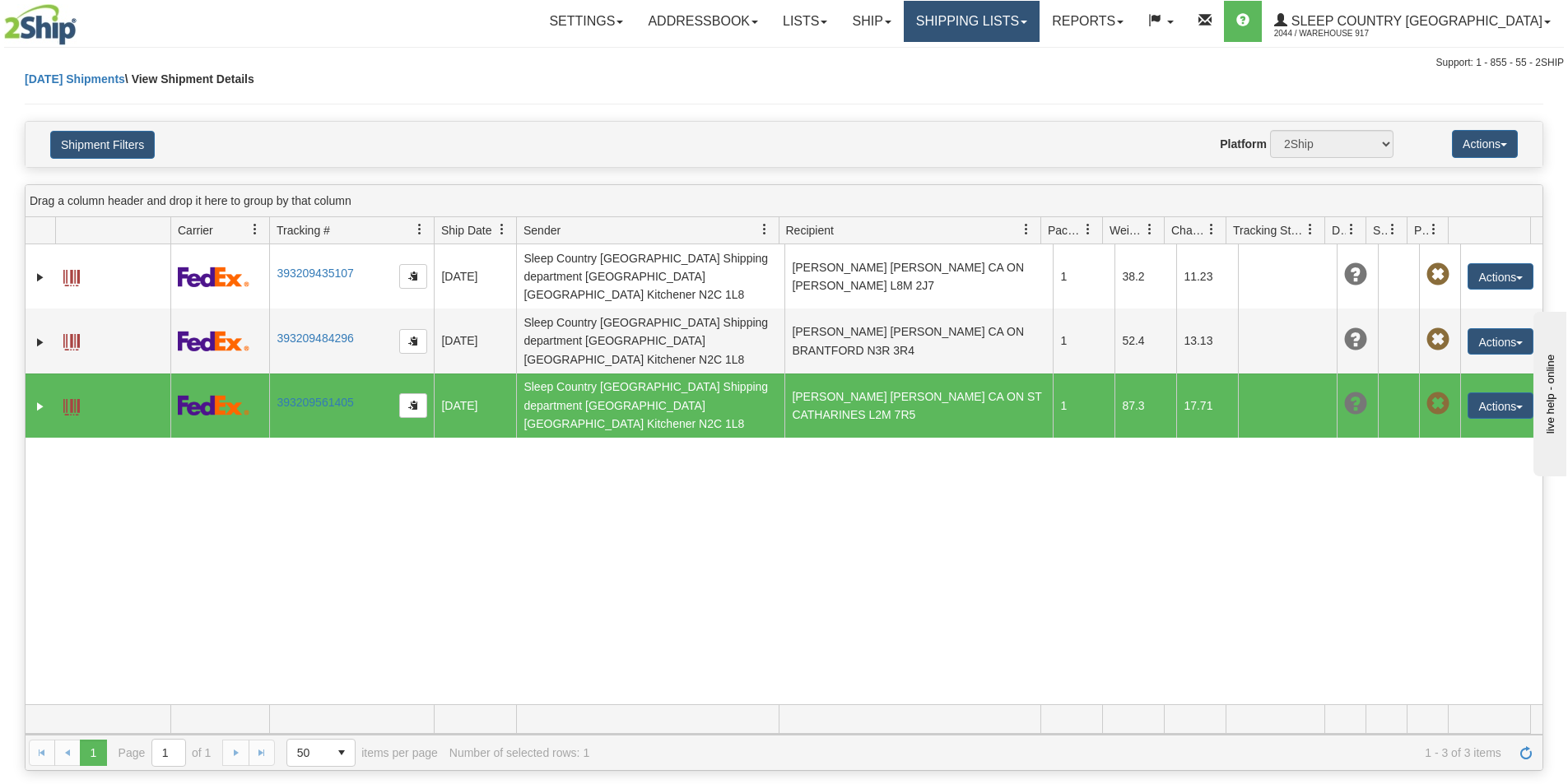
click at [1008, 28] on link "Shipping lists" at bounding box center [971, 21] width 136 height 41
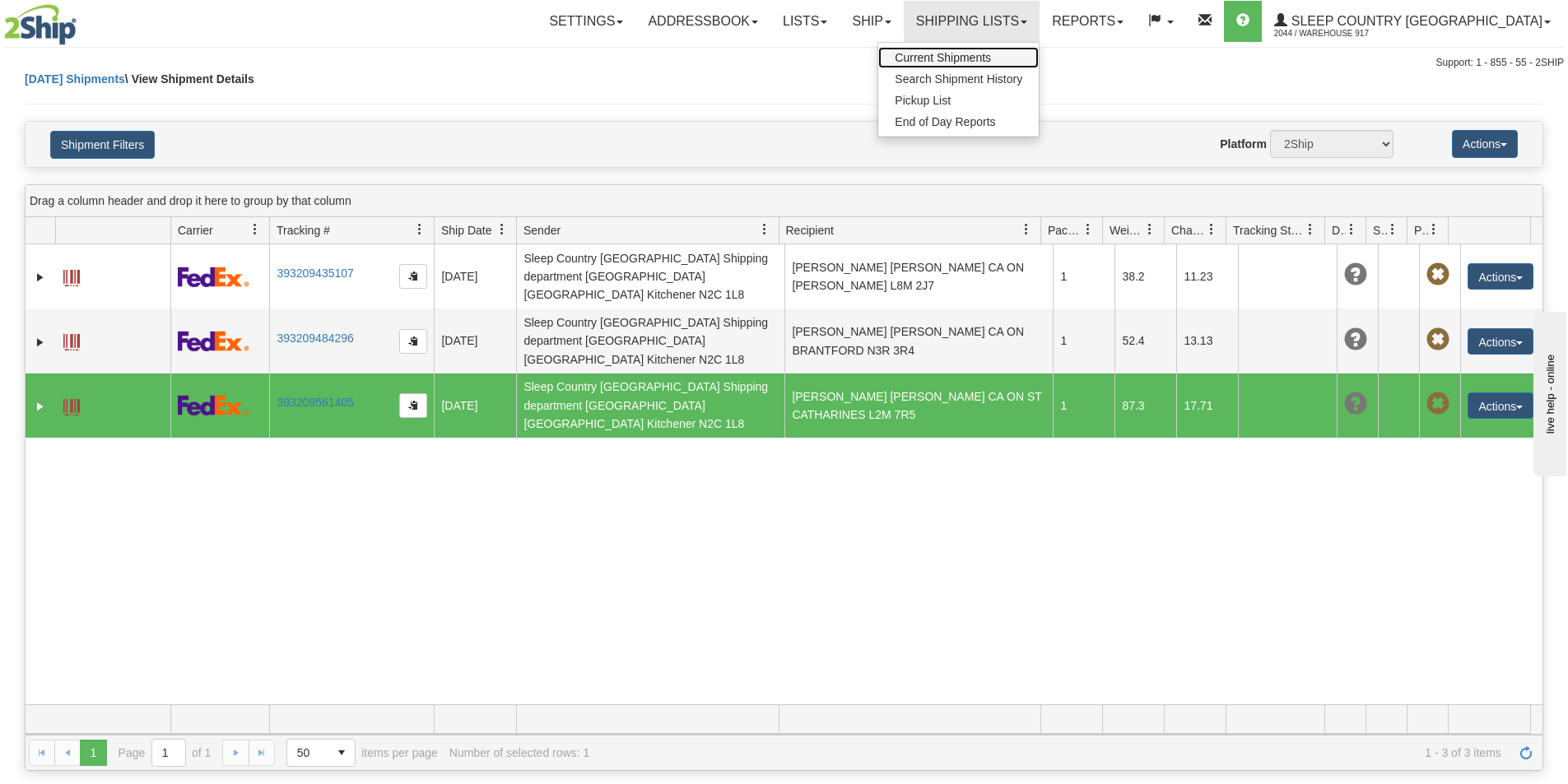
click at [999, 49] on link "Current Shipments" at bounding box center [958, 57] width 160 height 22
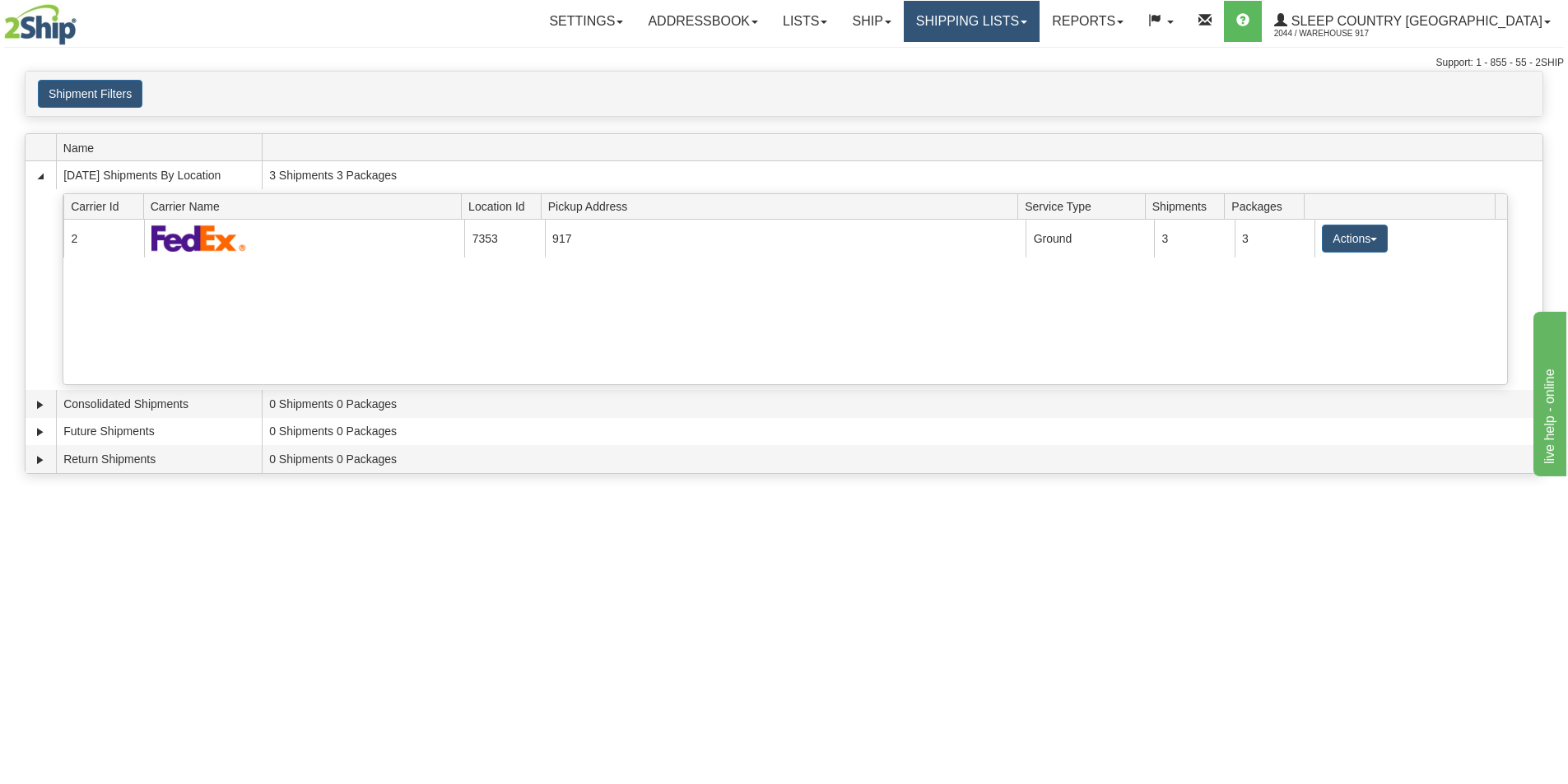
click at [1019, 17] on link "Shipping lists" at bounding box center [971, 21] width 136 height 41
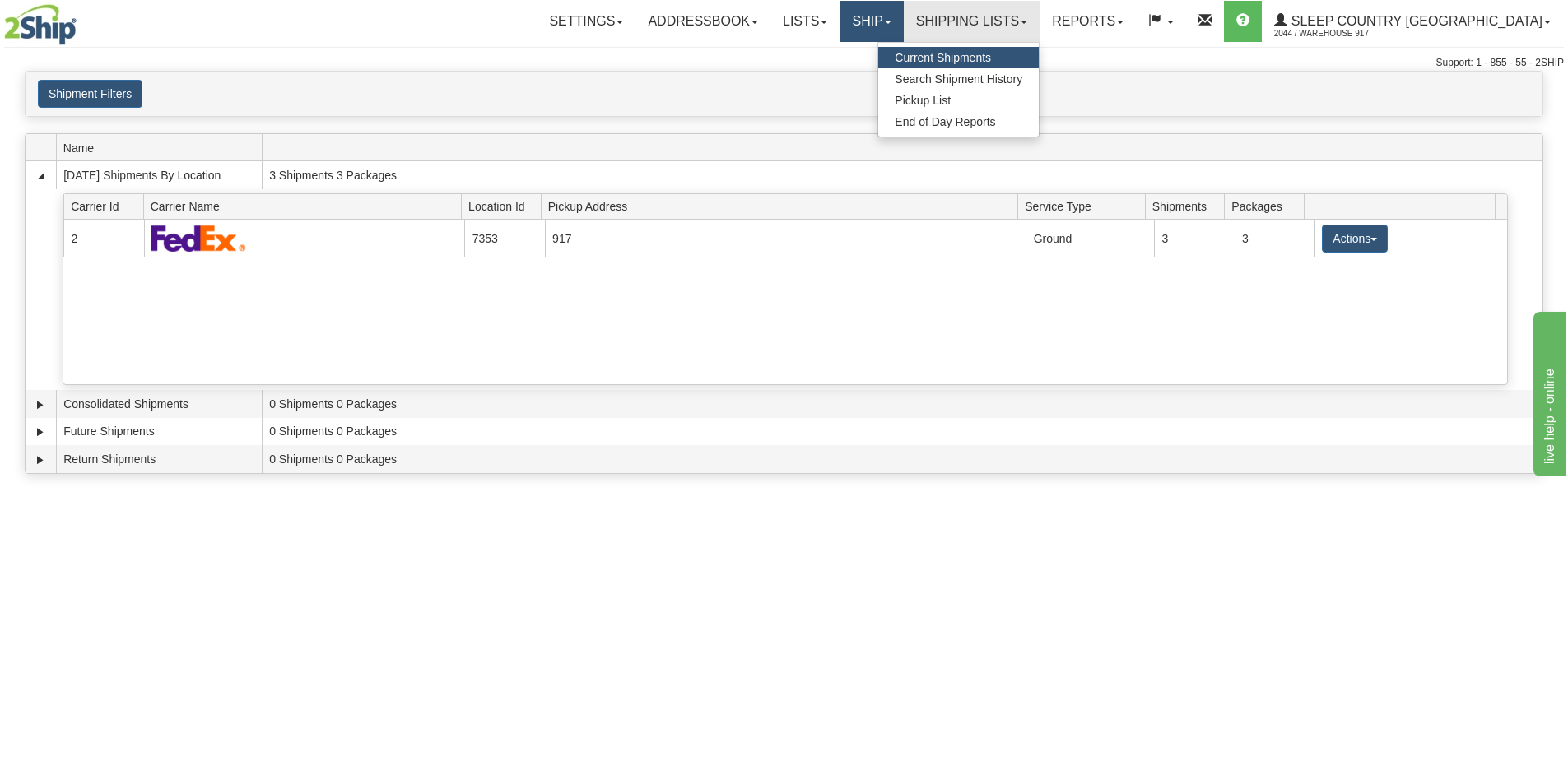
click at [903, 17] on link "Ship" at bounding box center [871, 21] width 64 height 41
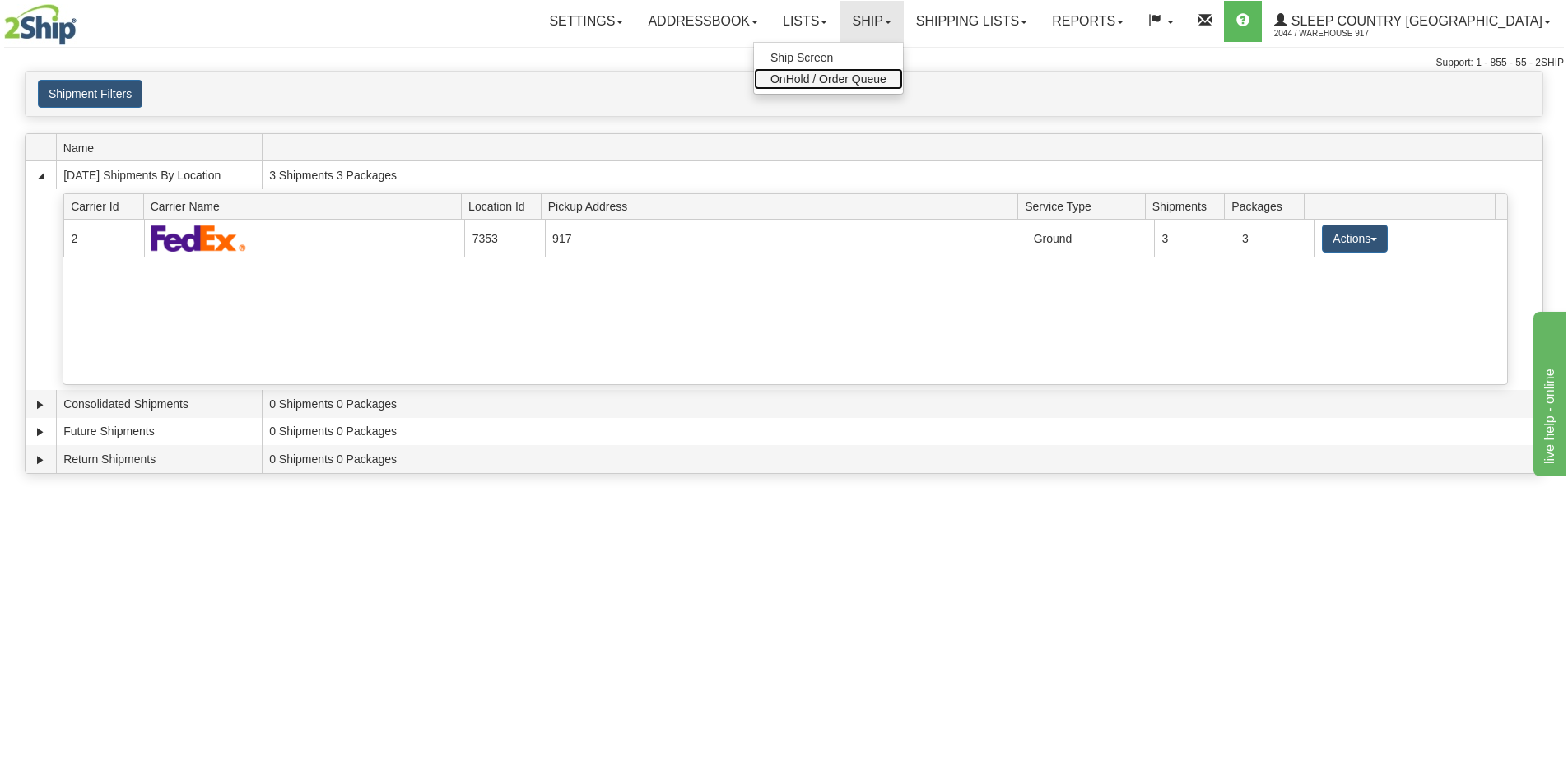
click at [887, 84] on span "OnHold / Order Queue" at bounding box center [829, 79] width 116 height 13
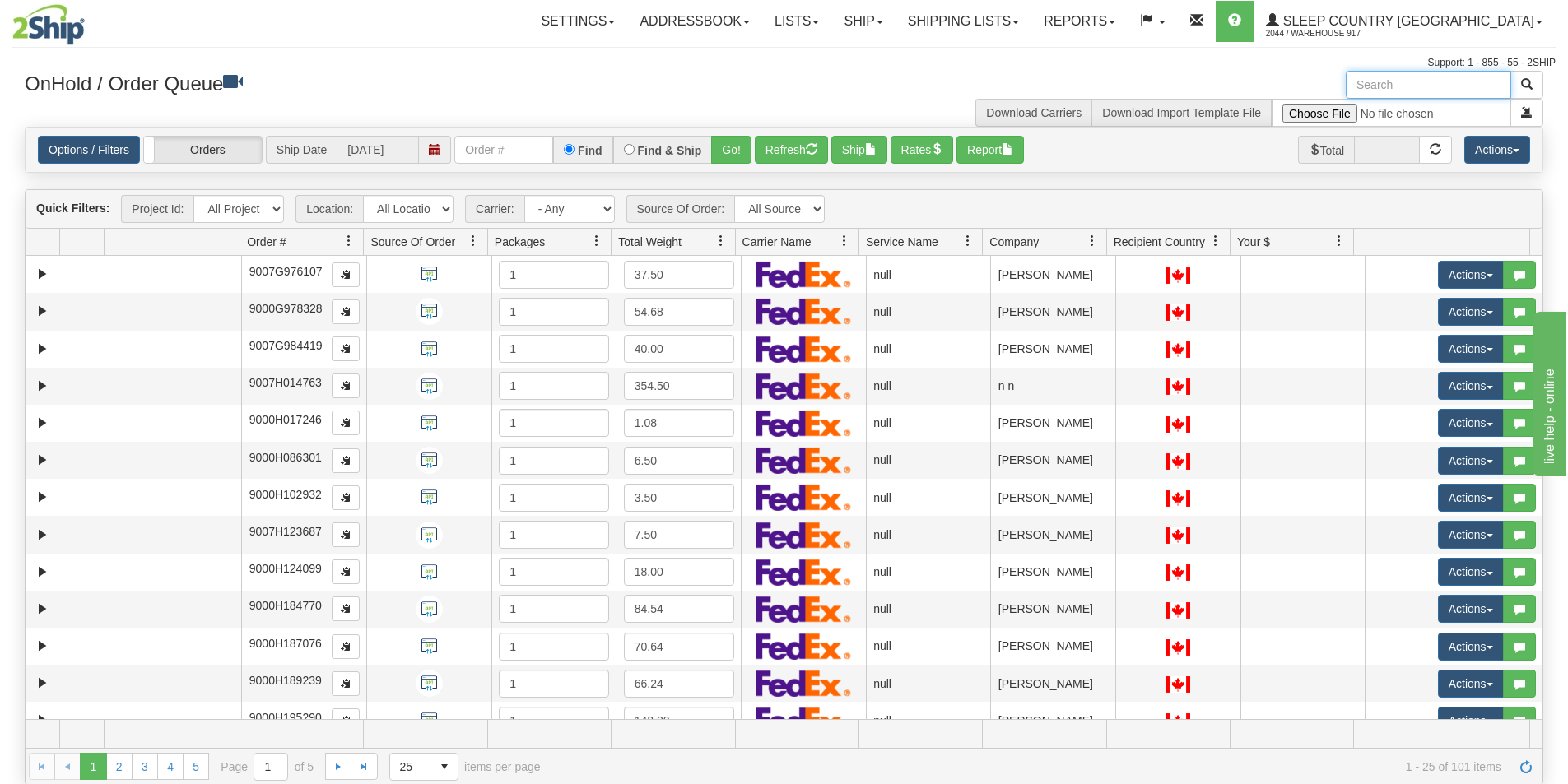
click at [1403, 80] on input "text" at bounding box center [1428, 84] width 165 height 28
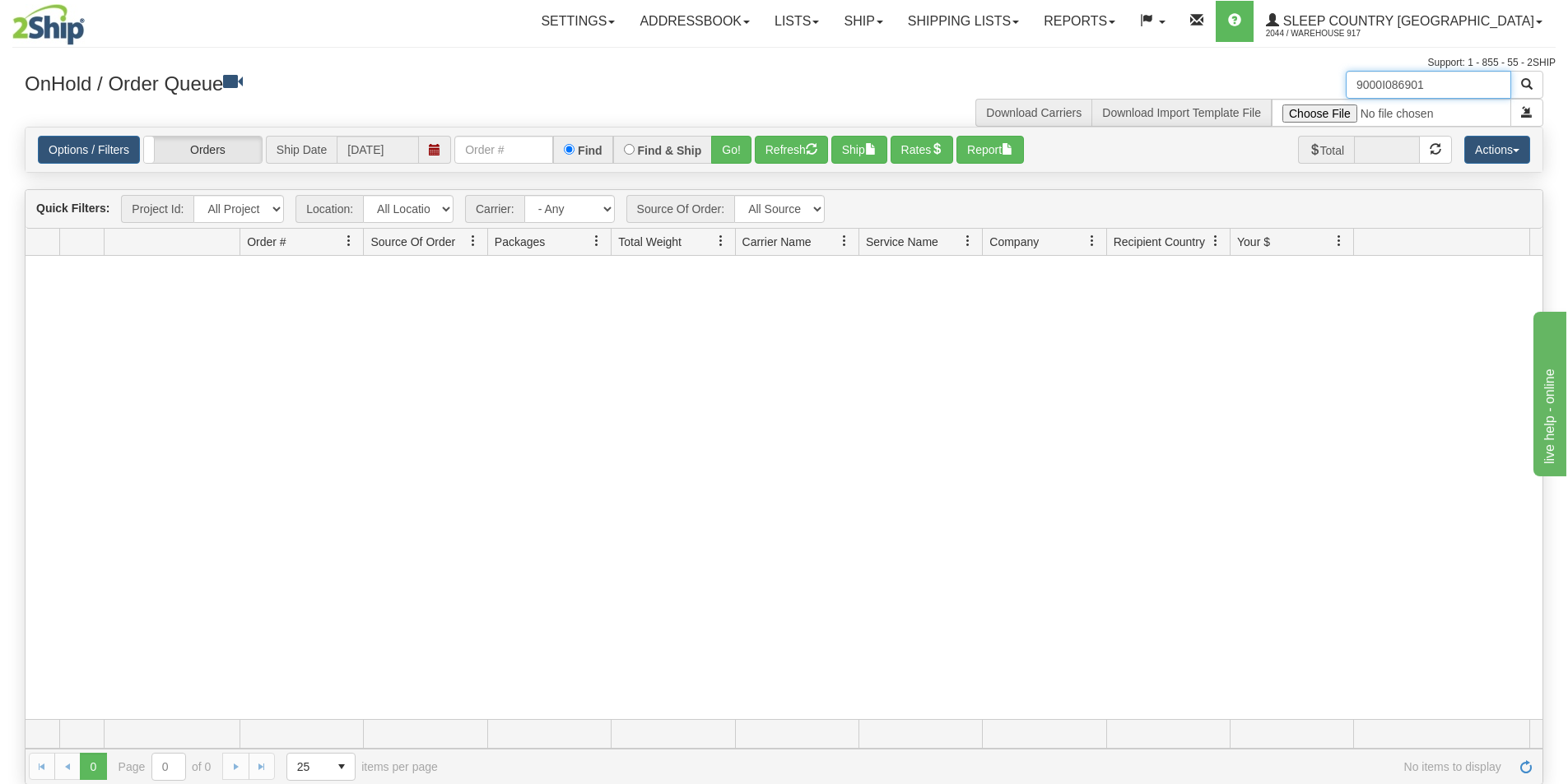
type input "9000I086901"
drag, startPoint x: 712, startPoint y: 355, endPoint x: 739, endPoint y: 353, distance: 27.1
click at [720, 352] on div at bounding box center [784, 488] width 1517 height 463
click at [895, 19] on link "Ship" at bounding box center [863, 21] width 64 height 41
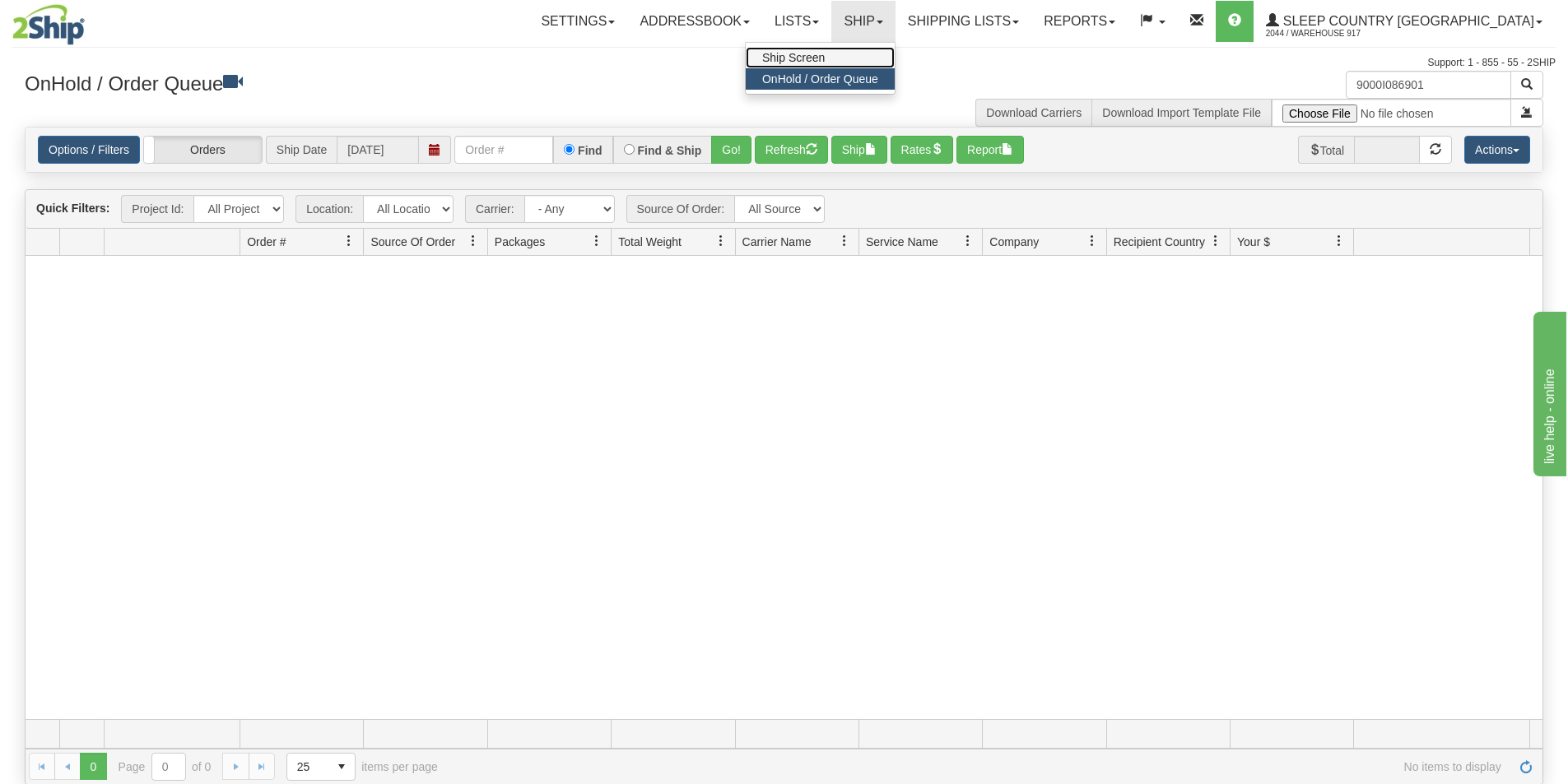
click at [825, 58] on span "Ship Screen" at bounding box center [793, 58] width 63 height 13
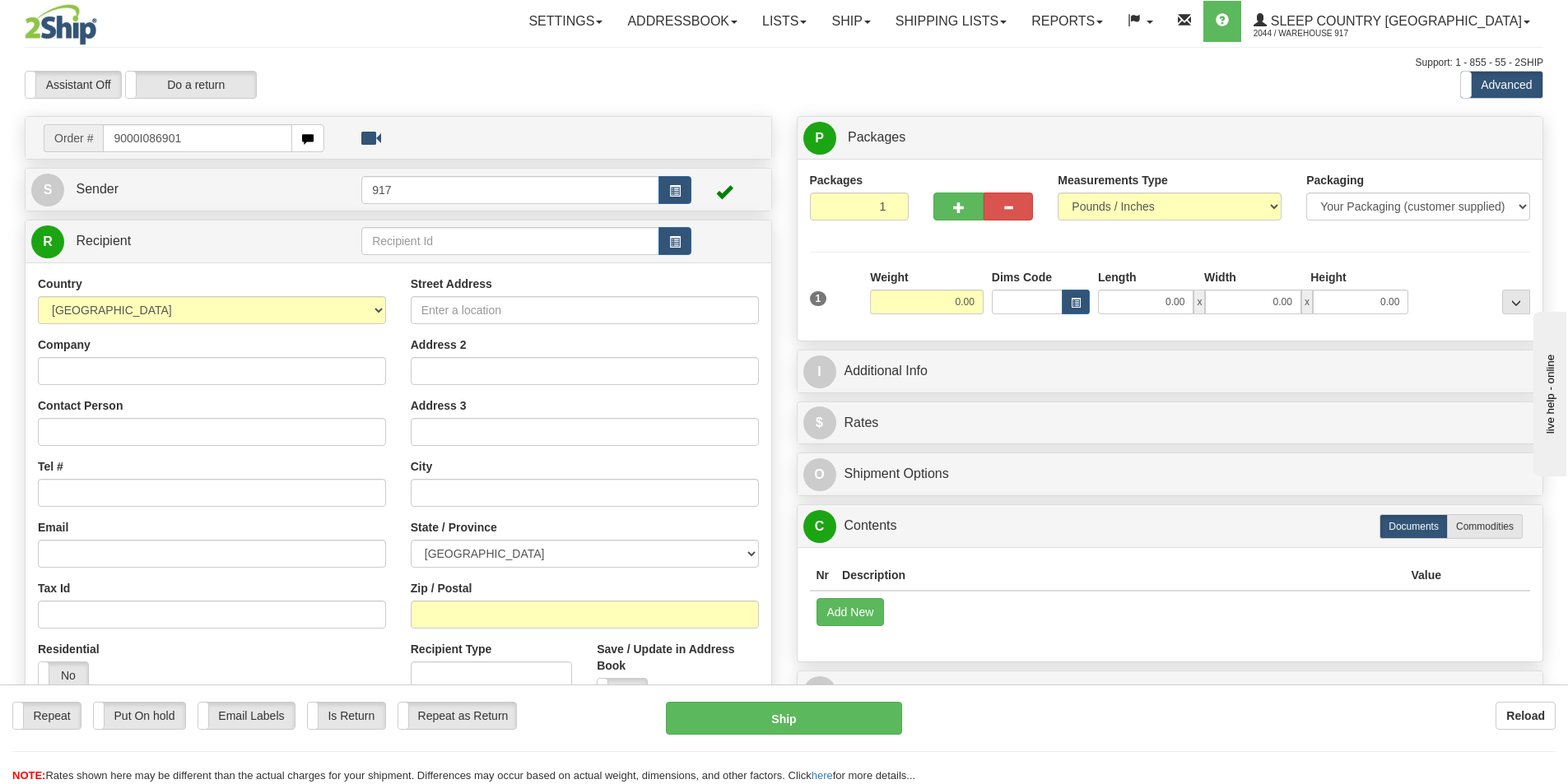
type input "9000I086901"
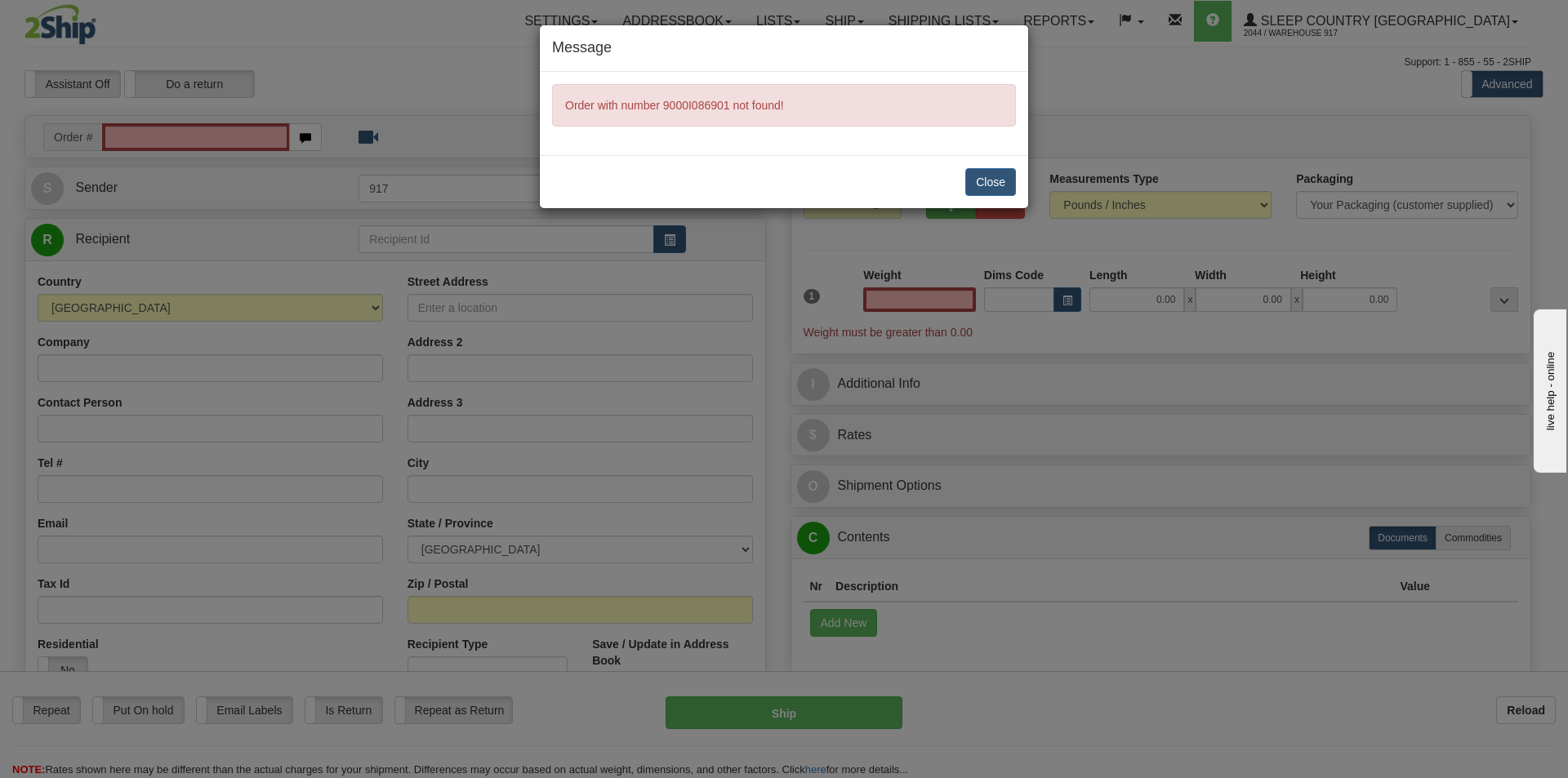
type input "0.00"
click at [994, 175] on button "Close" at bounding box center [991, 182] width 51 height 27
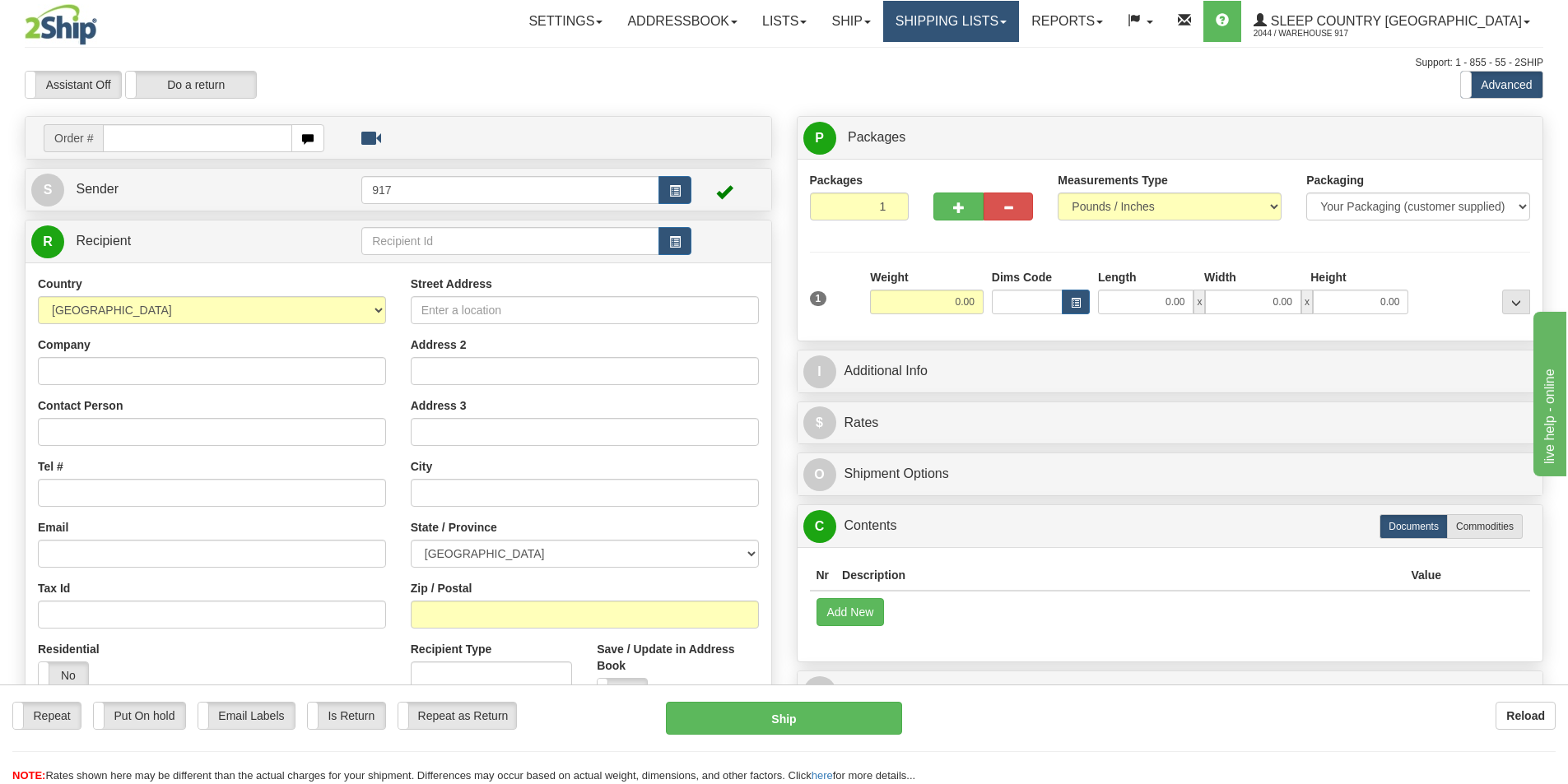
click at [1019, 22] on link "Shipping lists" at bounding box center [951, 21] width 136 height 41
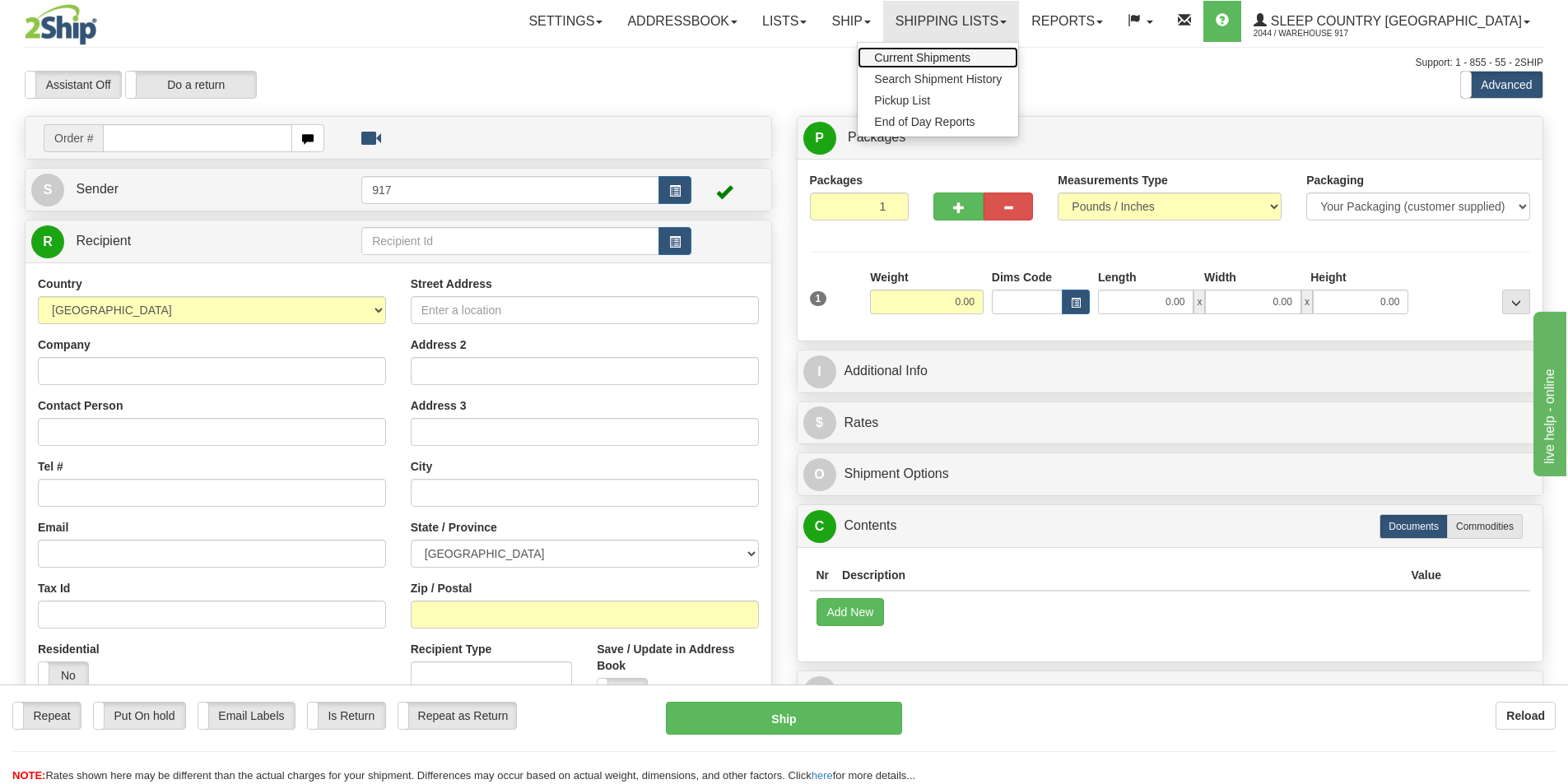
click at [970, 53] on span "Current Shipments" at bounding box center [922, 58] width 96 height 13
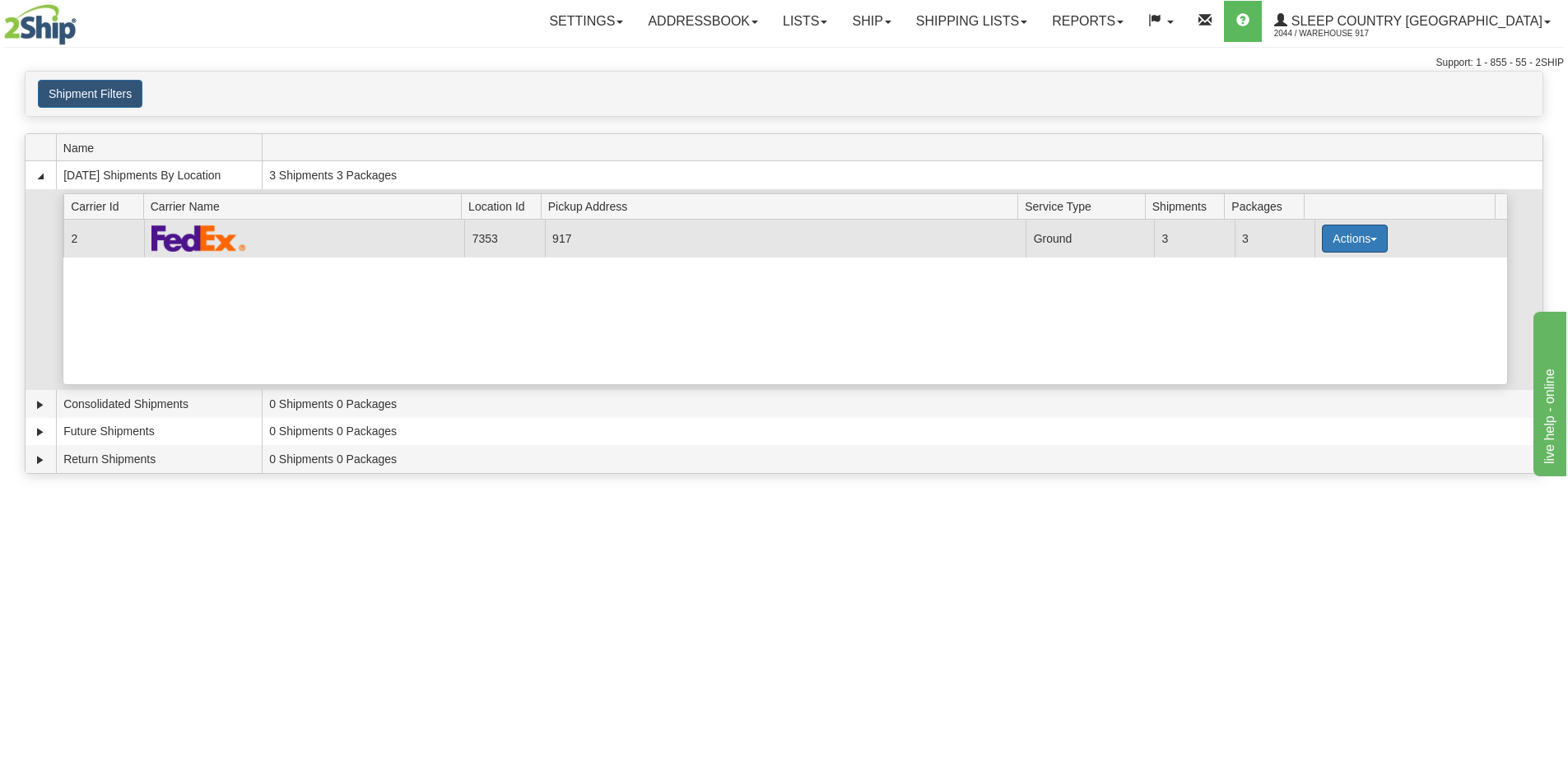
click at [1327, 243] on button "Actions" at bounding box center [1354, 238] width 65 height 28
click at [1320, 292] on link "Close" at bounding box center [1320, 291] width 132 height 22
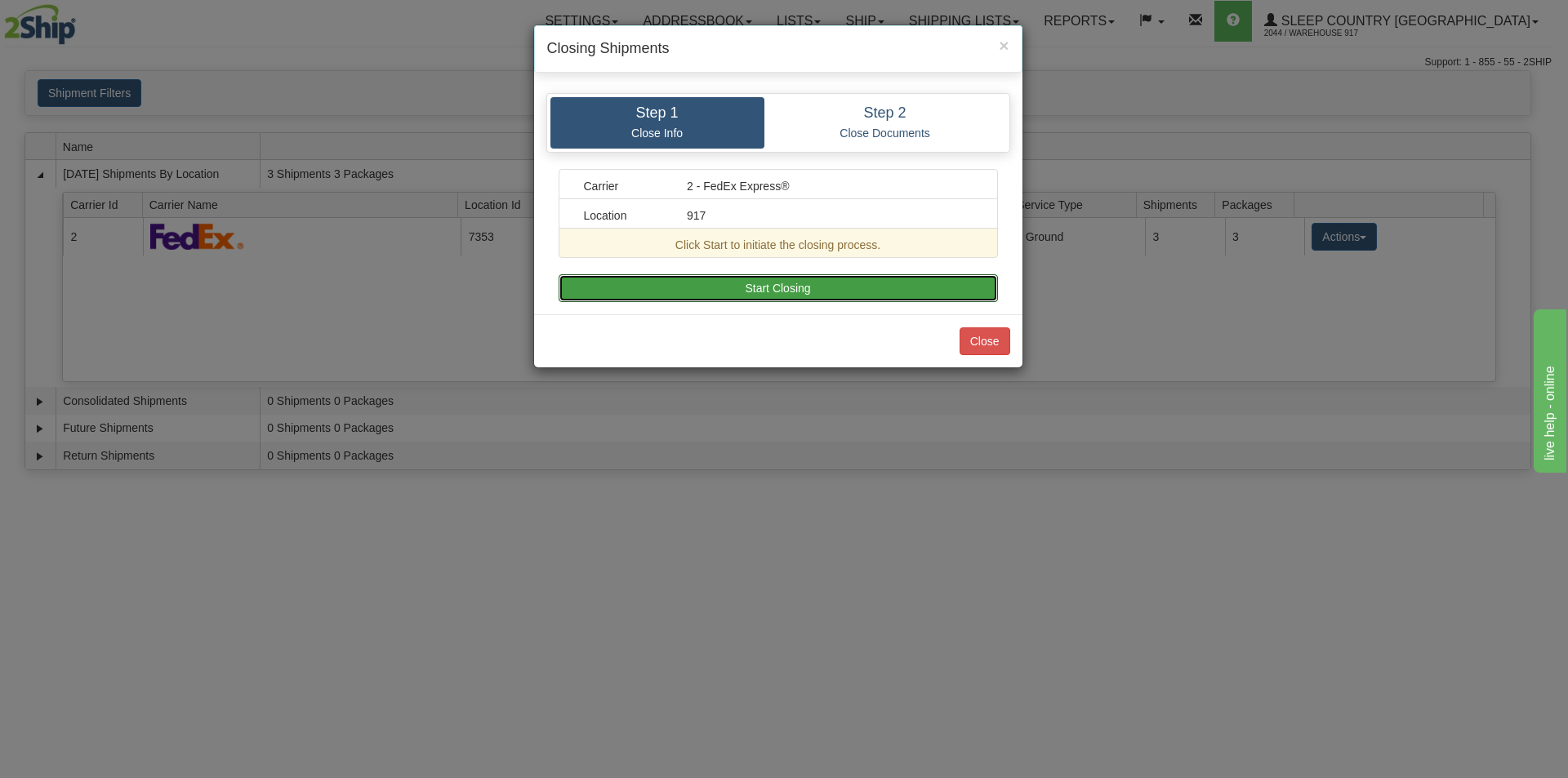
click at [869, 274] on button "Start Closing" at bounding box center [778, 287] width 440 height 27
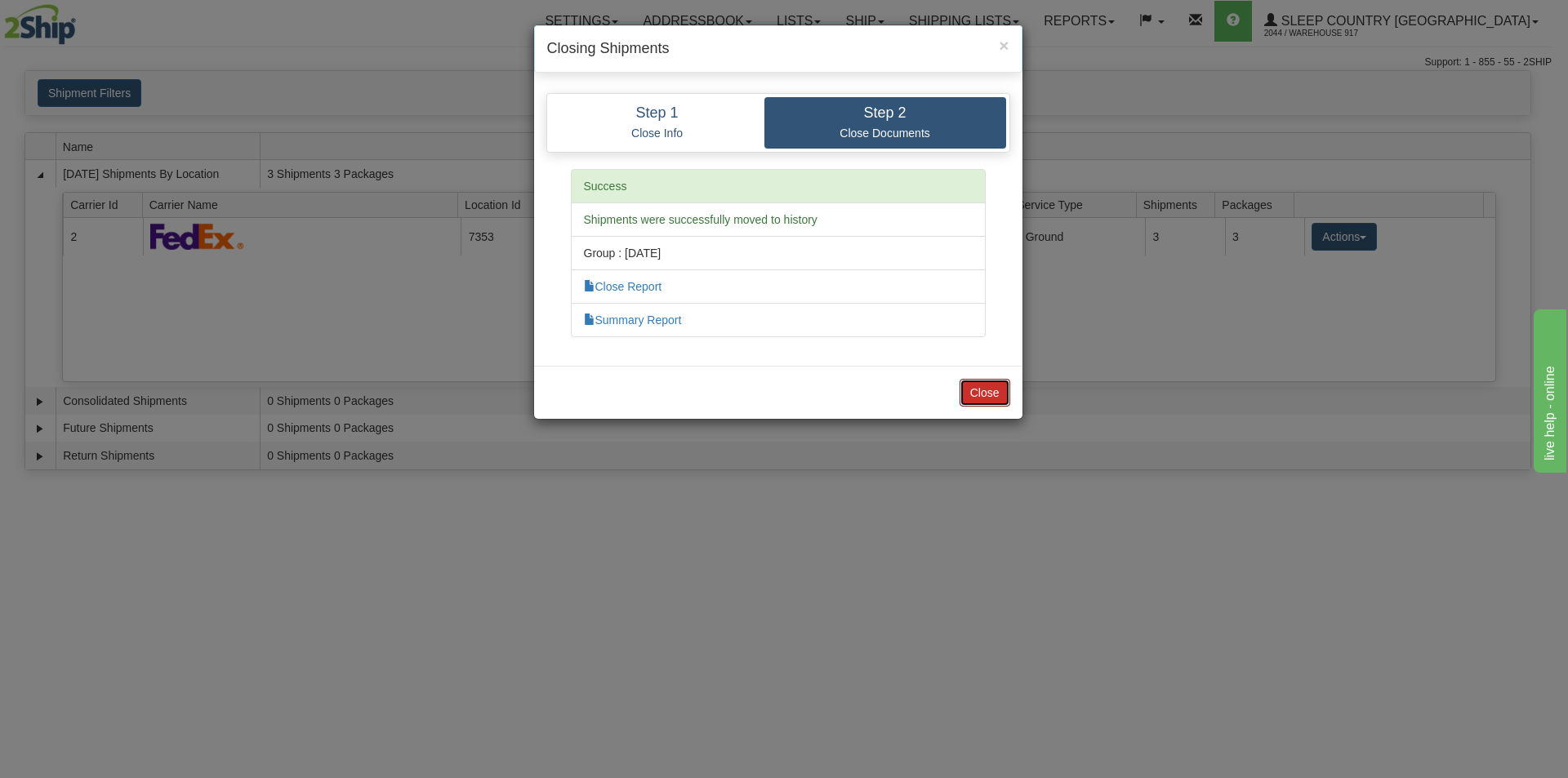
click at [998, 394] on button "Close" at bounding box center [985, 392] width 51 height 27
